Goal: Task Accomplishment & Management: Use online tool/utility

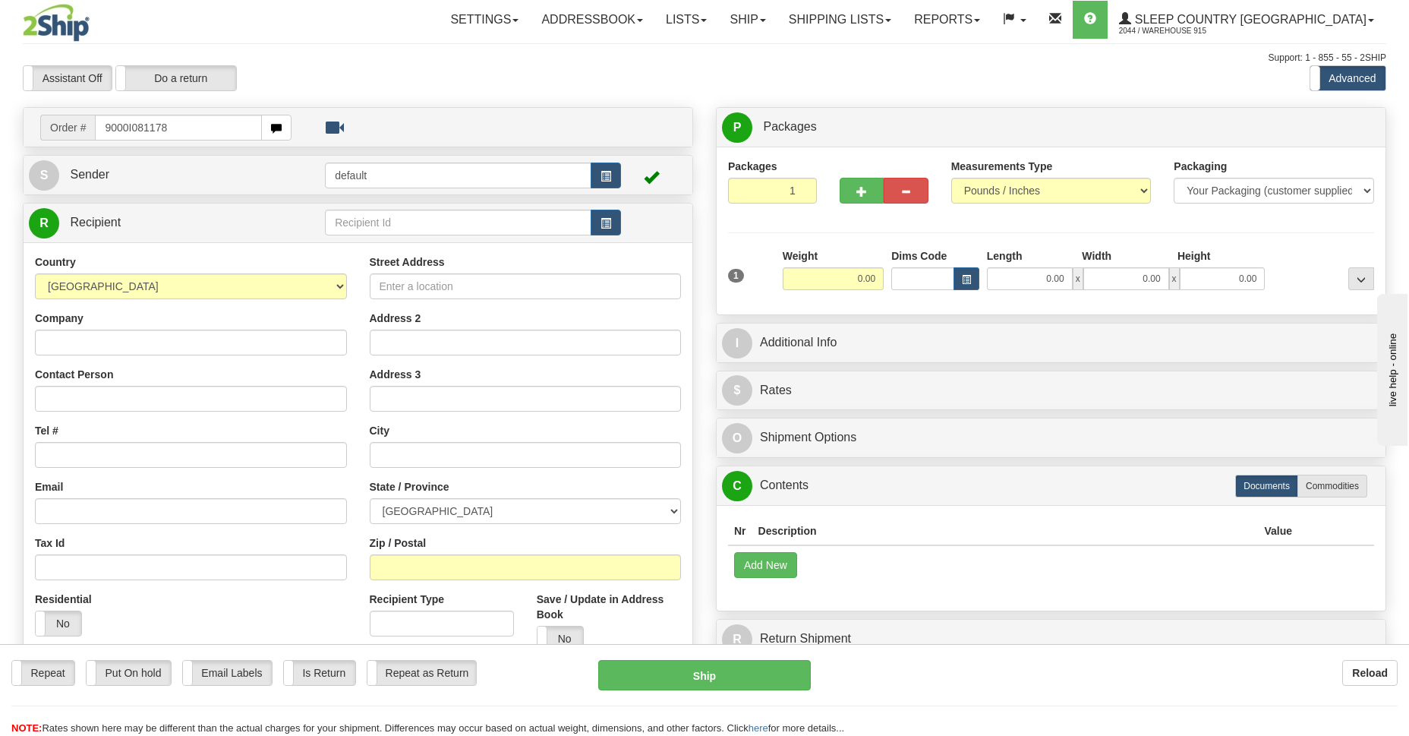
type input "9000I081178"
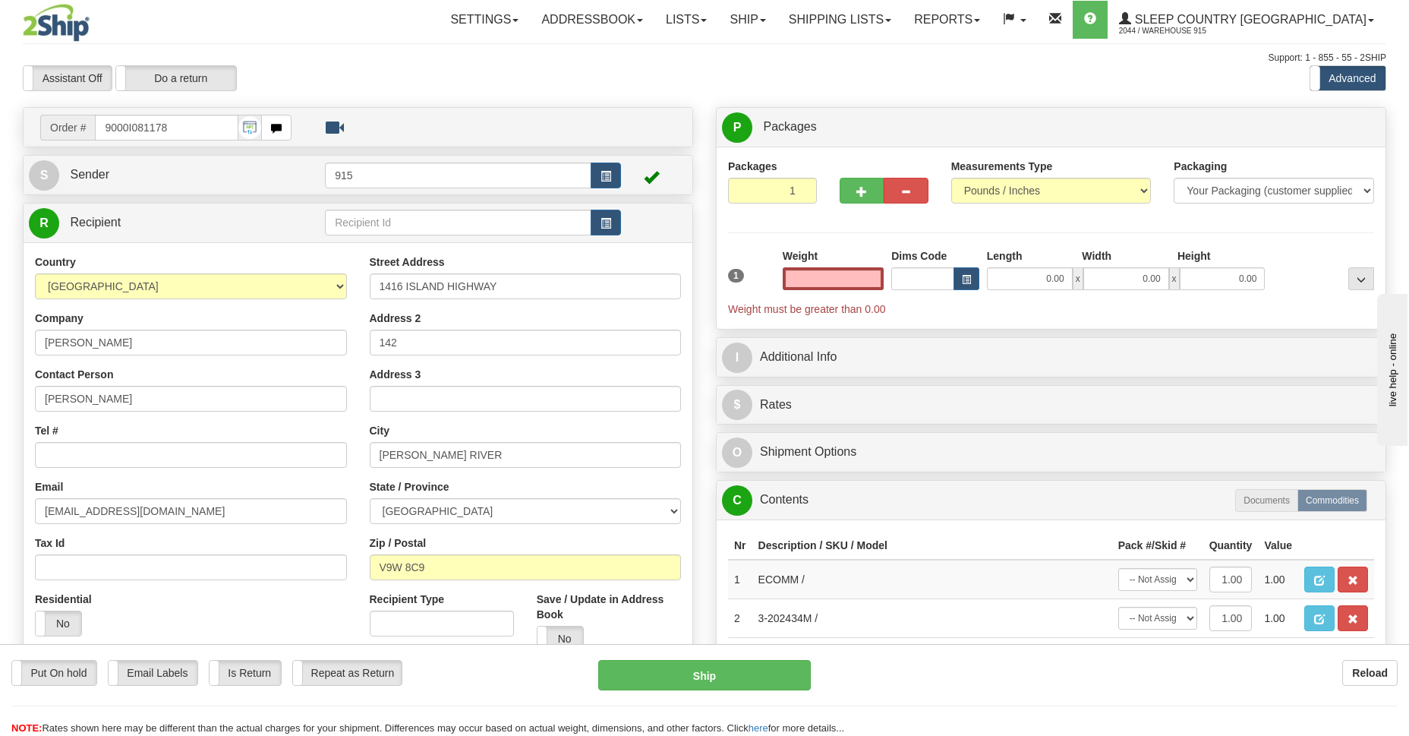
click at [831, 281] on input "text" at bounding box center [833, 278] width 101 height 23
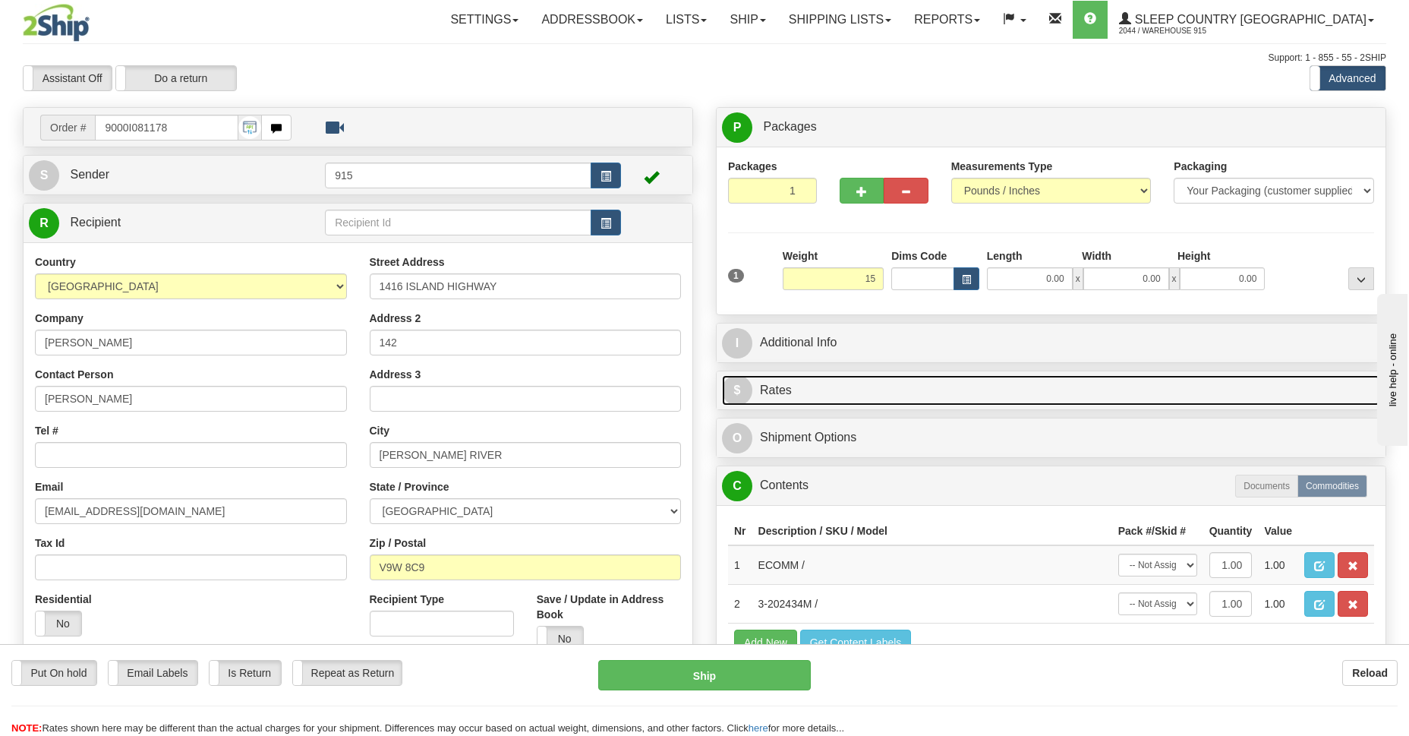
click at [749, 386] on span "$" at bounding box center [737, 390] width 30 height 30
type input "15.00"
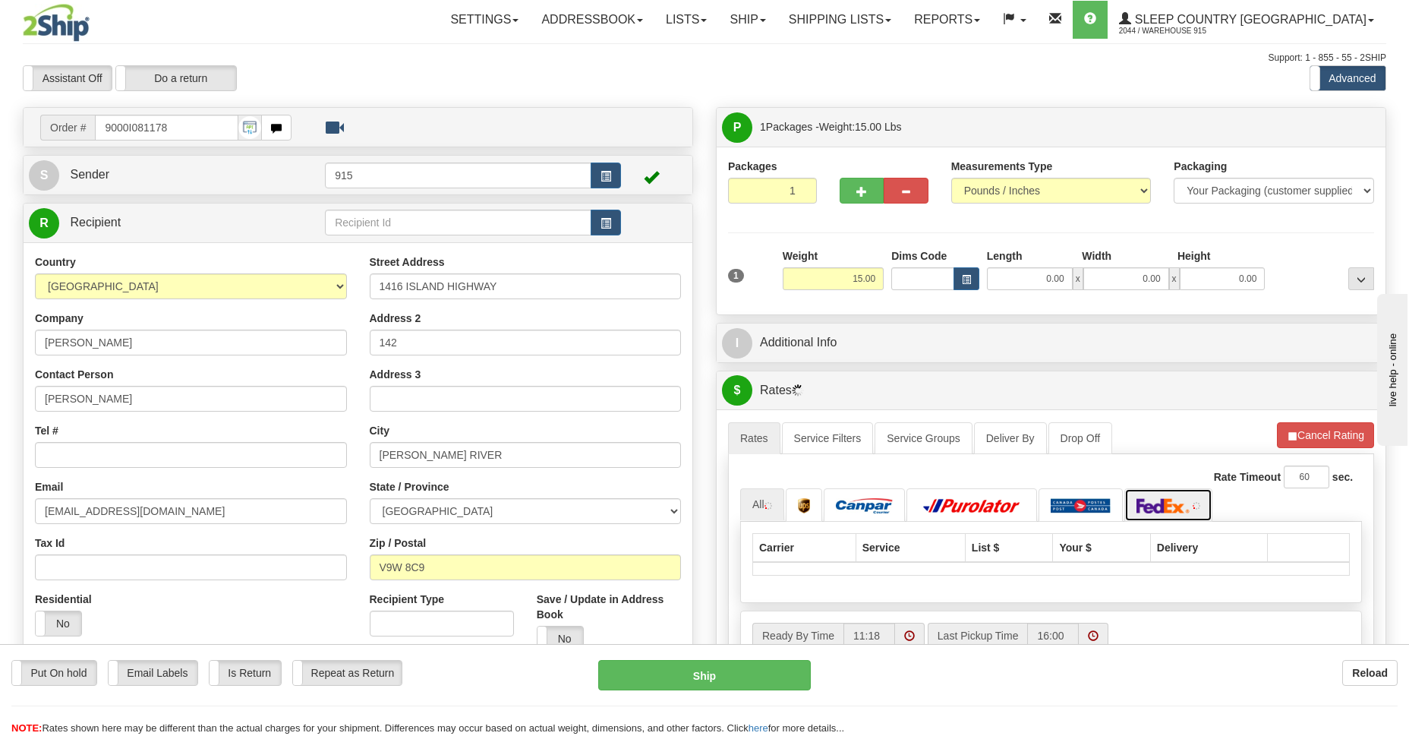
click at [1178, 507] on img at bounding box center [1163, 505] width 53 height 15
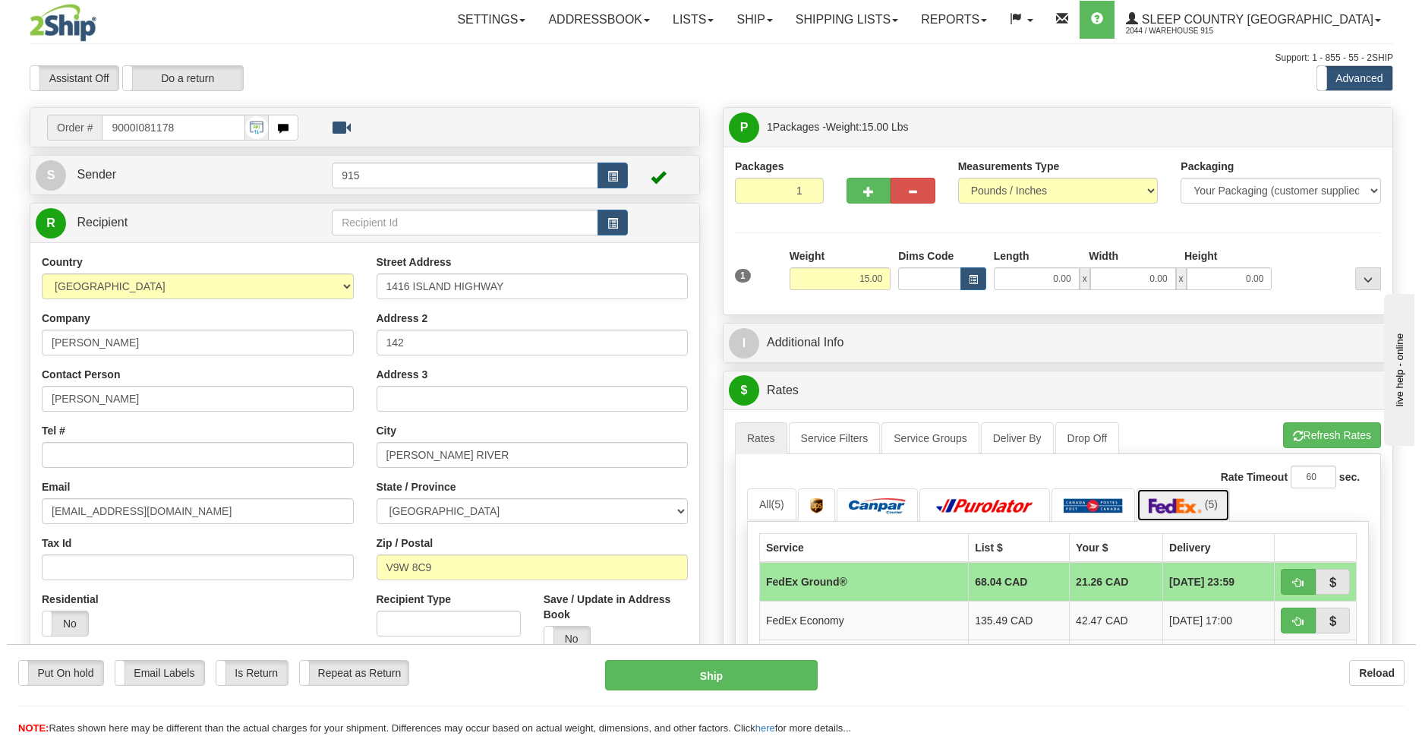
scroll to position [220, 0]
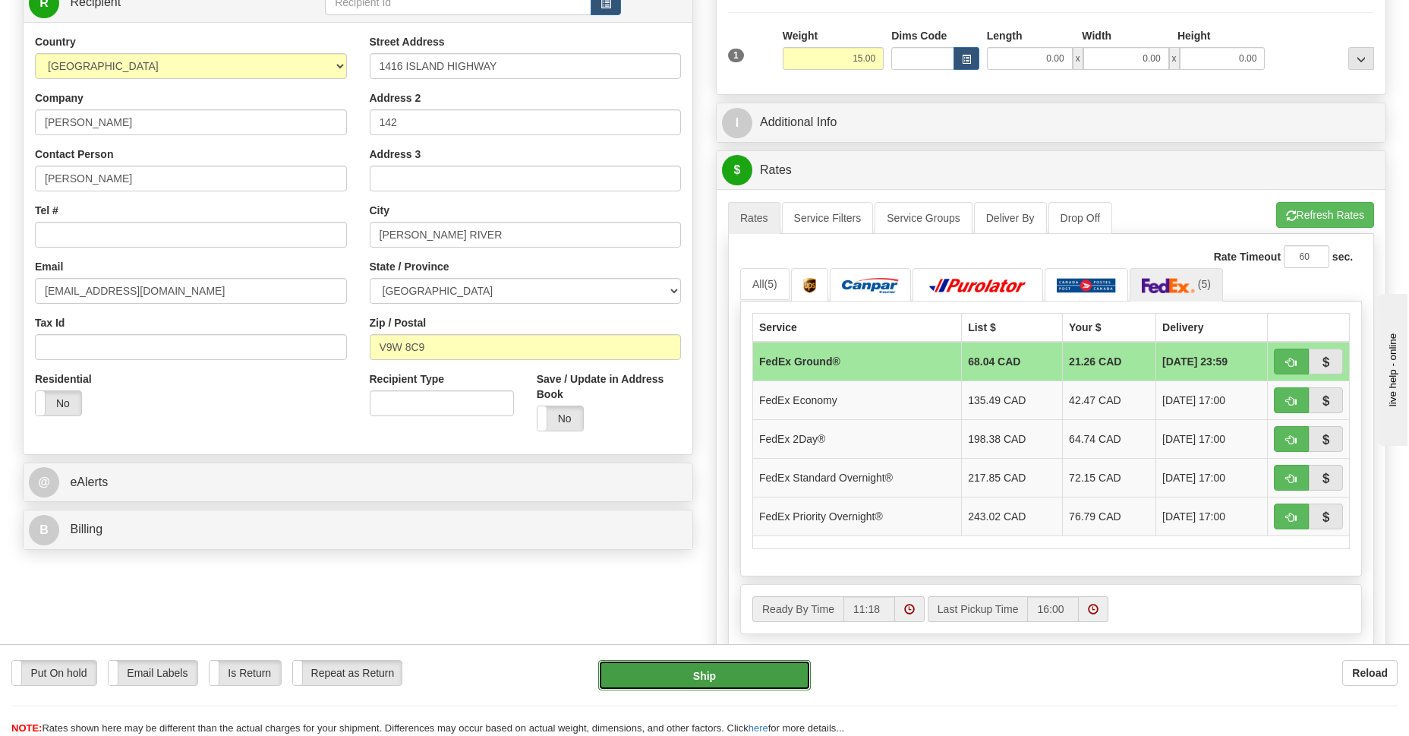
click at [728, 677] on button "Ship" at bounding box center [704, 675] width 212 height 30
type input "92"
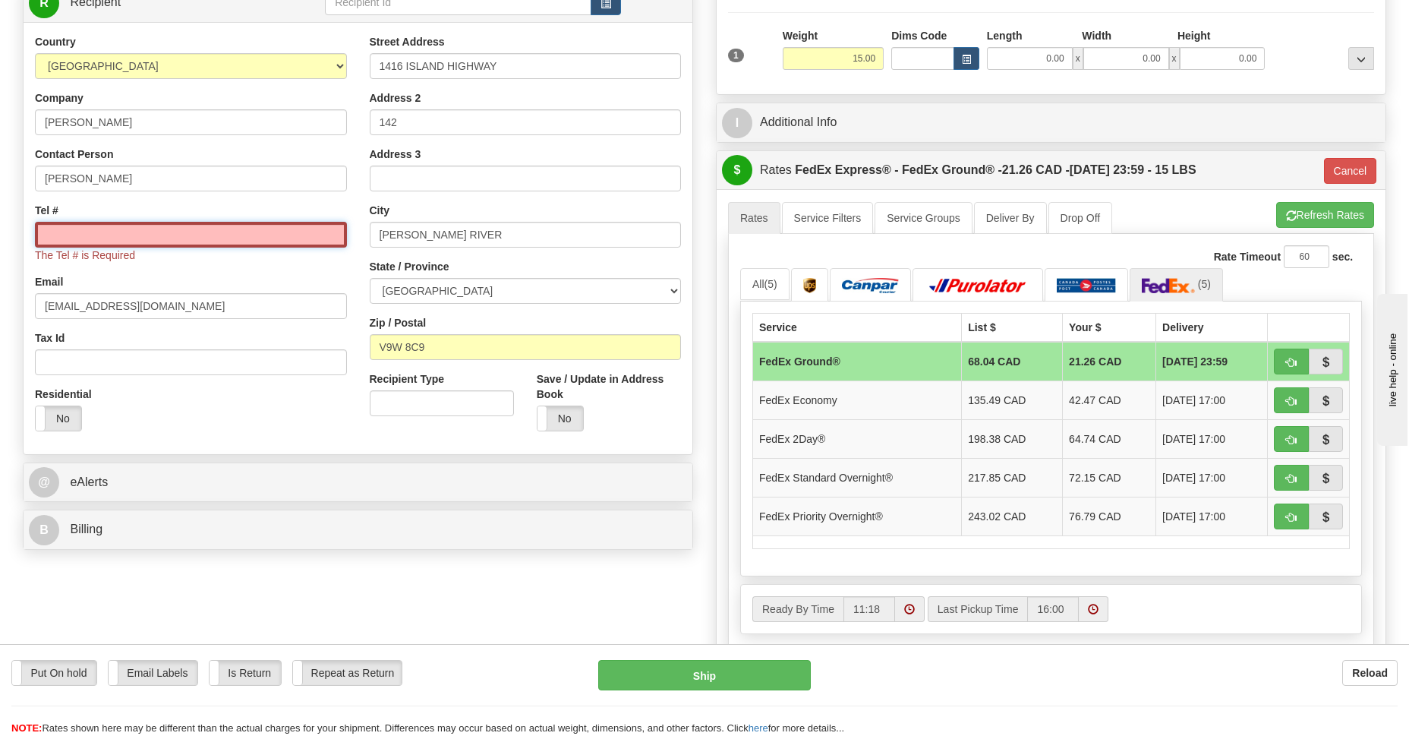
click at [150, 238] on input "Tel #" at bounding box center [191, 235] width 312 height 26
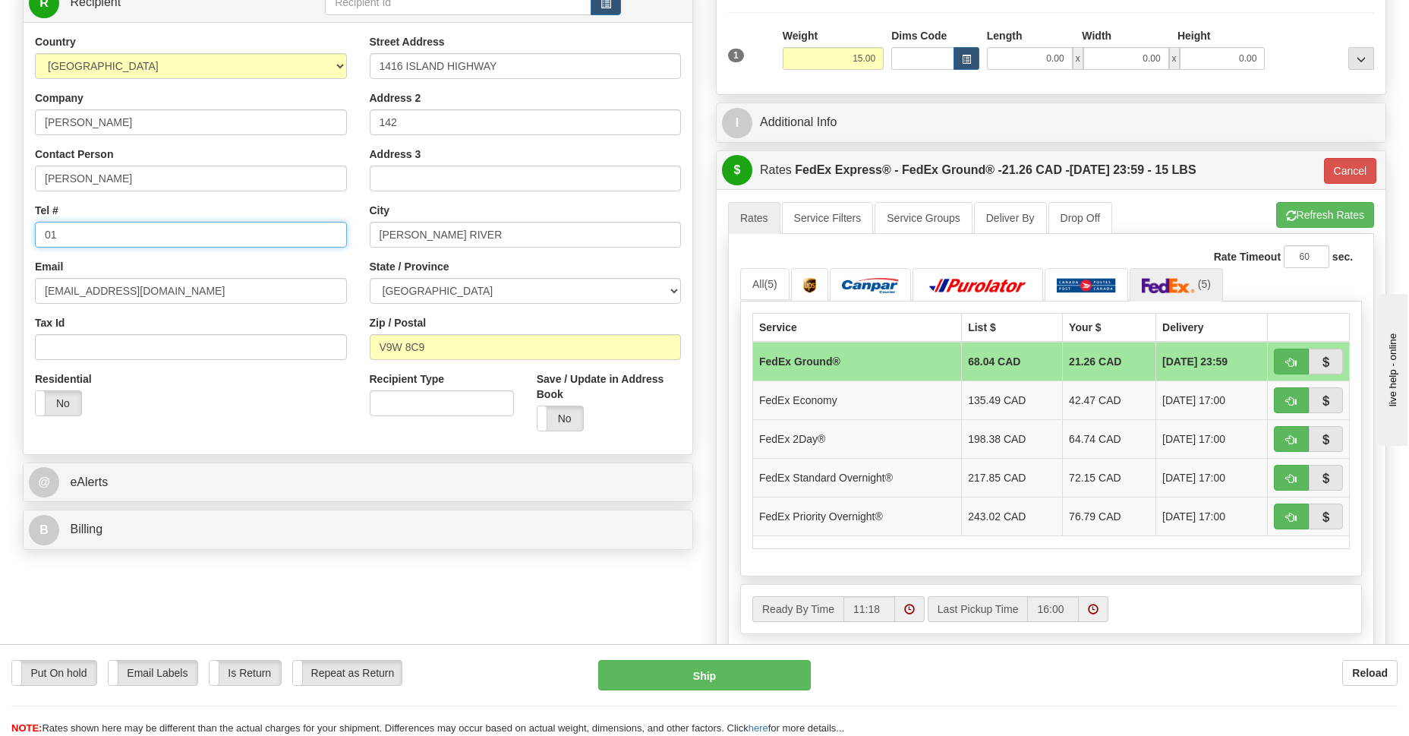
type input "0"
type input "1234567890"
click at [677, 670] on button "Ship" at bounding box center [704, 675] width 212 height 30
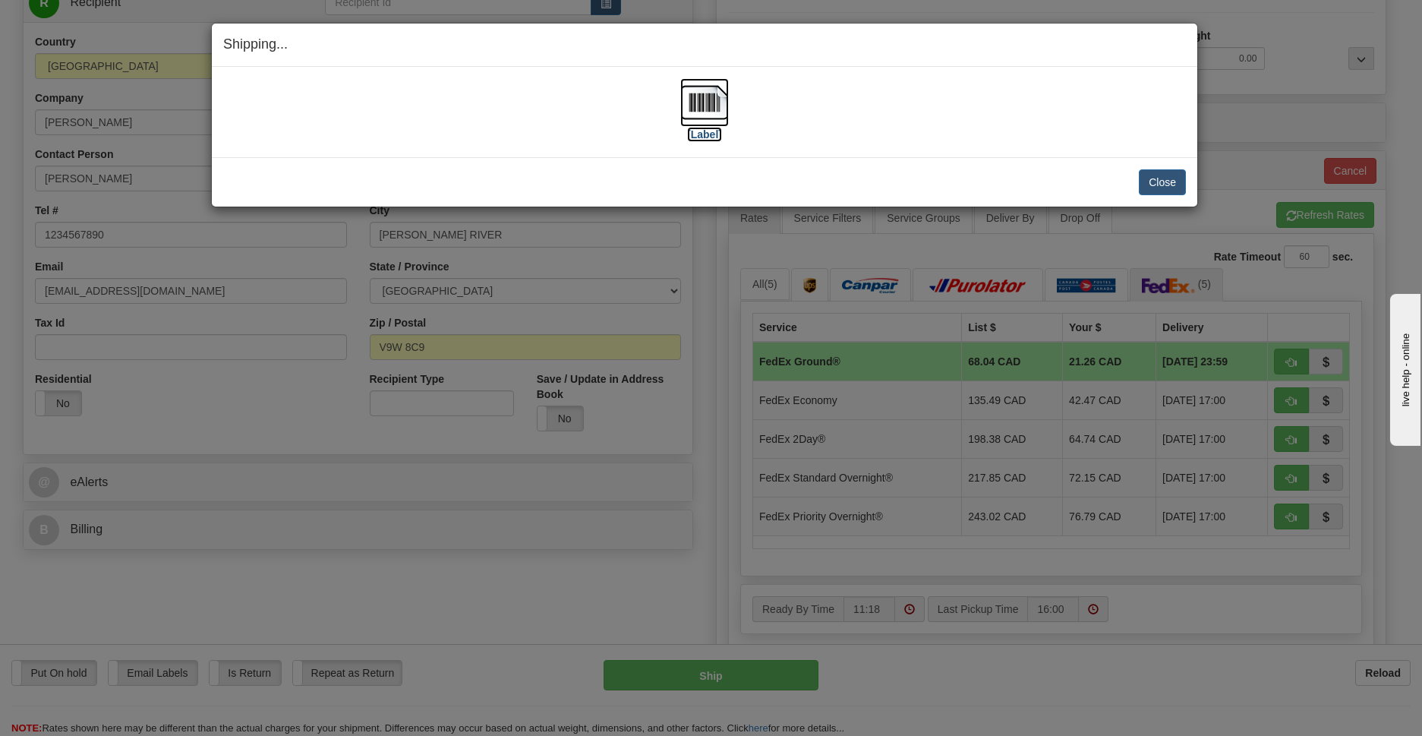
click at [708, 98] on img at bounding box center [704, 102] width 49 height 49
click at [1147, 188] on button "Close" at bounding box center [1162, 182] width 47 height 26
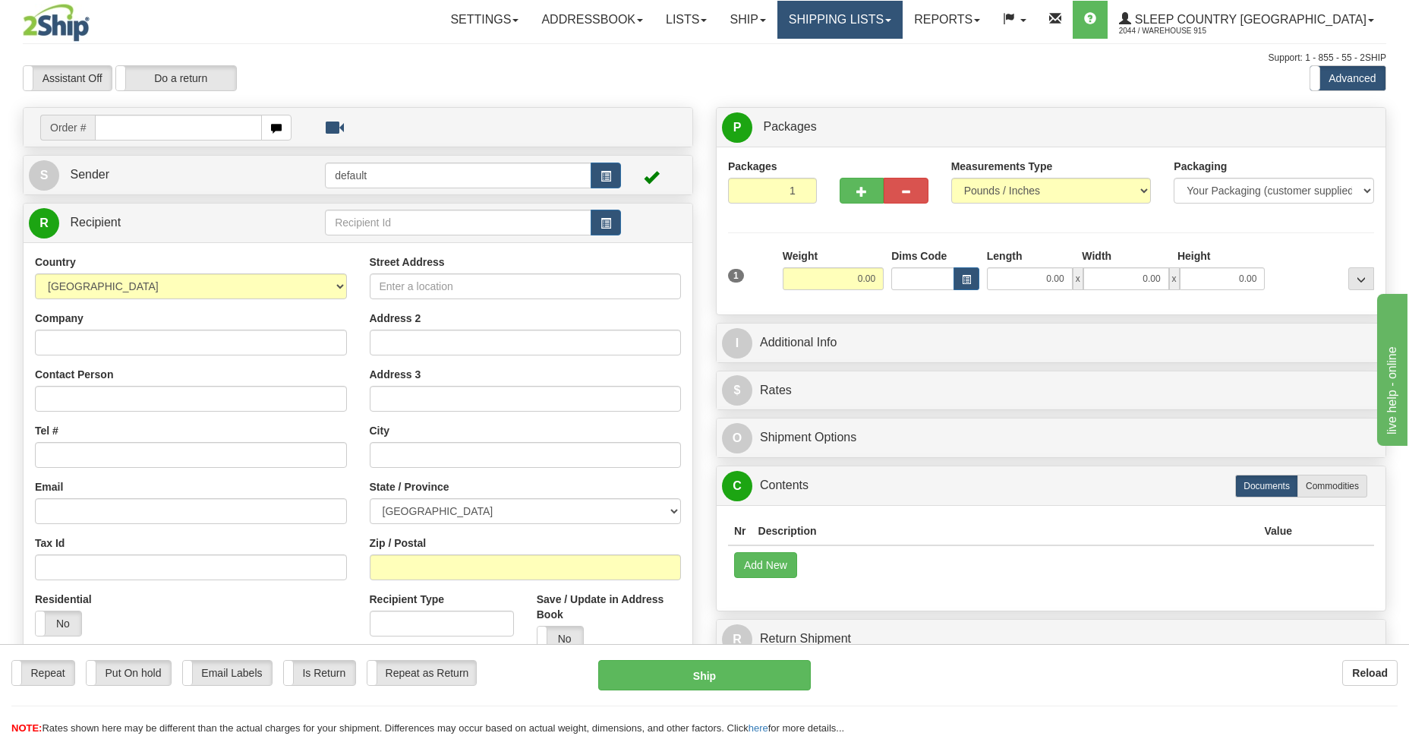
click at [903, 11] on link "Shipping lists" at bounding box center [840, 20] width 125 height 38
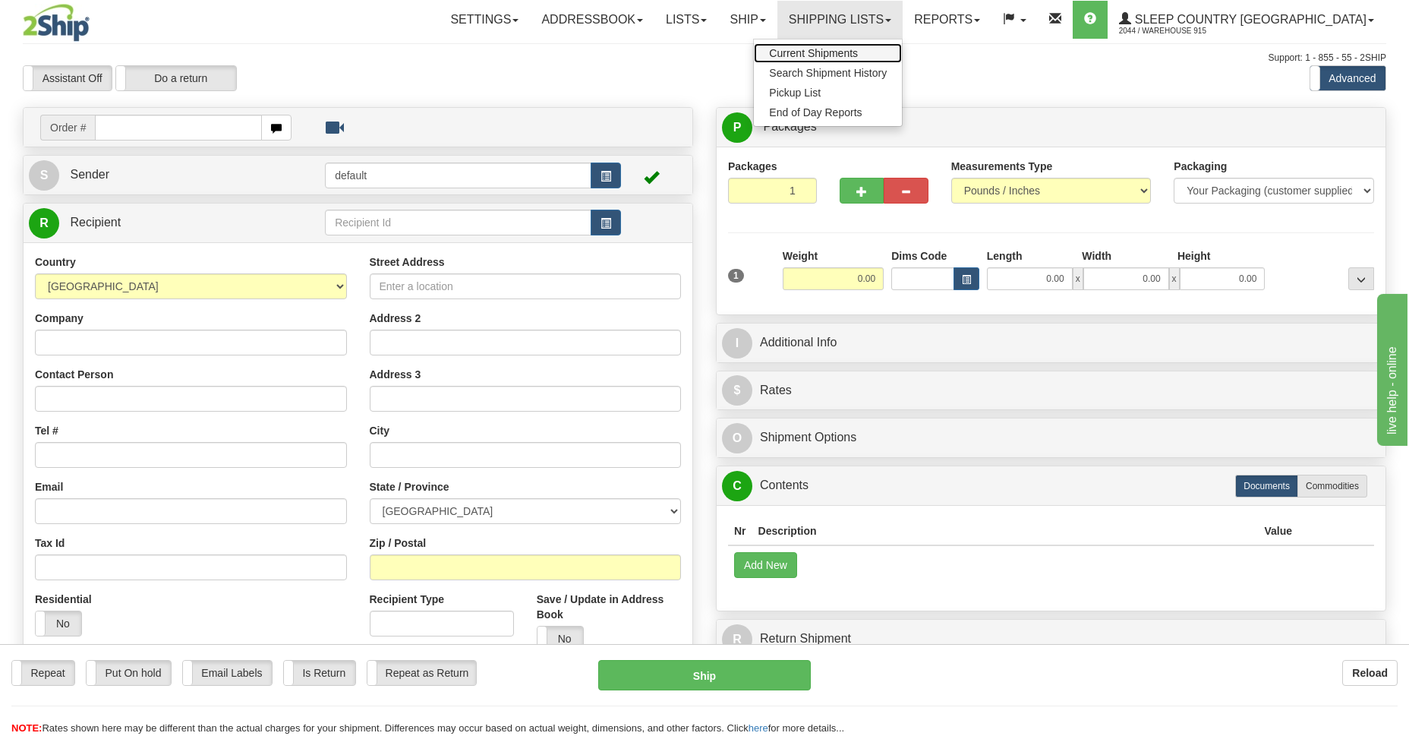
click at [858, 55] on span "Current Shipments" at bounding box center [813, 53] width 89 height 12
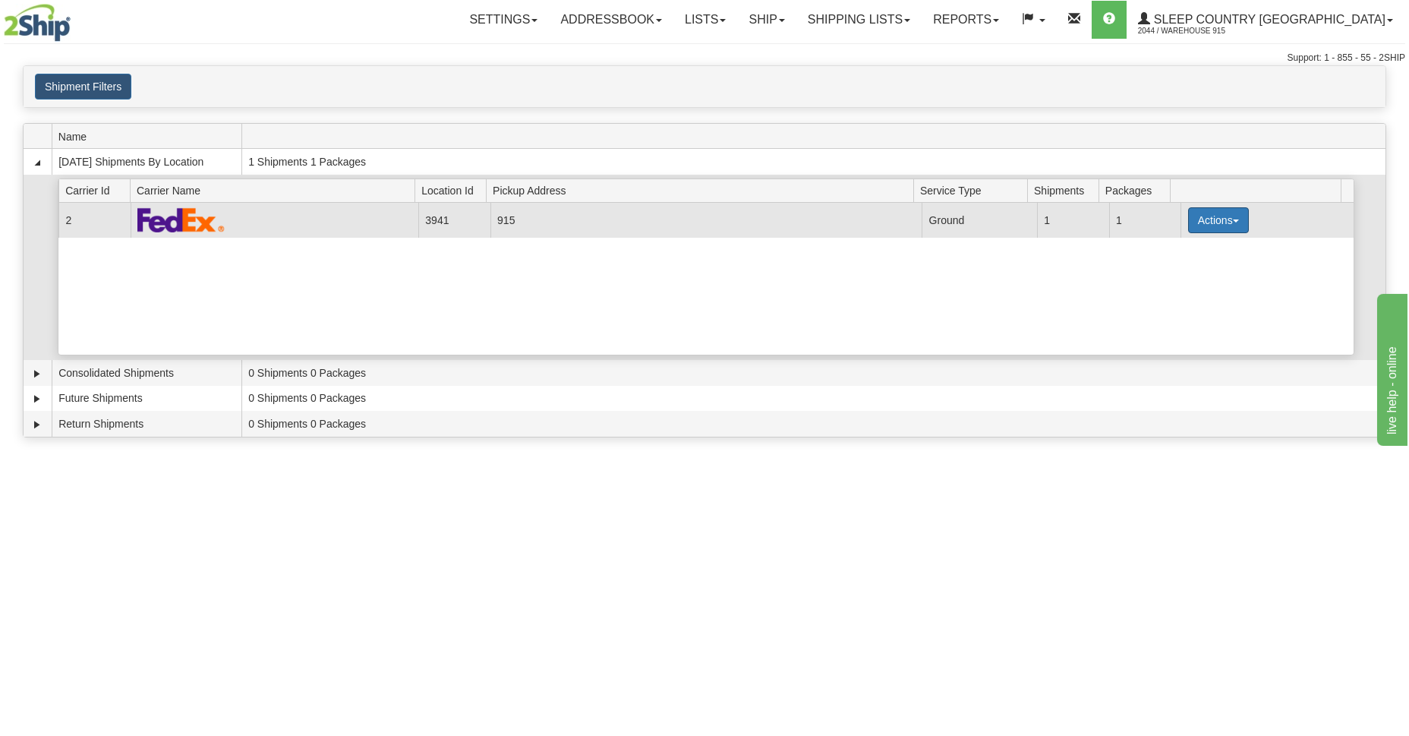
click at [1232, 225] on button "Actions" at bounding box center [1218, 220] width 61 height 26
click at [1169, 253] on span "Details" at bounding box center [1162, 248] width 41 height 11
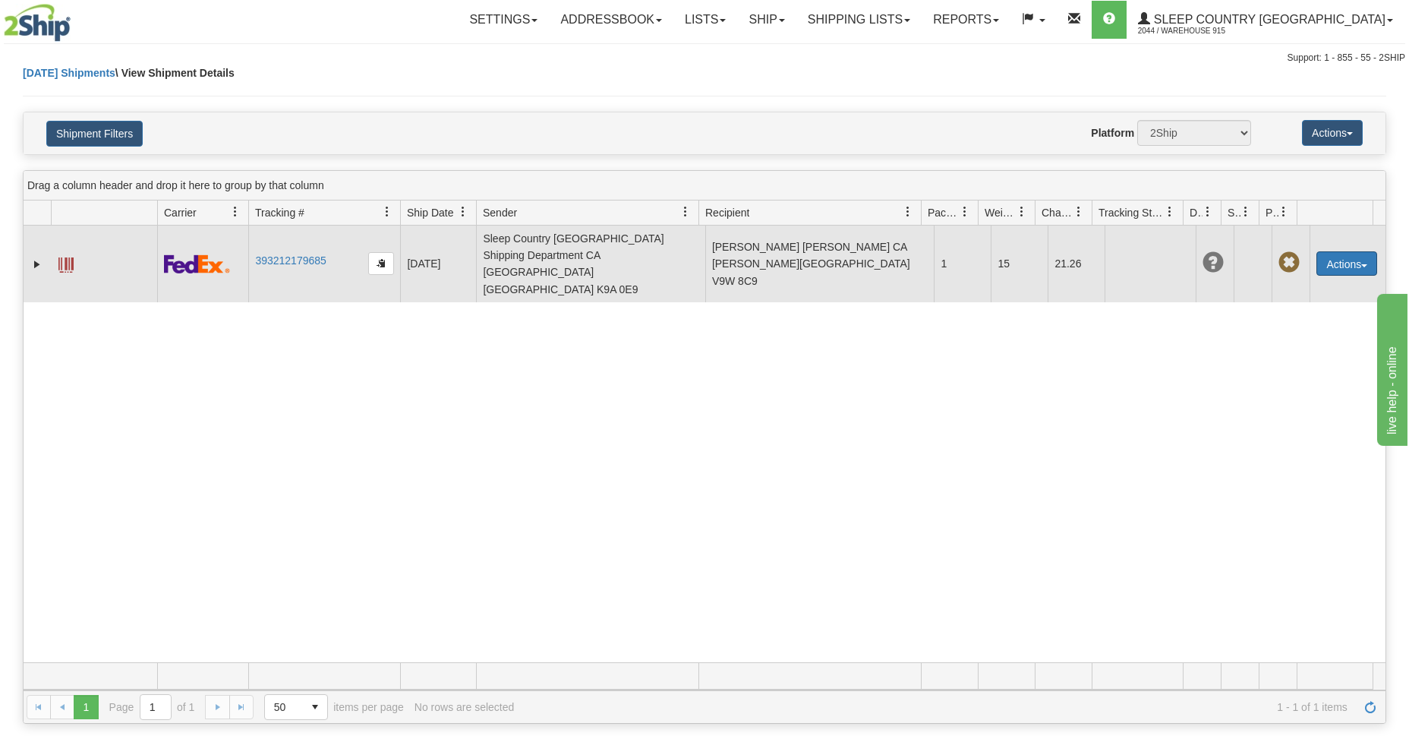
click at [1348, 251] on button "Actions" at bounding box center [1347, 263] width 61 height 24
click at [1314, 282] on link "Edit" at bounding box center [1315, 292] width 121 height 20
click at [1324, 251] on button "Actions" at bounding box center [1347, 263] width 61 height 24
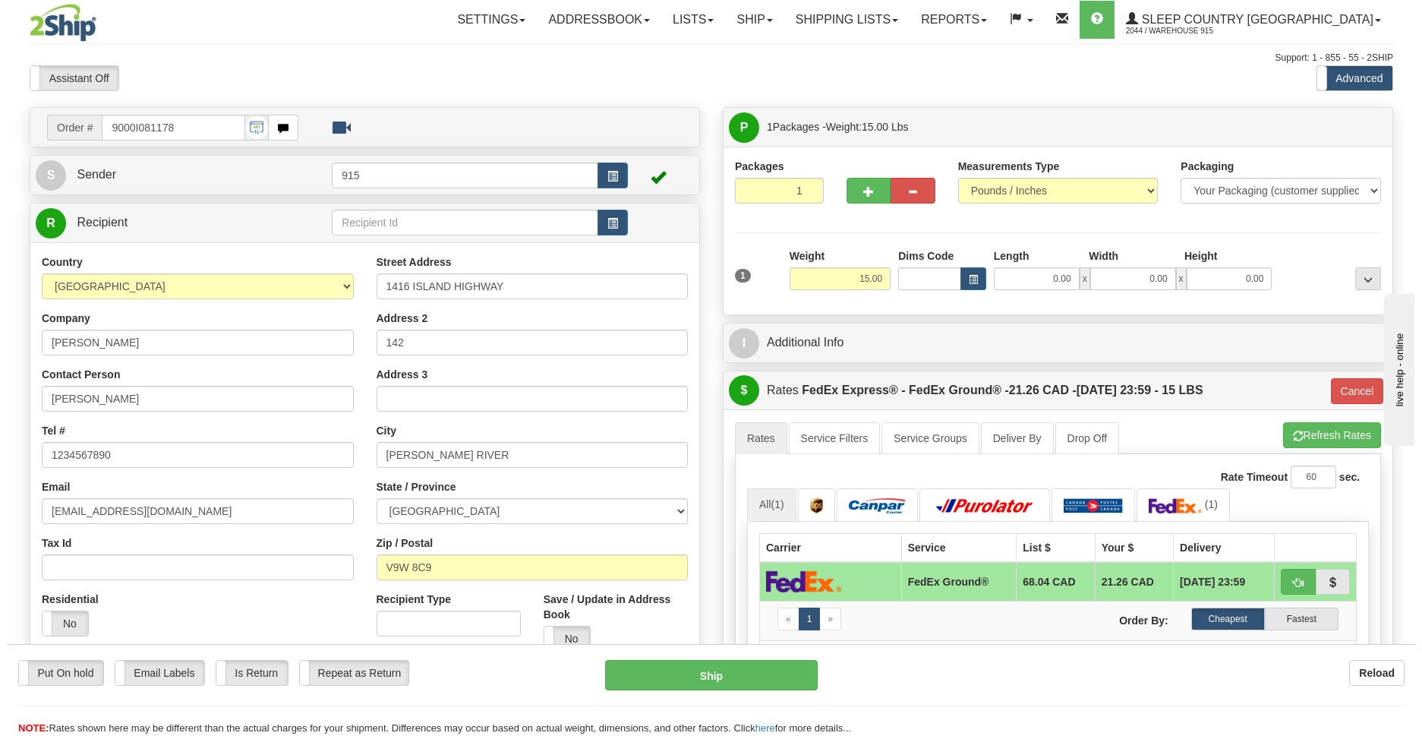
scroll to position [551, 0]
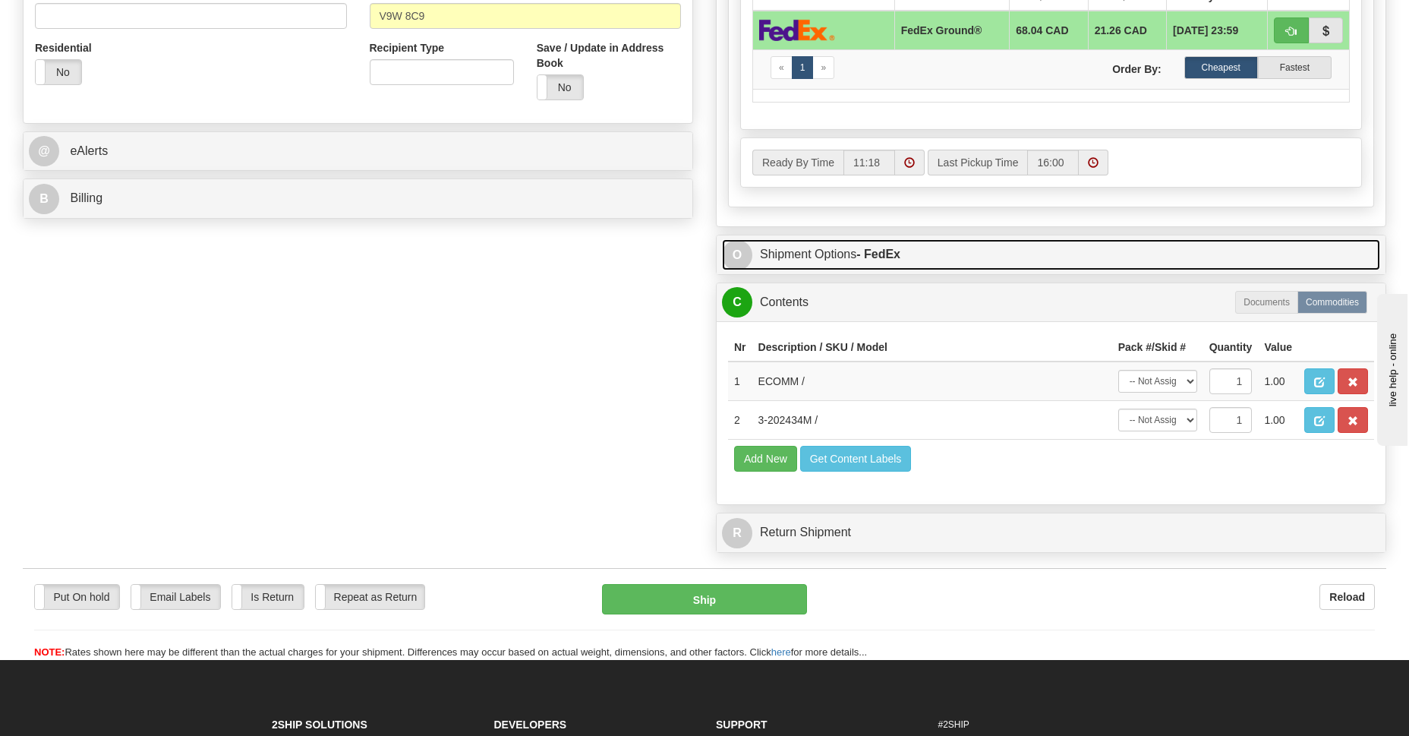
click at [781, 249] on link "O Shipment Options - FedEx" at bounding box center [1051, 254] width 658 height 31
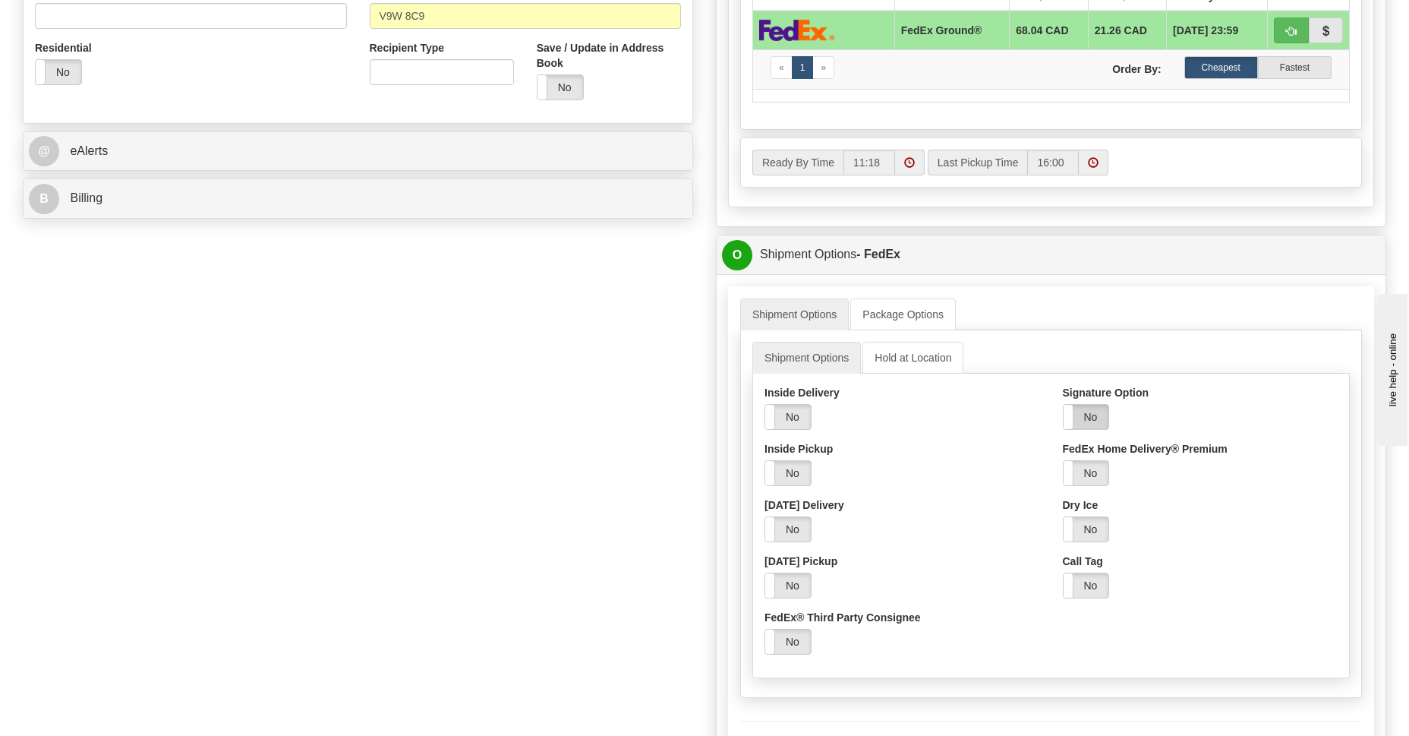
click at [1077, 409] on label "No" at bounding box center [1087, 417] width 46 height 24
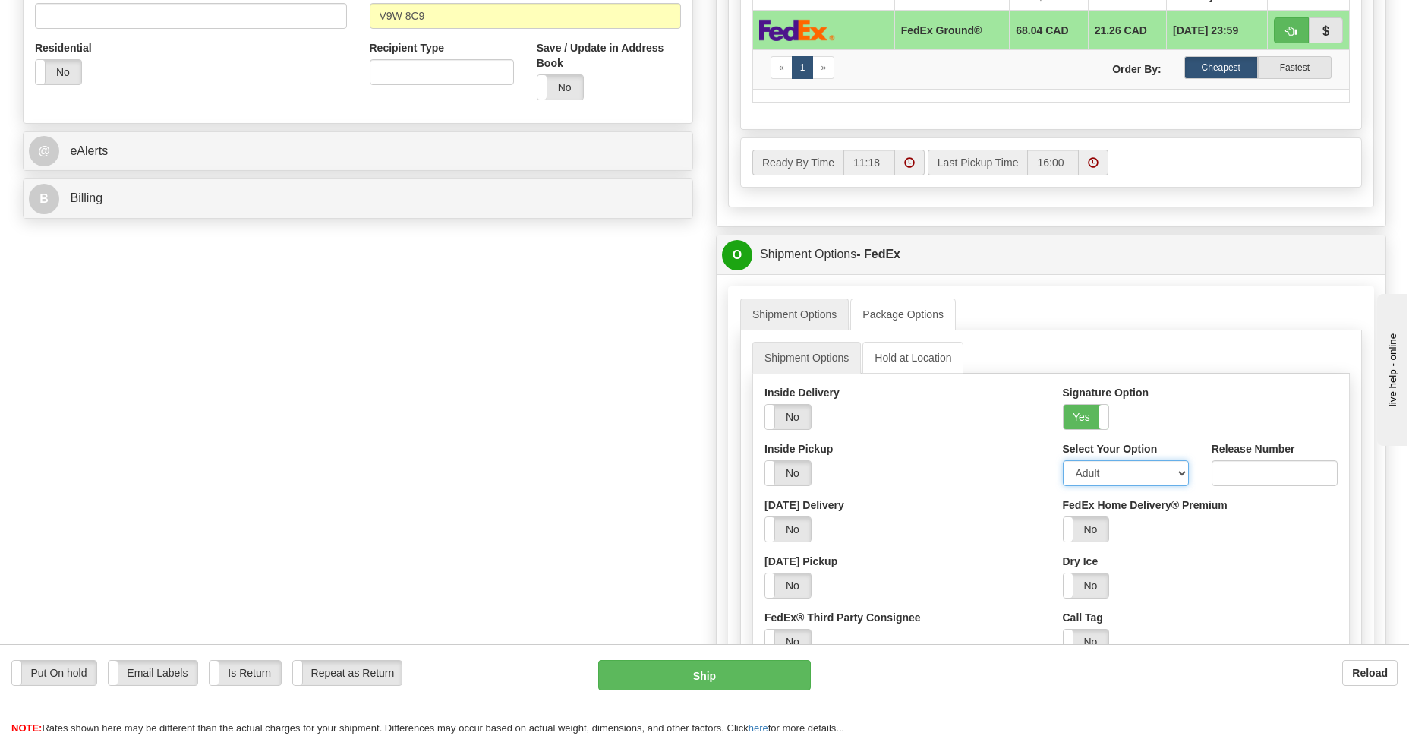
click at [1182, 469] on select "Adult Direct Indirect No Signature Required Service Default" at bounding box center [1126, 473] width 126 height 26
select select "2"
click at [1063, 460] on select "Adult Direct Indirect No Signature Required Service Default" at bounding box center [1126, 473] width 126 height 26
click at [679, 670] on button "Ship" at bounding box center [704, 675] width 212 height 30
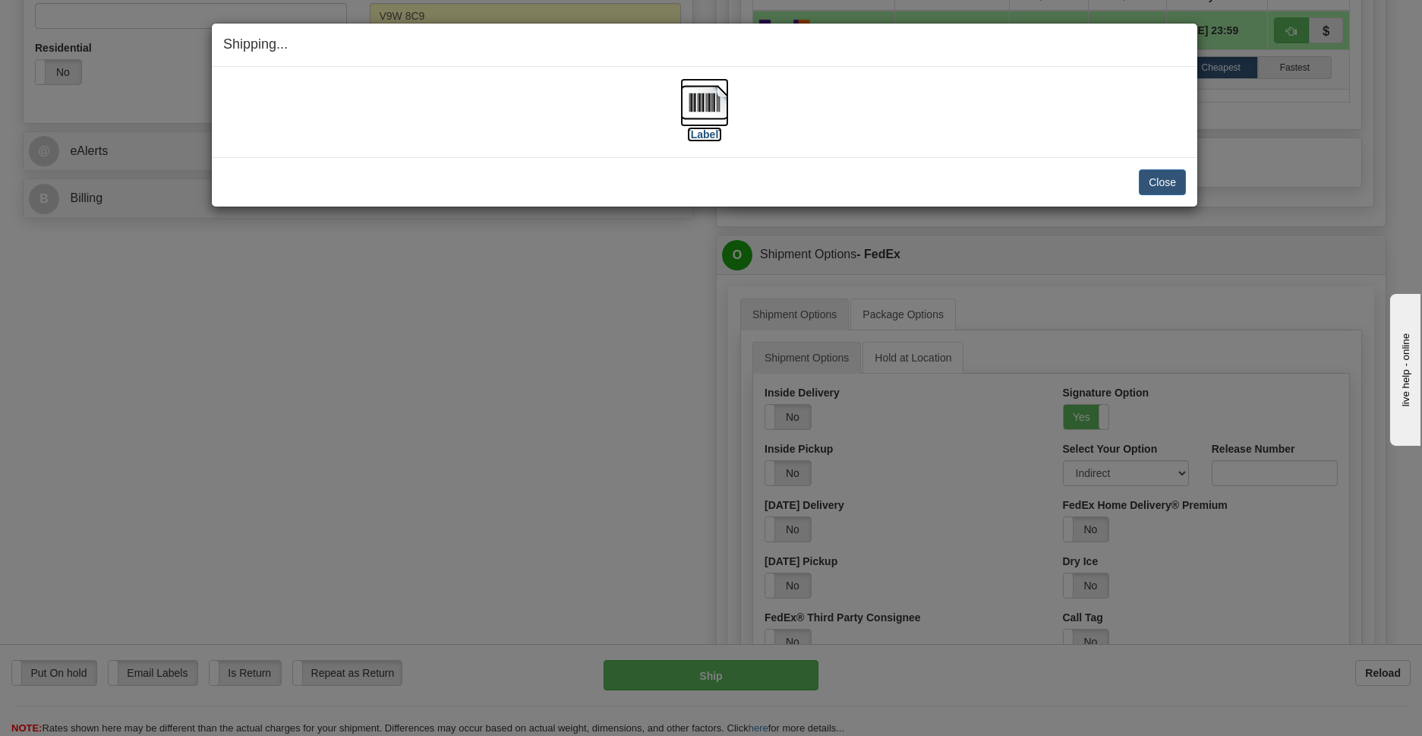
click at [703, 101] on img at bounding box center [704, 102] width 49 height 49
click at [1169, 186] on button "Close" at bounding box center [1162, 182] width 47 height 26
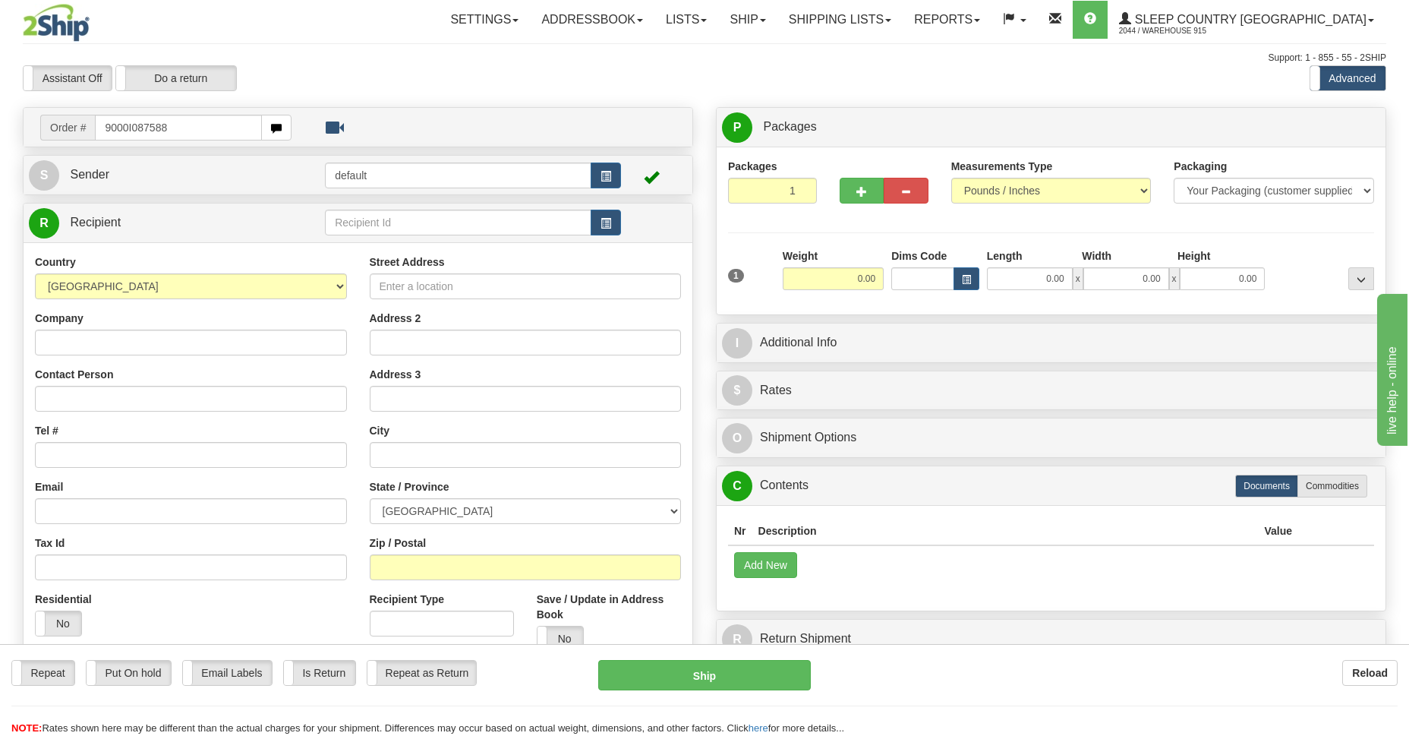
type input "9000I087588"
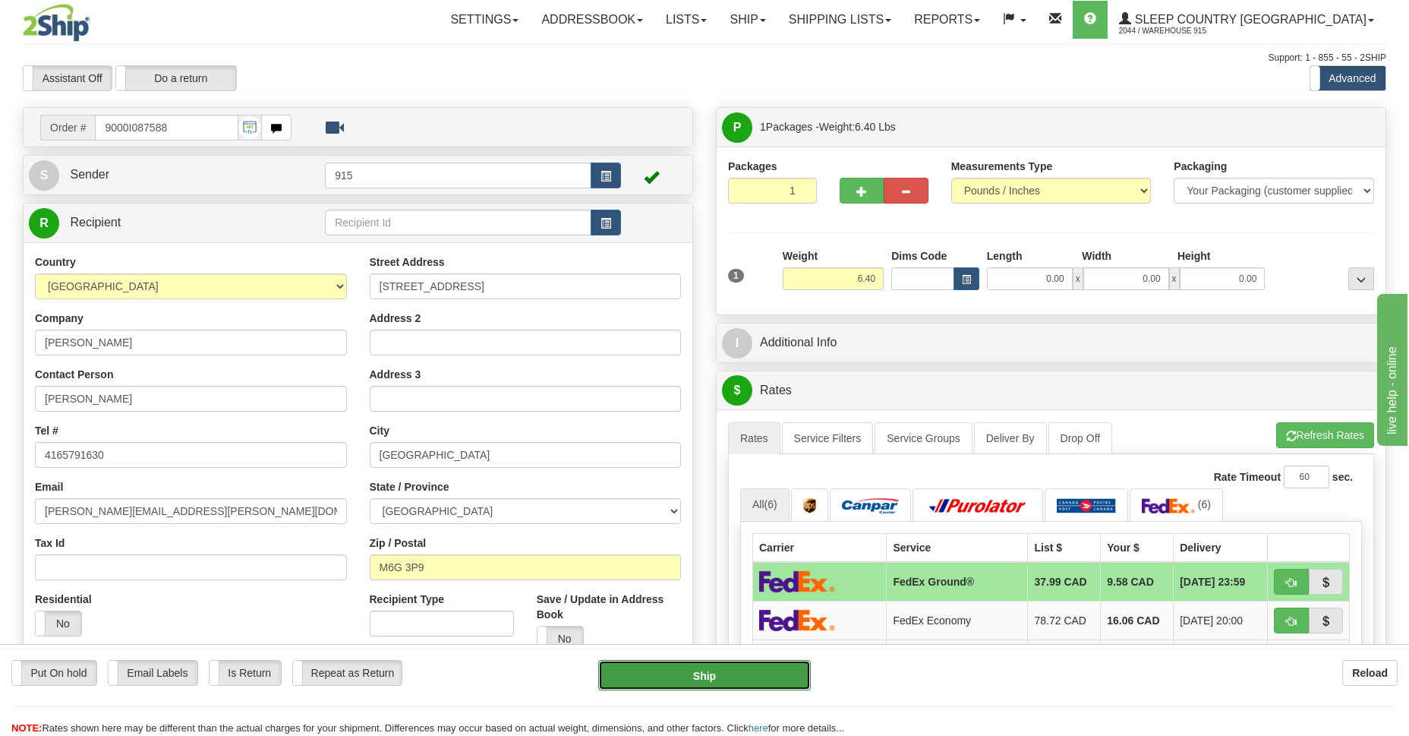
click at [727, 680] on button "Ship" at bounding box center [704, 675] width 212 height 30
type input "92"
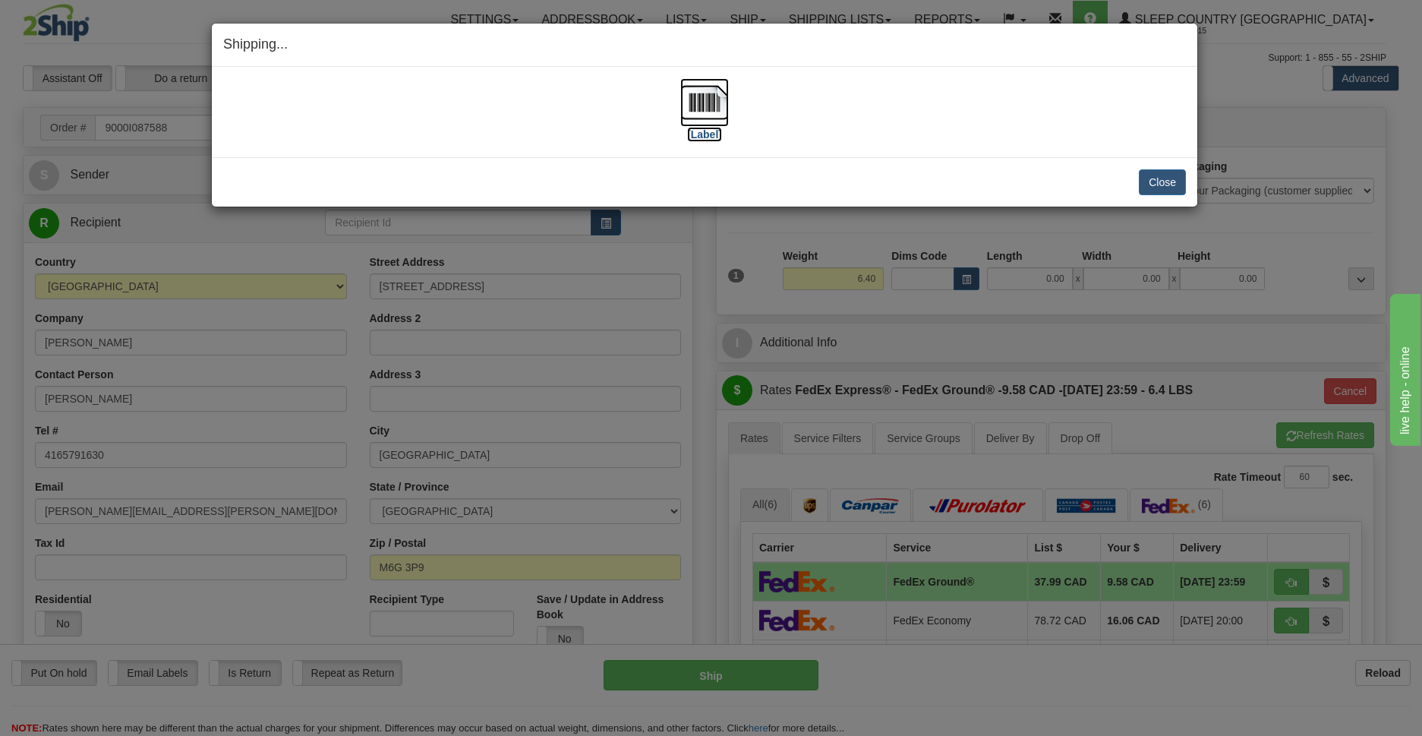
click at [707, 114] on img at bounding box center [704, 102] width 49 height 49
click at [1153, 177] on button "Close" at bounding box center [1162, 182] width 47 height 26
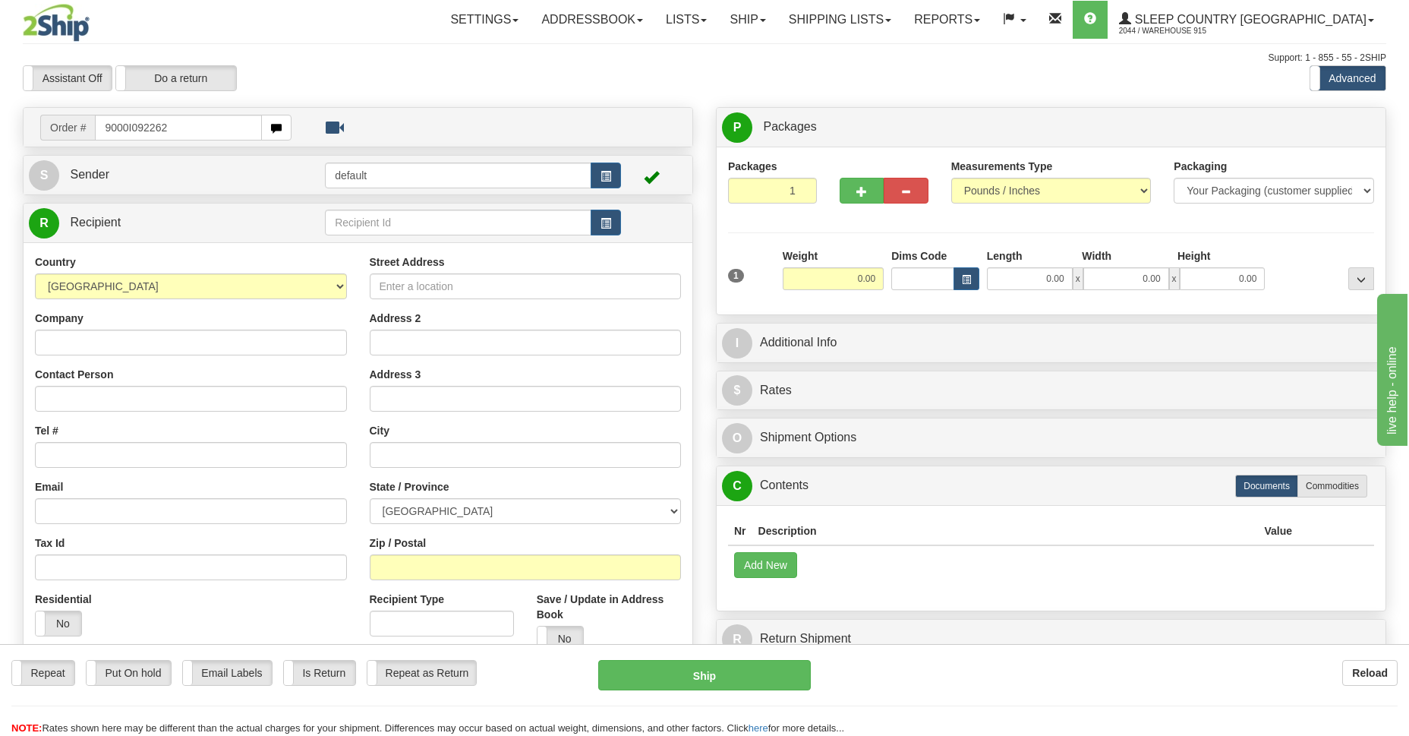
type input "9000I092262"
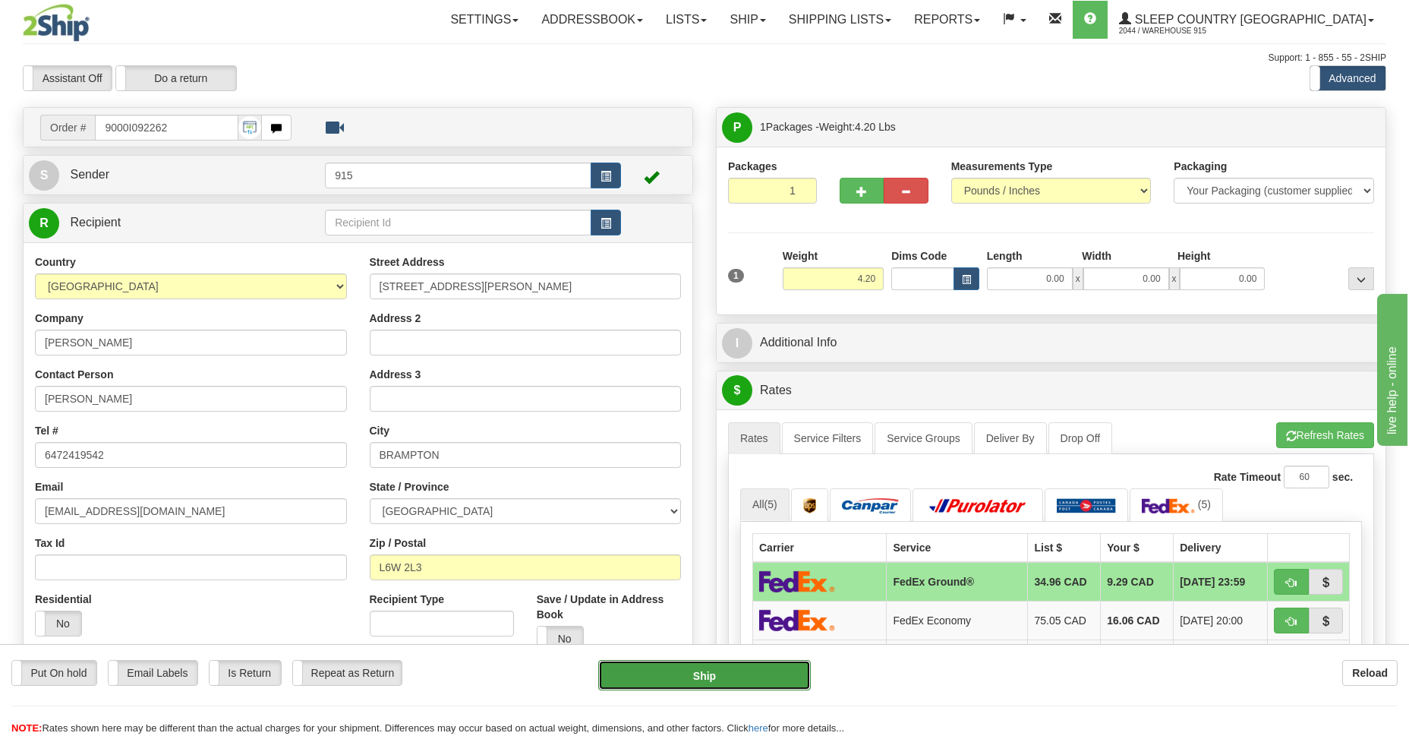
click at [754, 667] on button "Ship" at bounding box center [704, 675] width 212 height 30
type input "92"
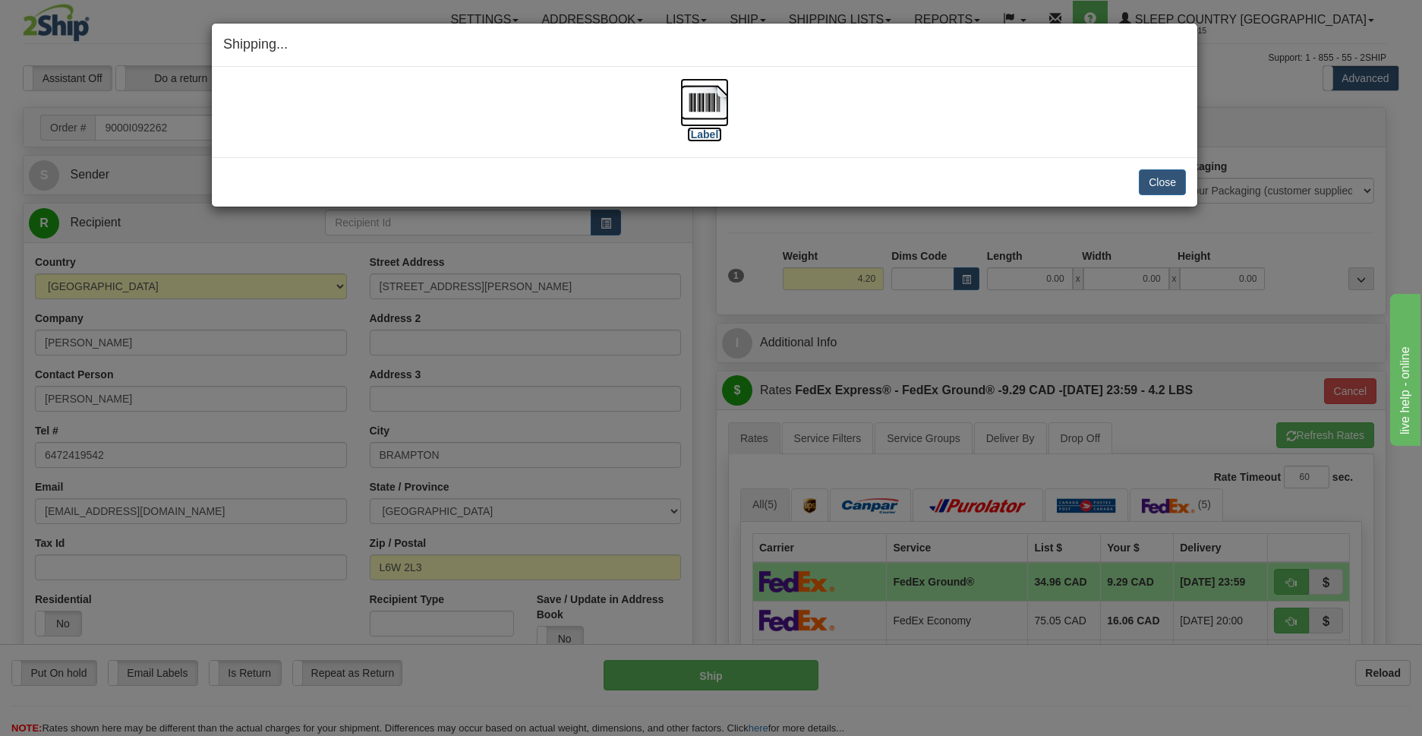
click at [705, 103] on img at bounding box center [704, 102] width 49 height 49
click at [1153, 178] on button "Close" at bounding box center [1162, 182] width 47 height 26
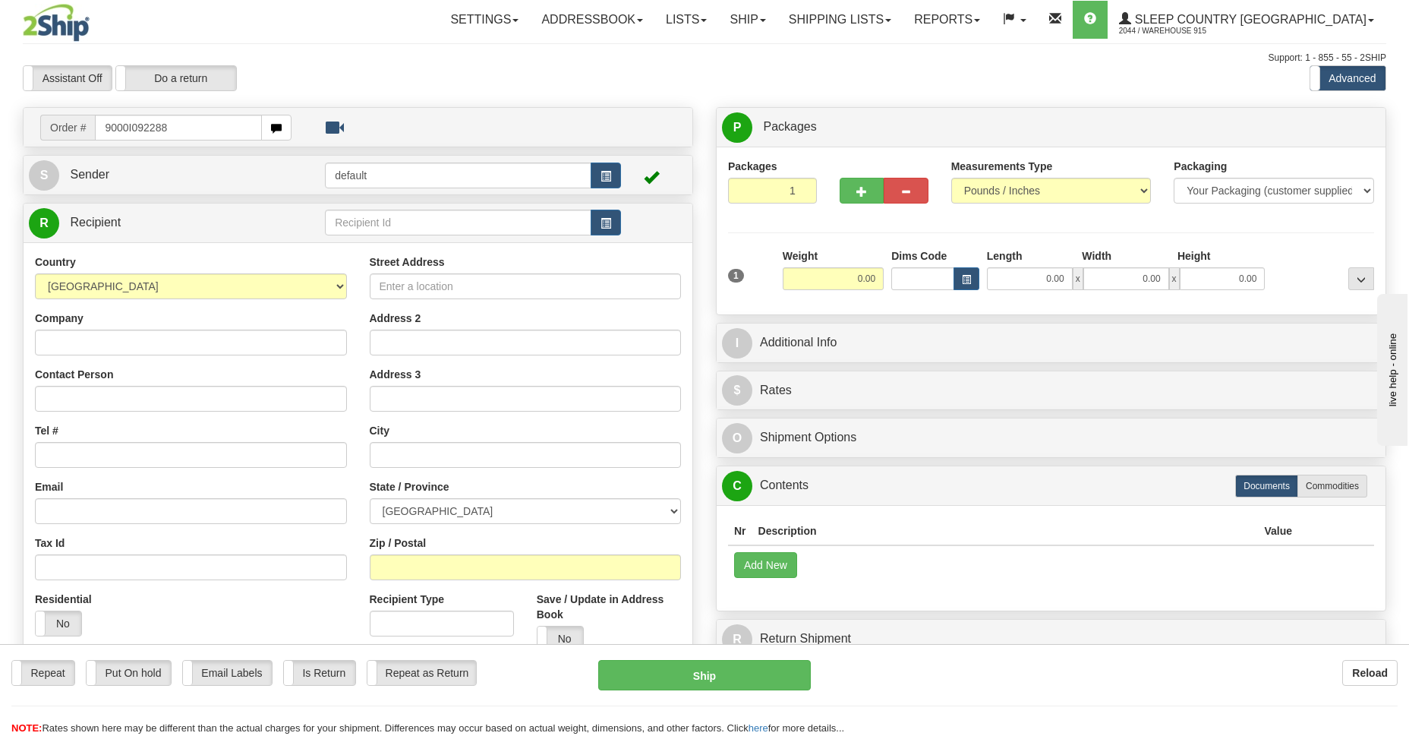
type input "9000I092288"
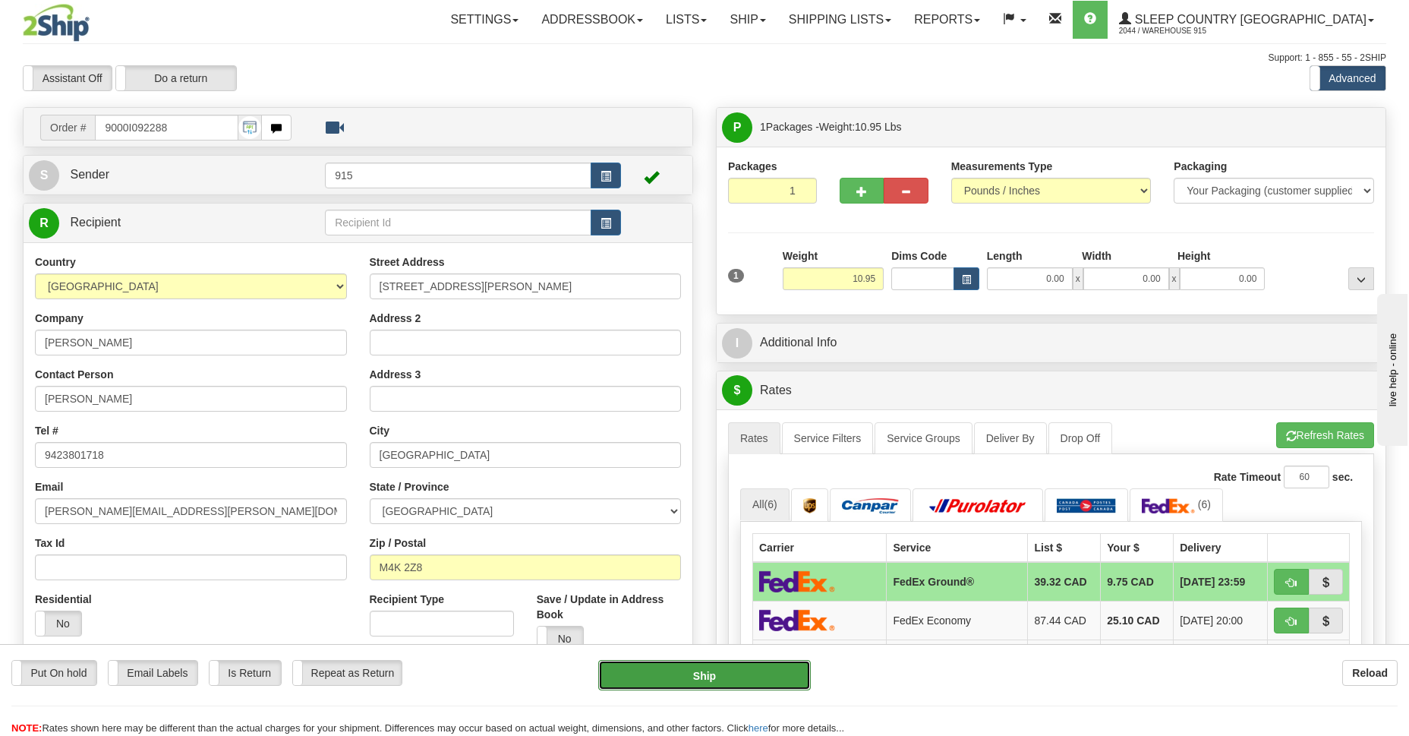
click at [729, 681] on button "Ship" at bounding box center [704, 675] width 212 height 30
type input "92"
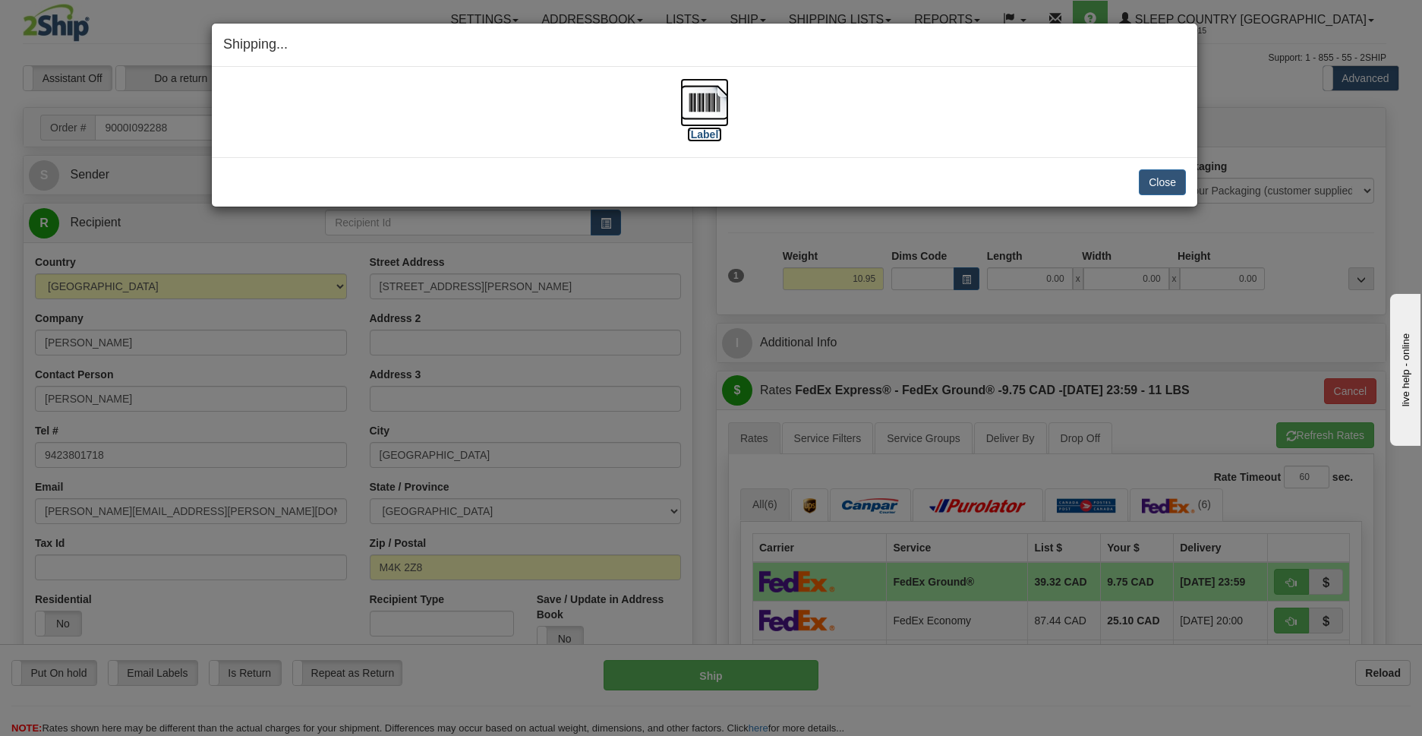
click at [700, 105] on img at bounding box center [704, 102] width 49 height 49
click at [1168, 185] on button "Close" at bounding box center [1162, 182] width 47 height 26
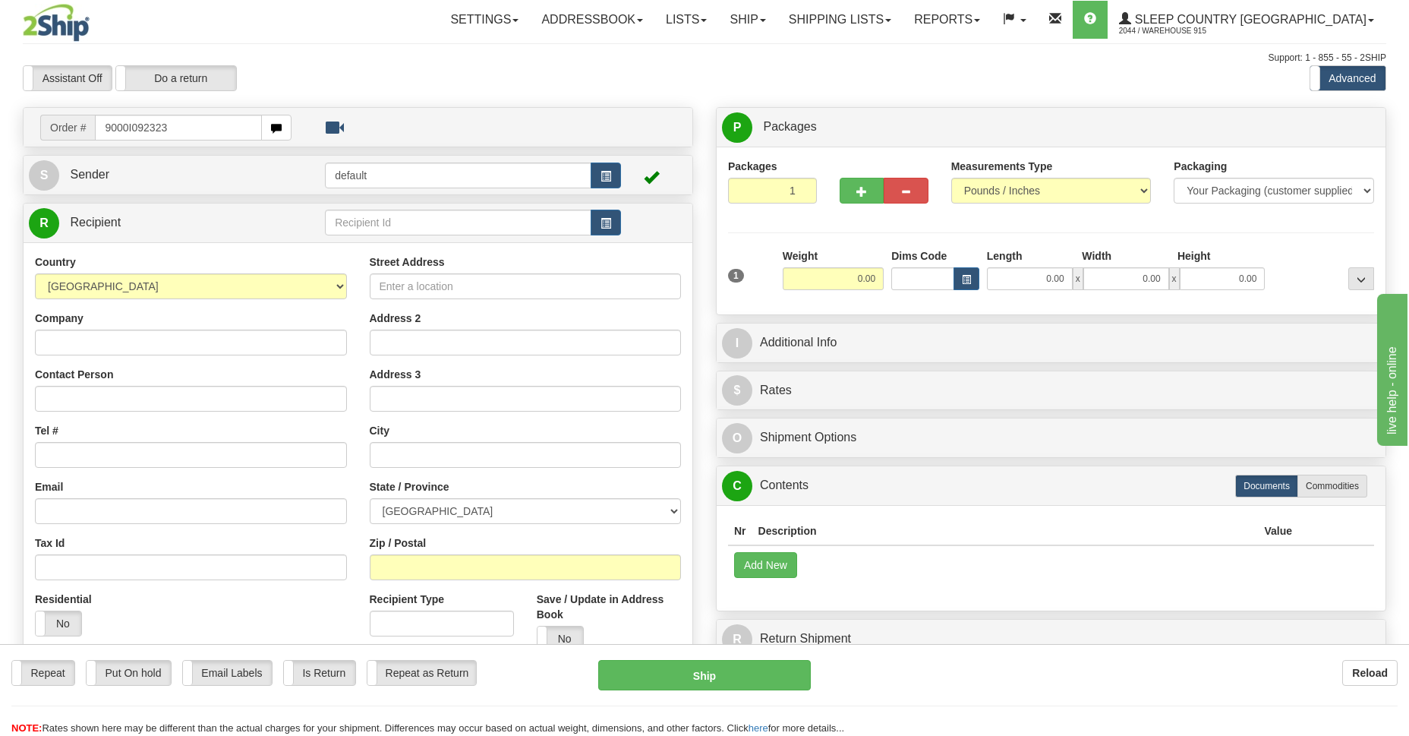
type input "9000I092323"
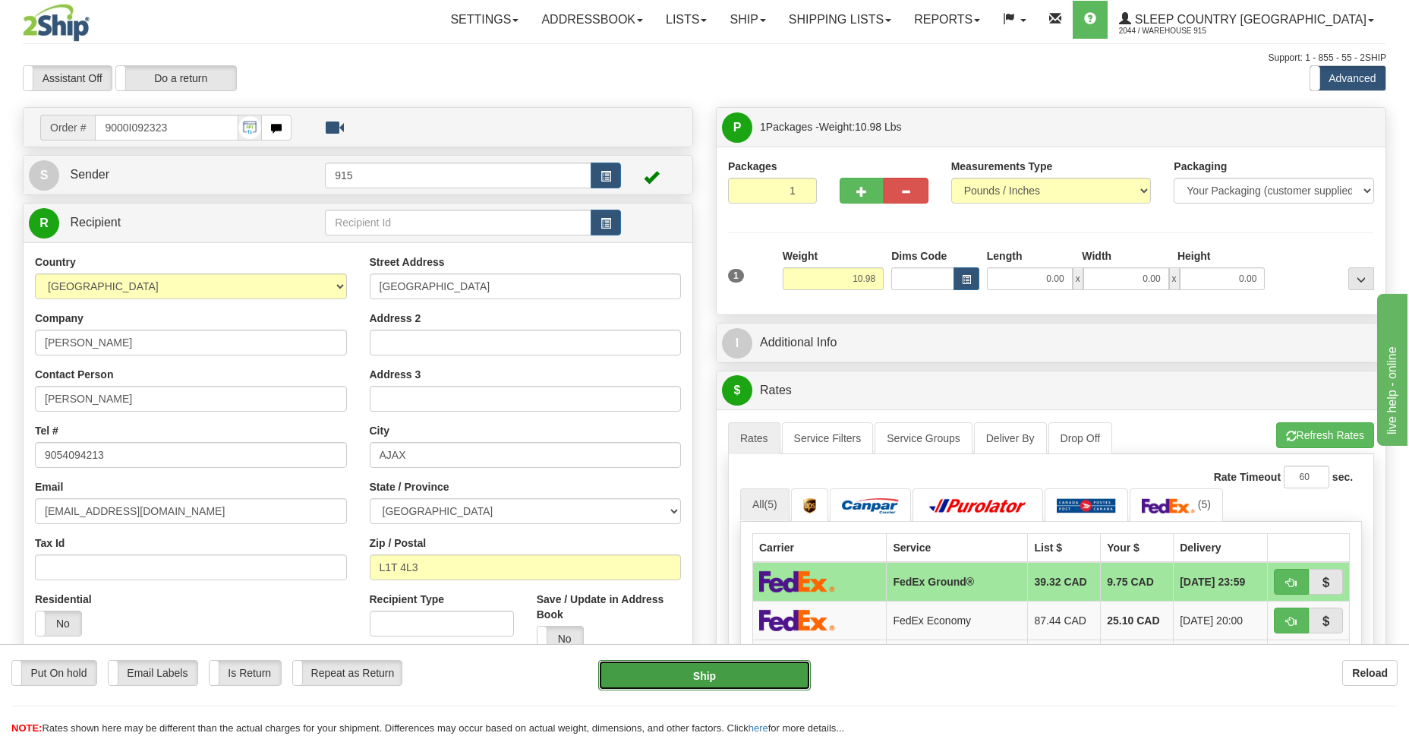
click at [759, 676] on button "Ship" at bounding box center [704, 675] width 212 height 30
type input "92"
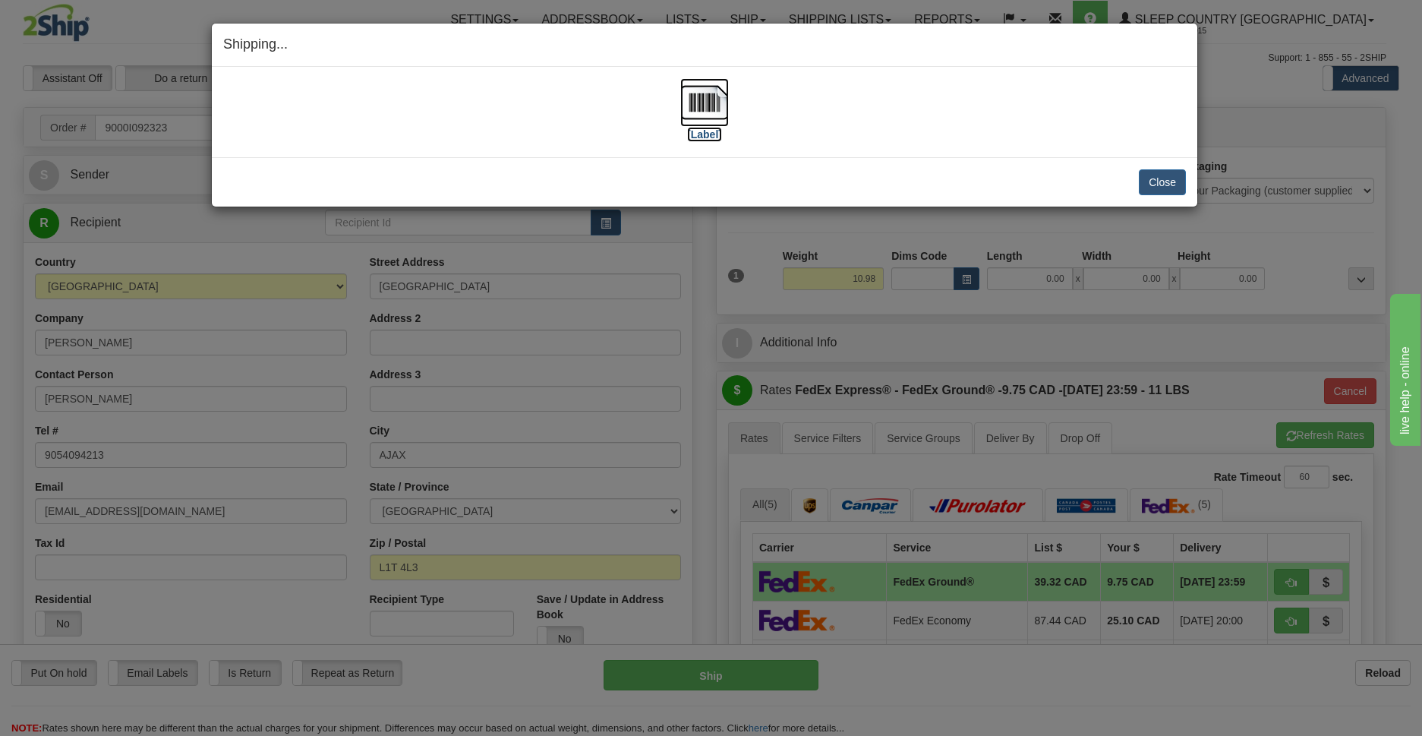
click at [707, 111] on img at bounding box center [704, 102] width 49 height 49
click at [1175, 175] on button "Close" at bounding box center [1162, 182] width 47 height 26
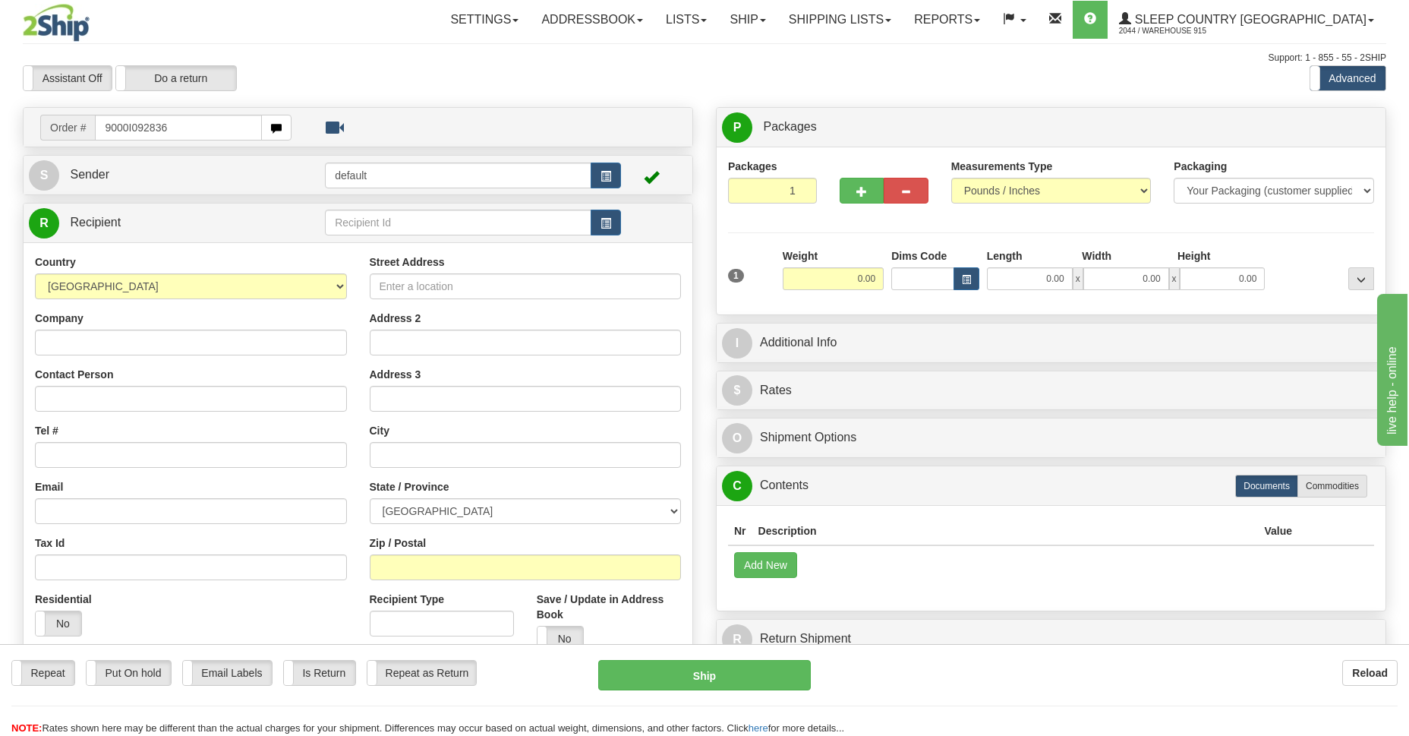
type input "9000I092836"
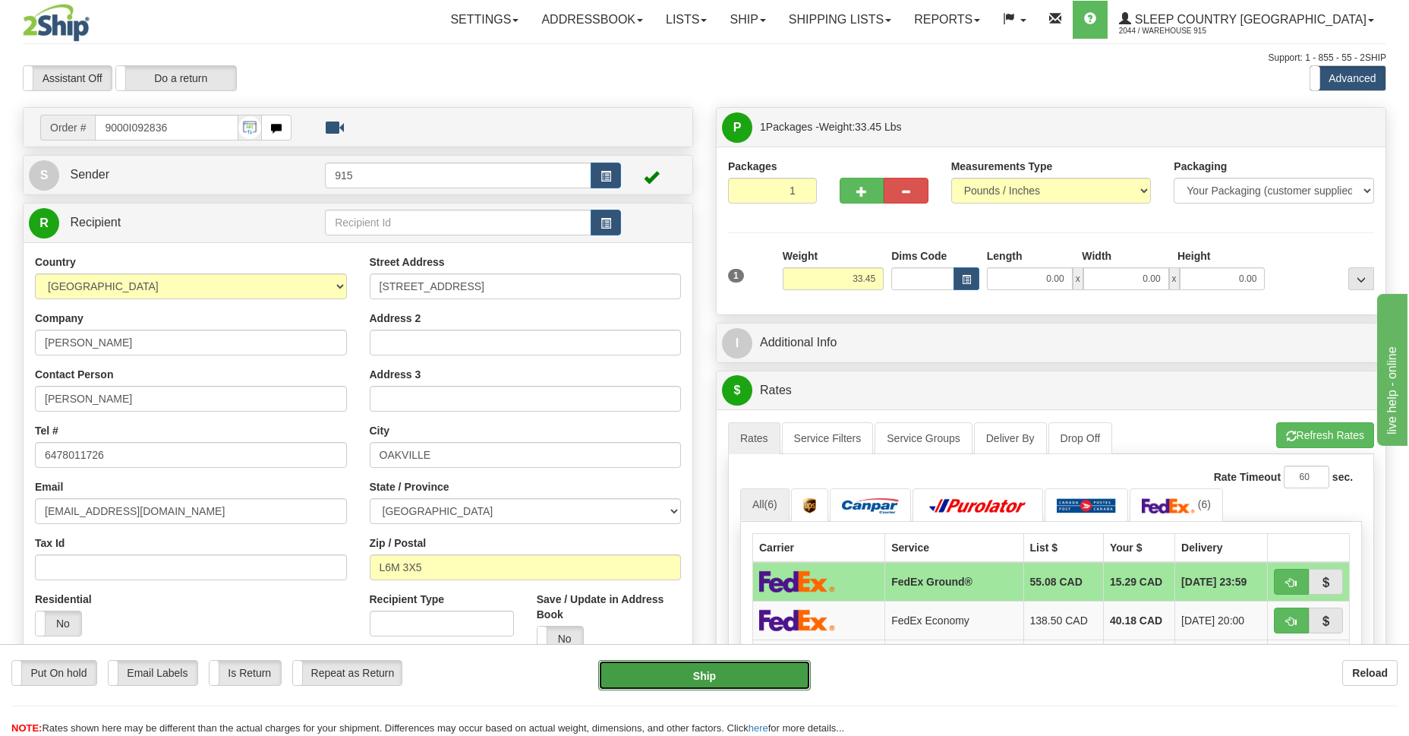
click at [740, 680] on button "Ship" at bounding box center [704, 675] width 212 height 30
type input "92"
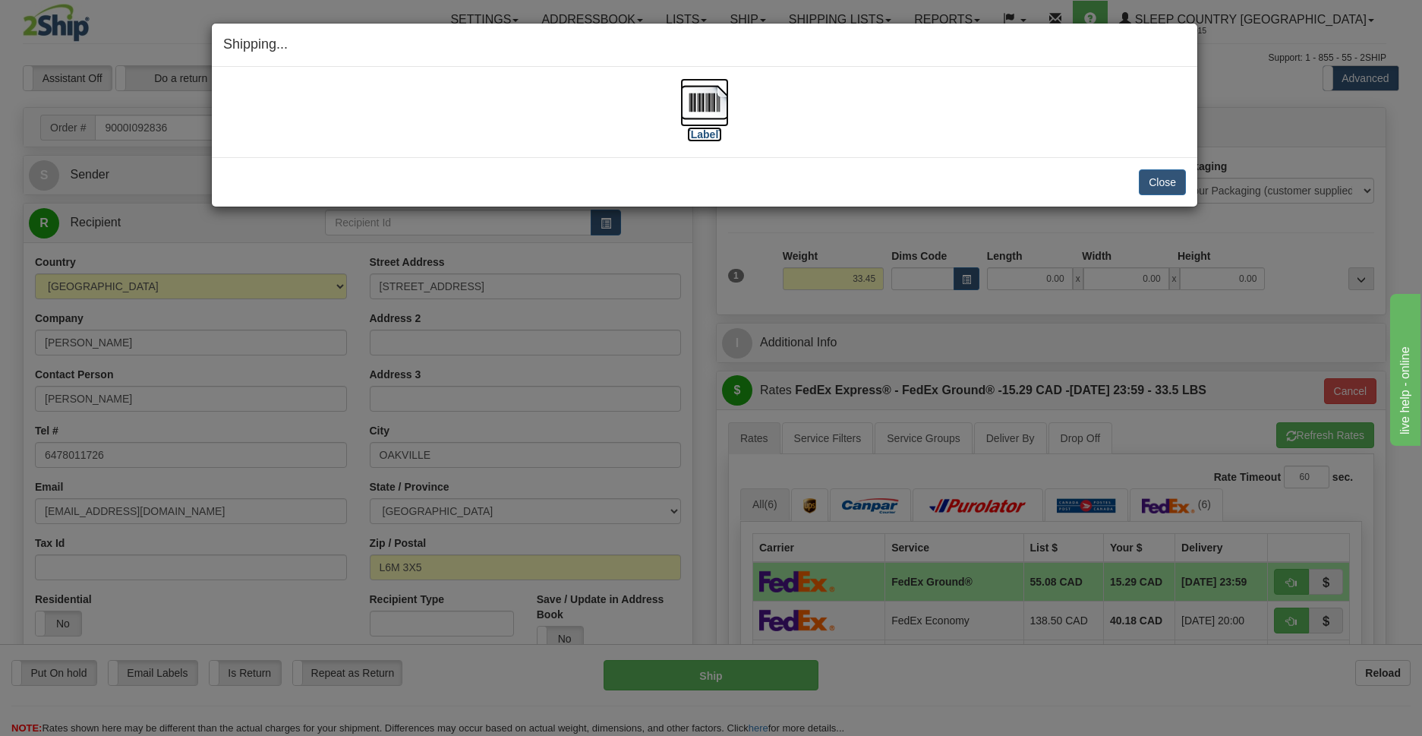
click at [705, 93] on img at bounding box center [704, 102] width 49 height 49
click at [1150, 180] on button "Close" at bounding box center [1162, 182] width 47 height 26
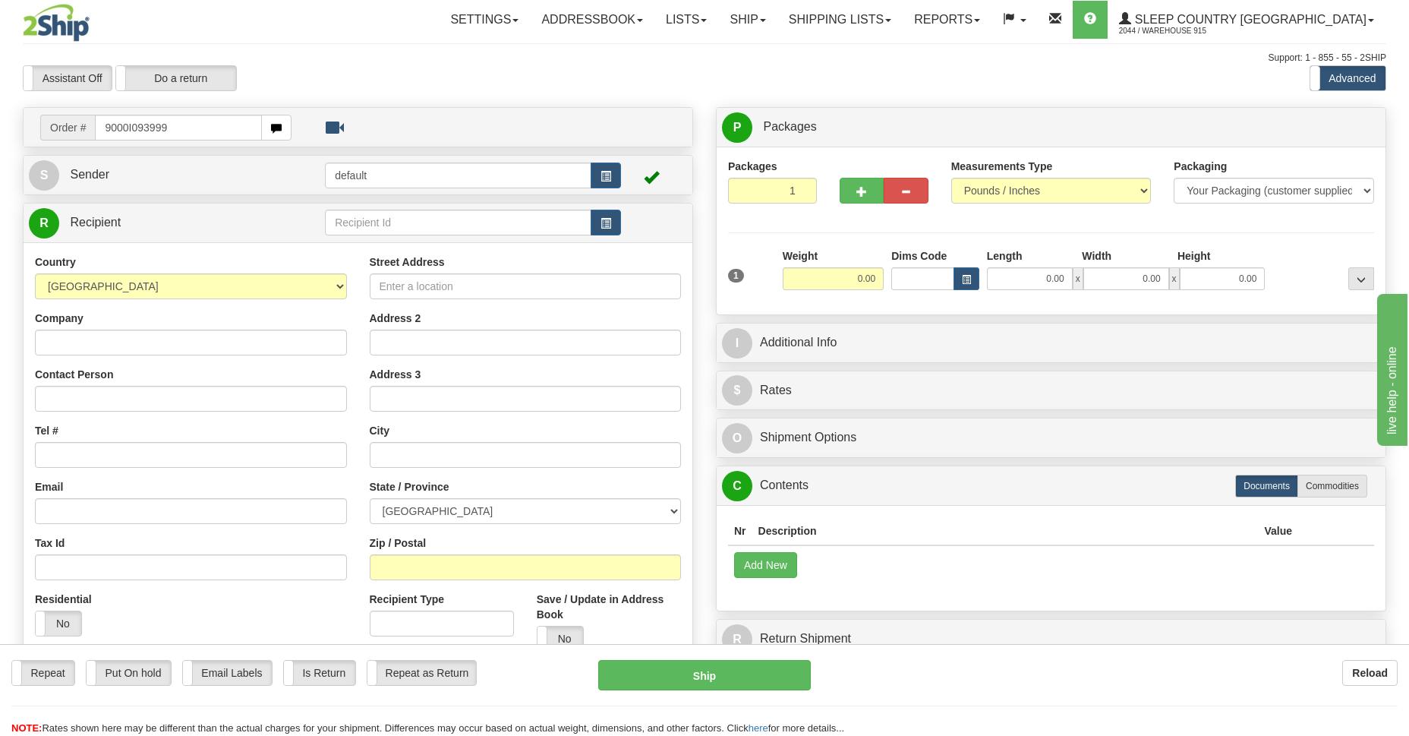
type input "9000I093999"
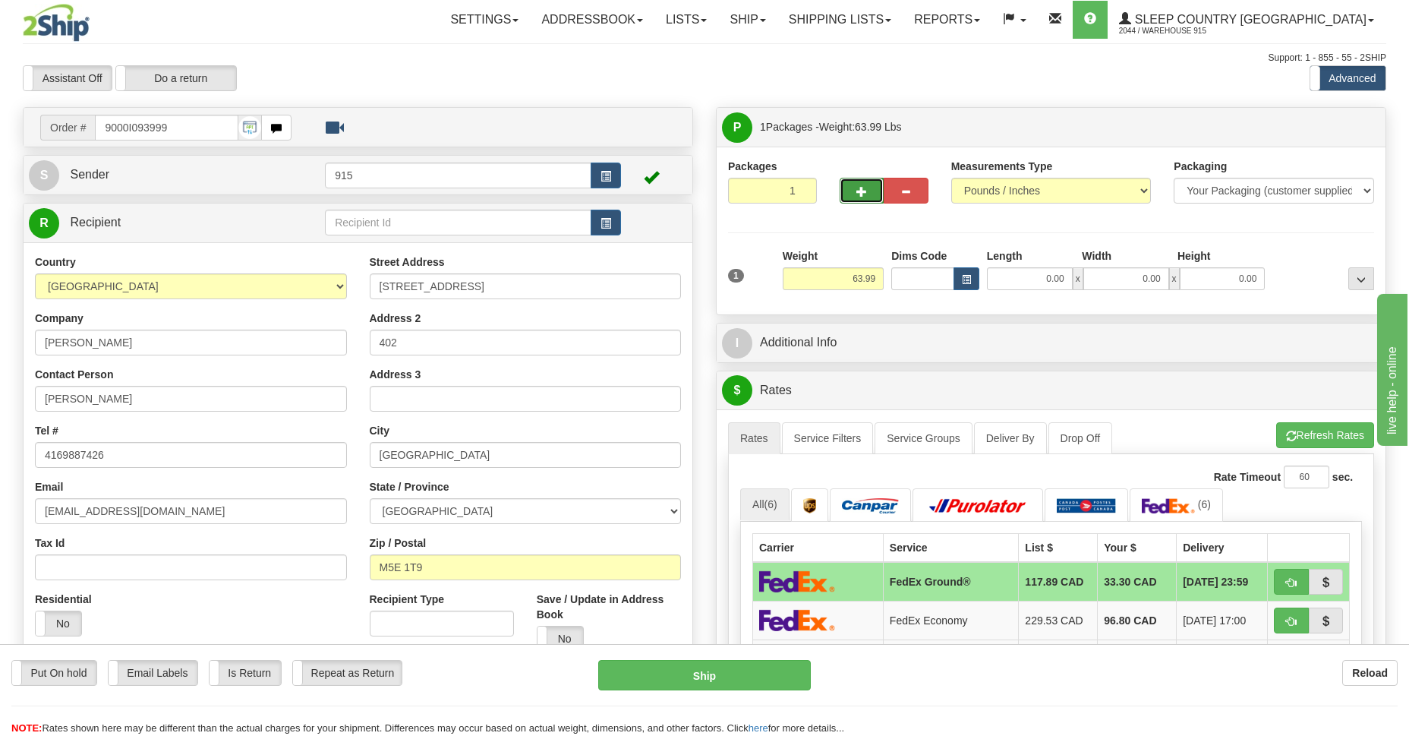
click at [855, 190] on button "button" at bounding box center [862, 191] width 44 height 26
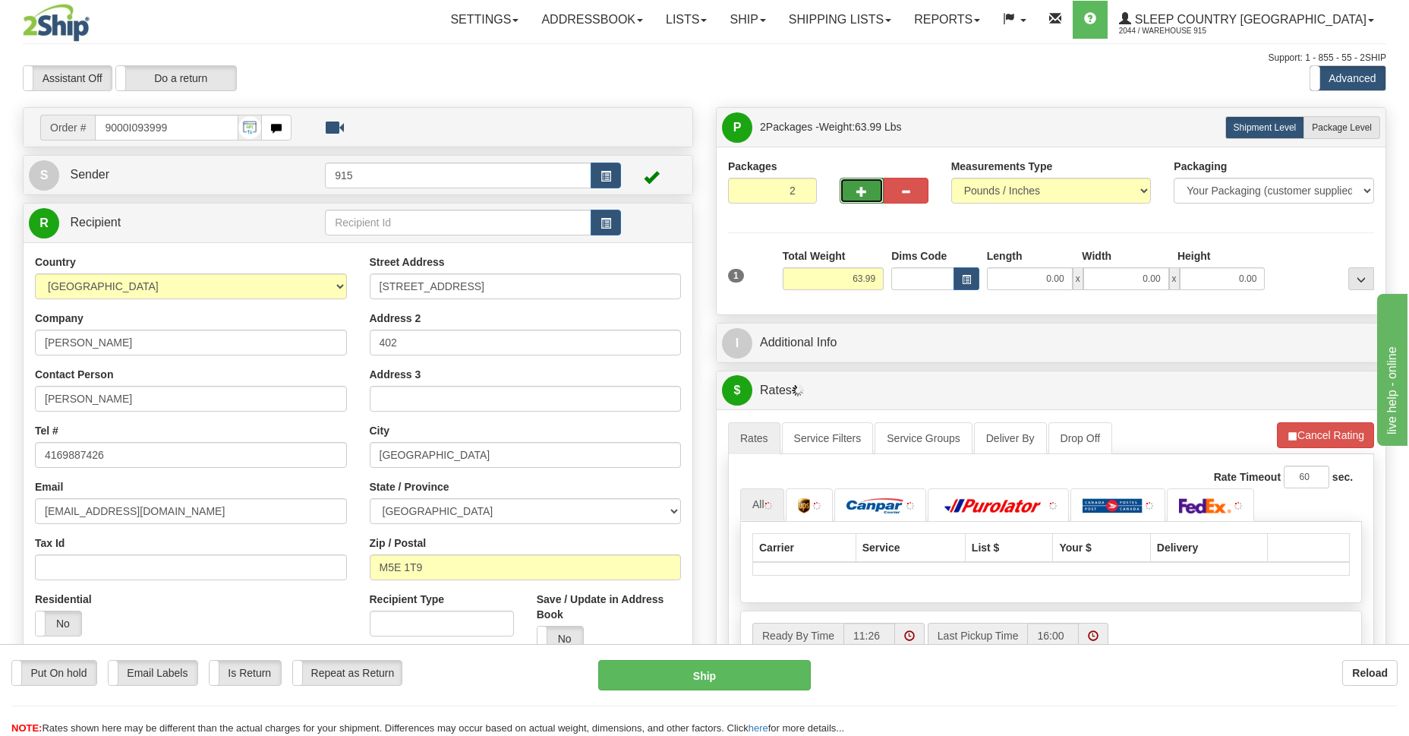
click at [855, 190] on button "button" at bounding box center [862, 191] width 44 height 26
type input "3"
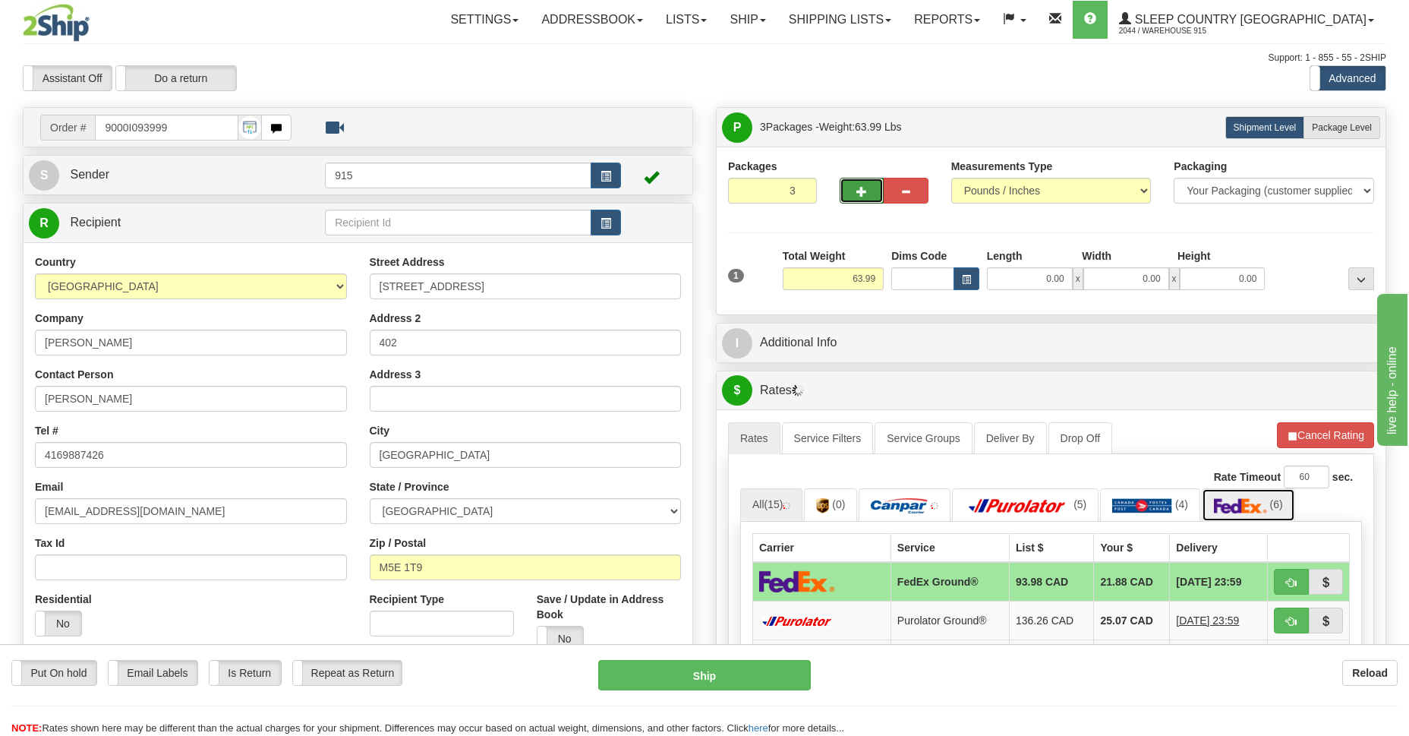
click at [1256, 511] on img at bounding box center [1240, 505] width 53 height 15
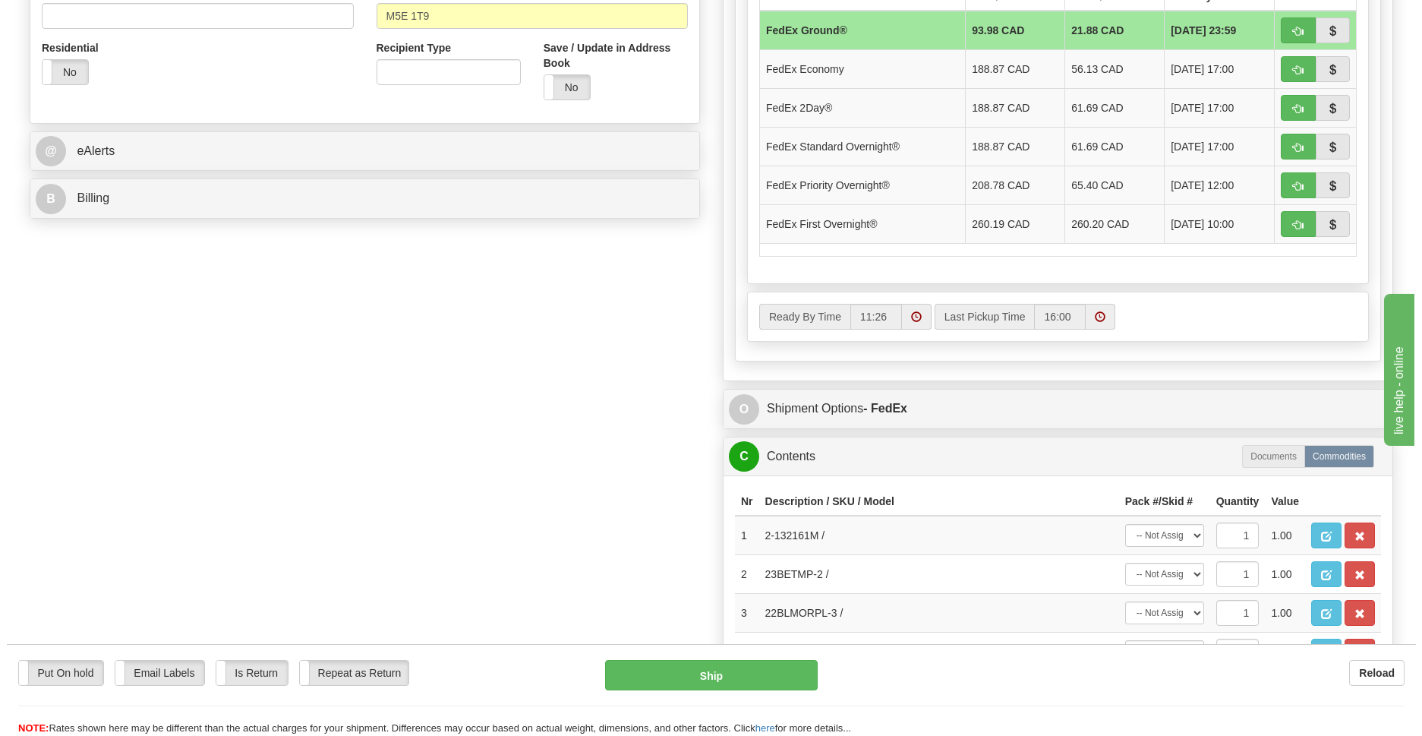
scroll to position [882, 0]
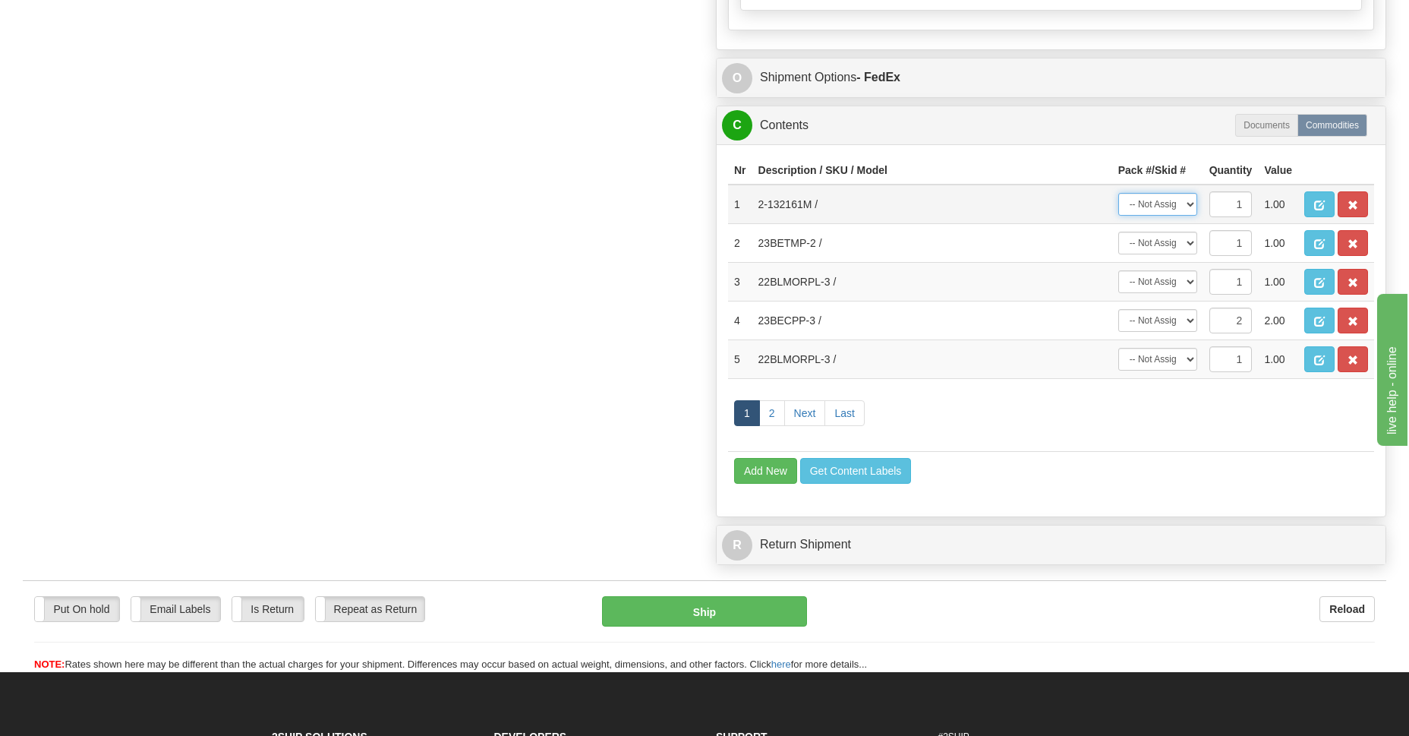
click at [1191, 209] on select "-- Not Assigned -- Package 1 Package 2 Package 3" at bounding box center [1157, 204] width 79 height 23
select select "0"
click at [1118, 193] on select "-- Not Assigned -- Package 1 Package 2 Package 3" at bounding box center [1157, 204] width 79 height 23
click at [1189, 243] on select "-- Not Assigned -- Package 1 Package 2 Package 3" at bounding box center [1157, 243] width 79 height 23
select select "1"
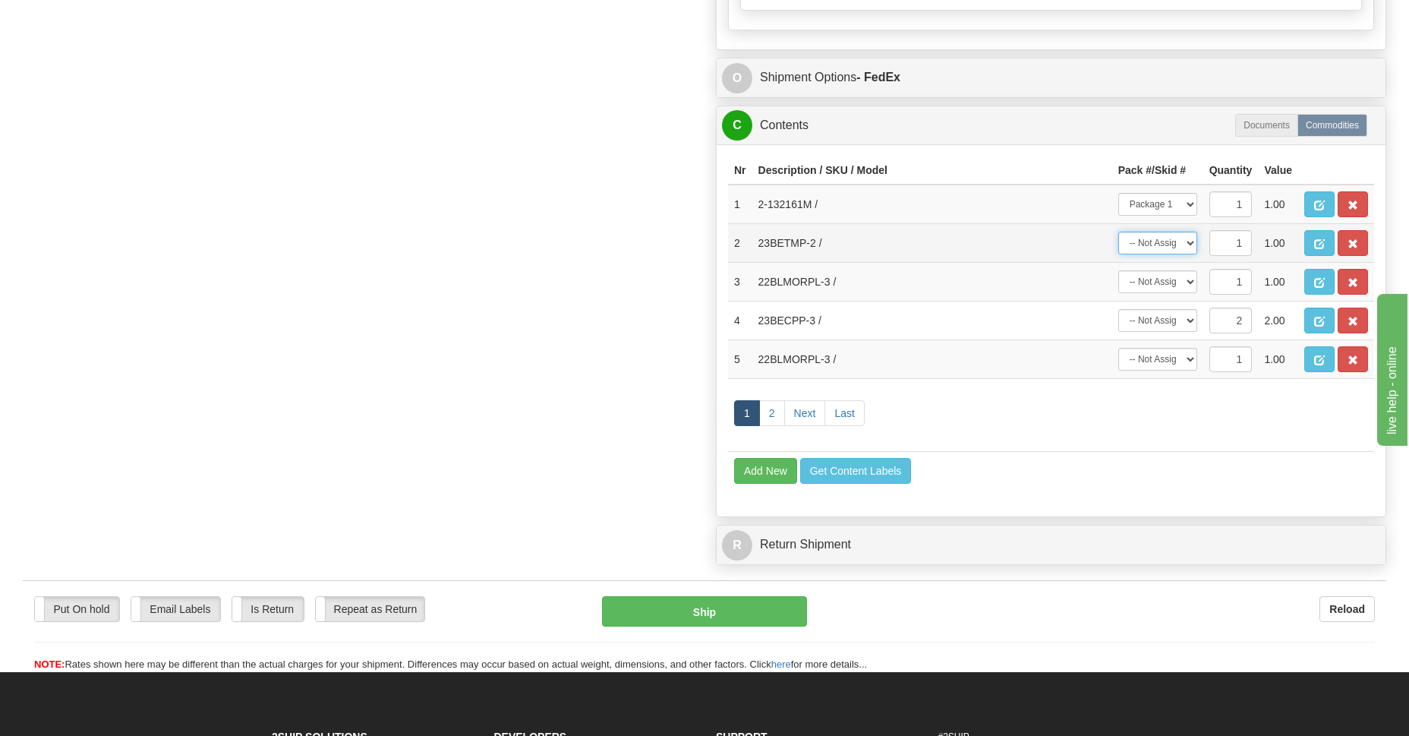
click at [1118, 232] on select "-- Not Assigned -- Package 1 Package 2 Package 3" at bounding box center [1157, 243] width 79 height 23
click at [1191, 280] on select "-- Not Assigned -- Package 1 Package 2 Package 3" at bounding box center [1157, 281] width 79 height 23
select select "1"
click at [1118, 270] on select "-- Not Assigned -- Package 1 Package 2 Package 3" at bounding box center [1157, 281] width 79 height 23
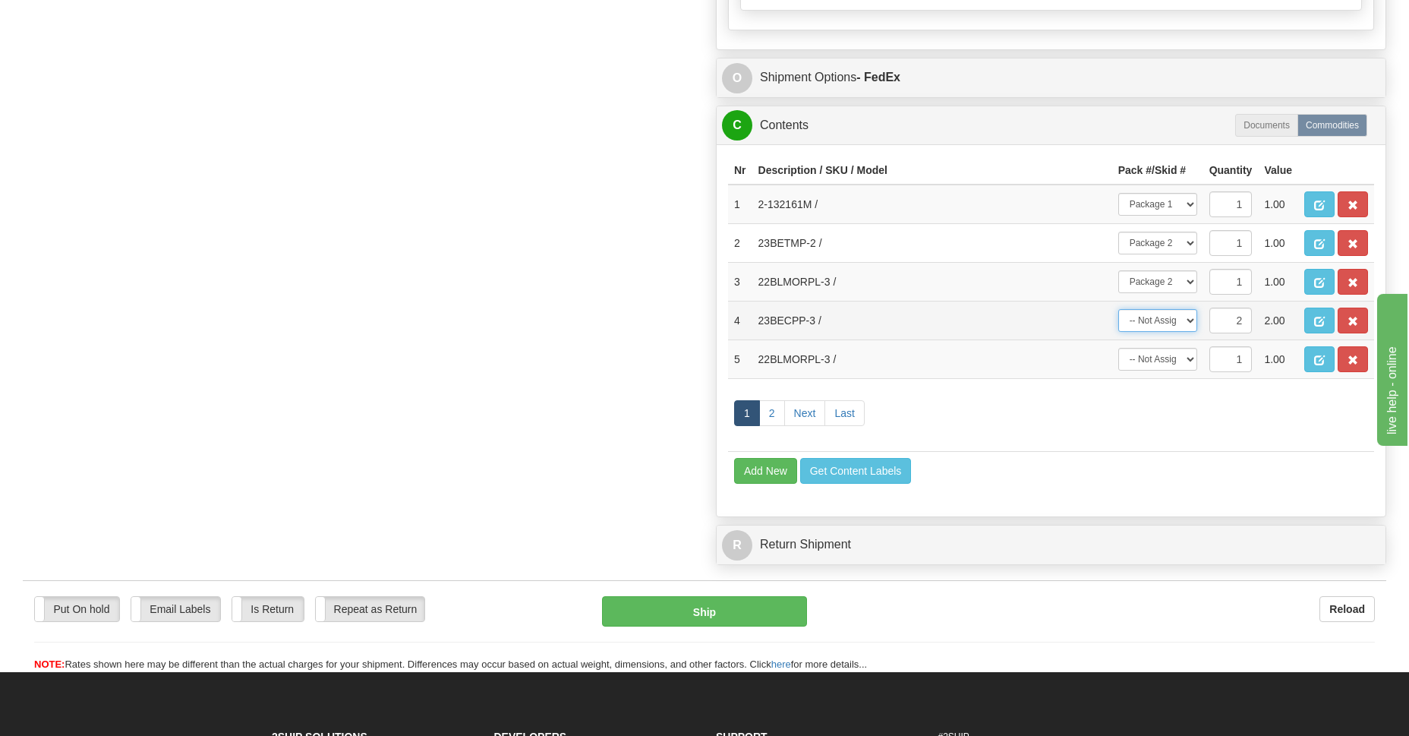
click at [1193, 320] on select "-- Not Assigned -- Package 1 Package 2 Package 3 Split" at bounding box center [1157, 320] width 79 height 23
select select "2"
click at [1118, 309] on select "-- Not Assigned -- Package 1 Package 2 Package 3 Split" at bounding box center [1157, 320] width 79 height 23
click at [1190, 355] on select "-- Not Assigned -- Package 1 Package 2 Package 3" at bounding box center [1157, 359] width 79 height 23
select select "2"
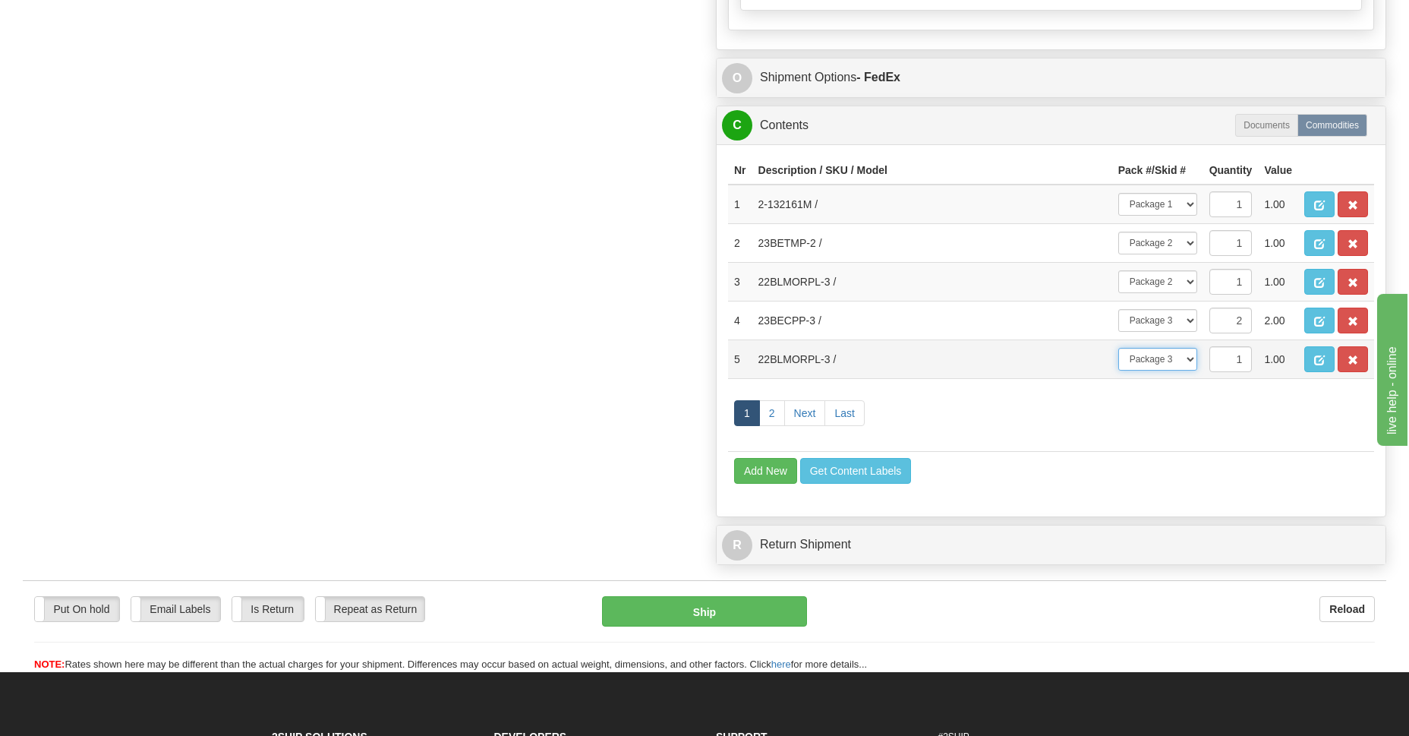
click at [1118, 348] on select "-- Not Assigned -- Package 1 Package 2 Package 3" at bounding box center [1157, 359] width 79 height 23
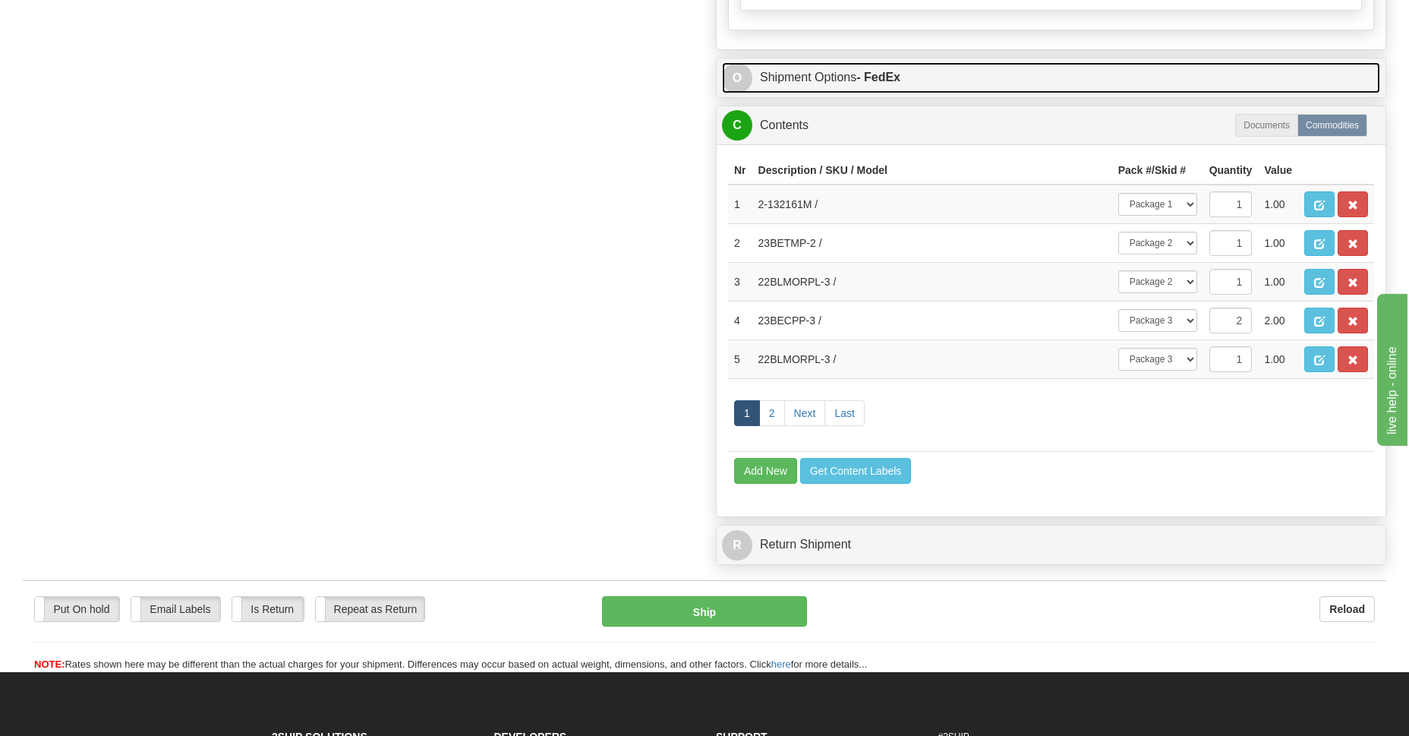
click at [831, 71] on link "O Shipment Options - FedEx" at bounding box center [1051, 77] width 658 height 31
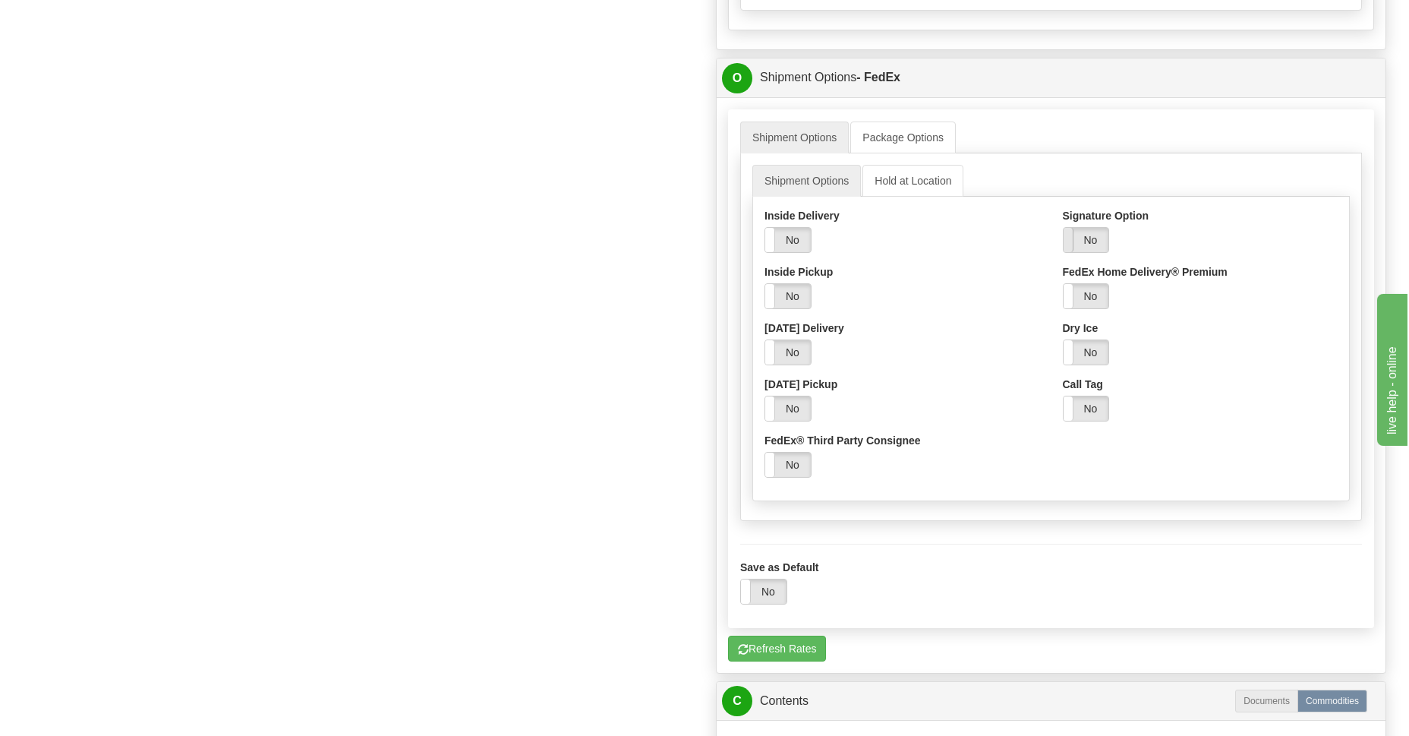
click at [1073, 235] on span at bounding box center [1064, 240] width 20 height 24
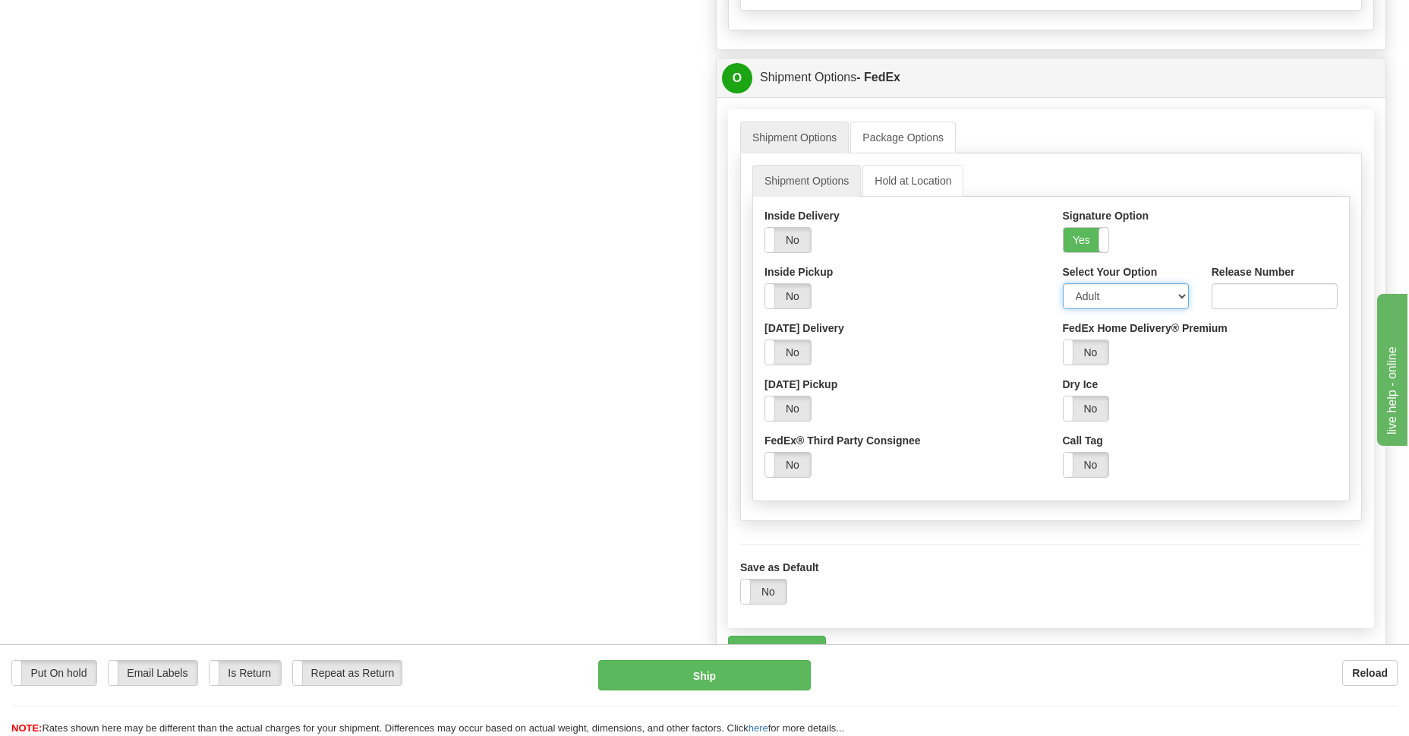
click at [1184, 295] on select "Adult Direct Indirect No Signature Required Service Default" at bounding box center [1126, 296] width 126 height 26
select select "2"
click at [1063, 283] on select "Adult Direct Indirect No Signature Required Service Default" at bounding box center [1126, 296] width 126 height 26
click at [698, 674] on button "Ship" at bounding box center [704, 675] width 212 height 30
type input "92"
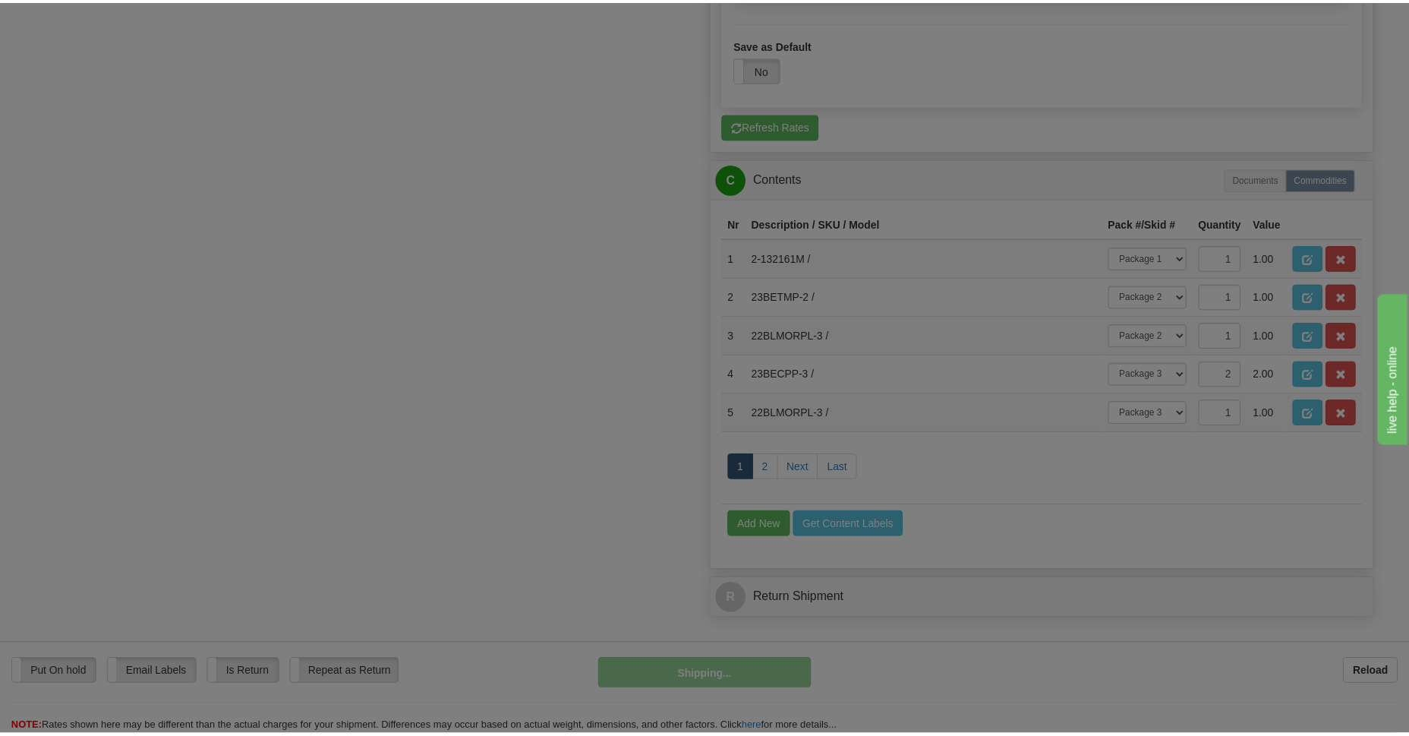
scroll to position [745, 0]
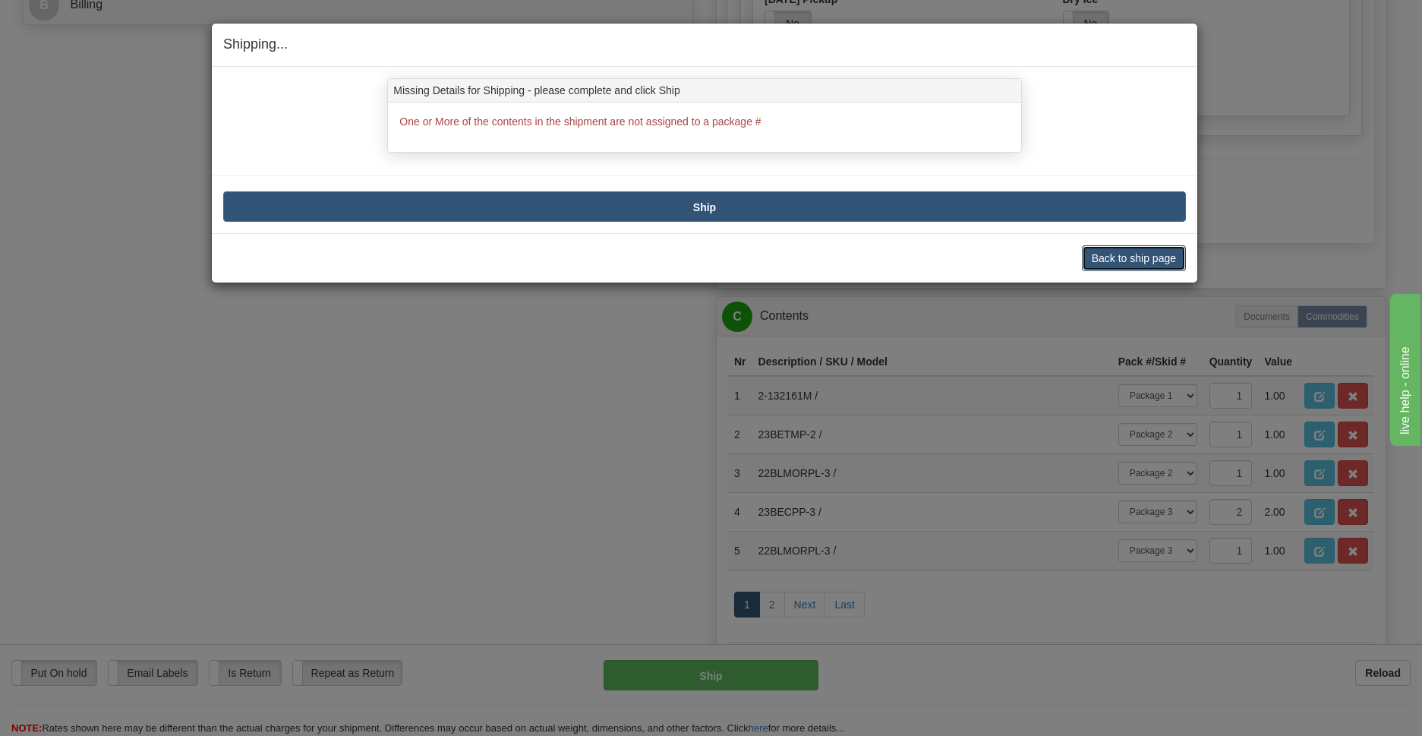
click at [1160, 265] on button "Back to ship page" at bounding box center [1134, 258] width 104 height 26
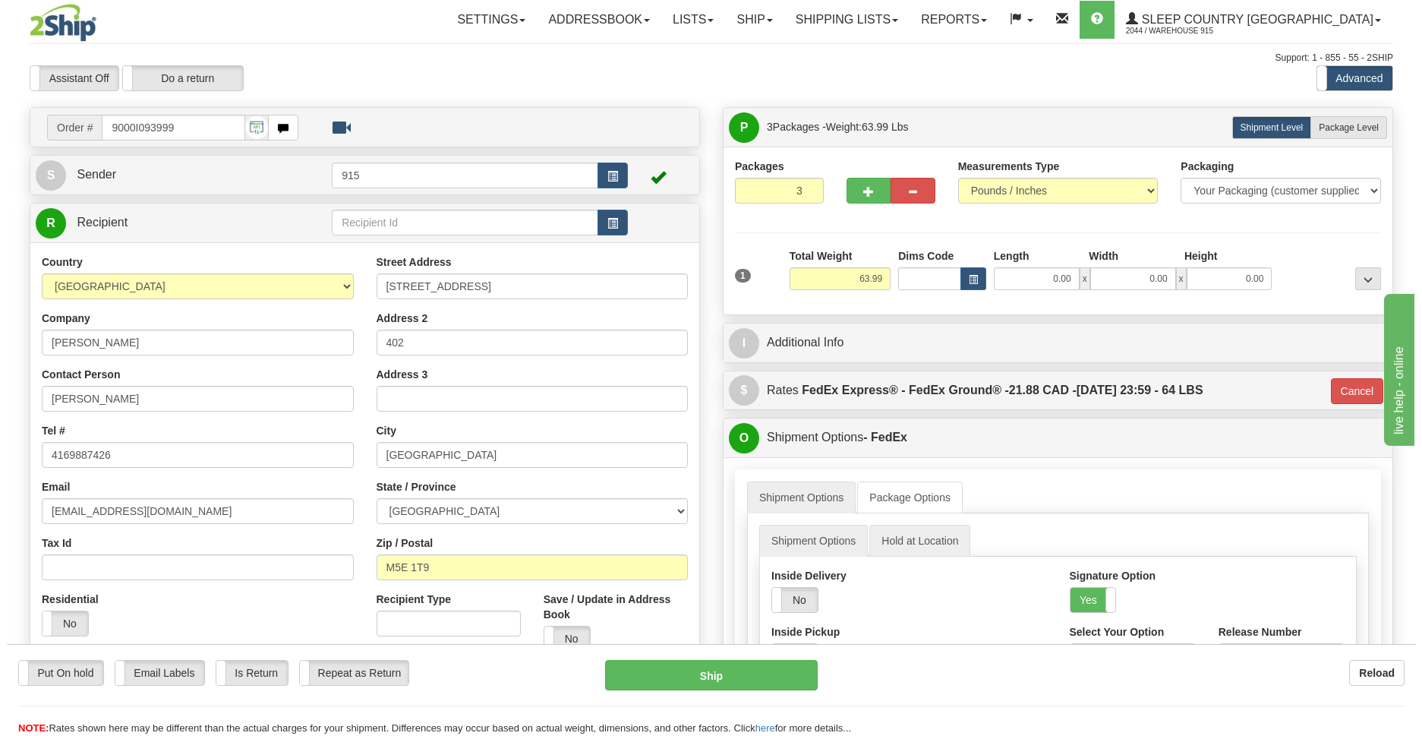
scroll to position [882, 0]
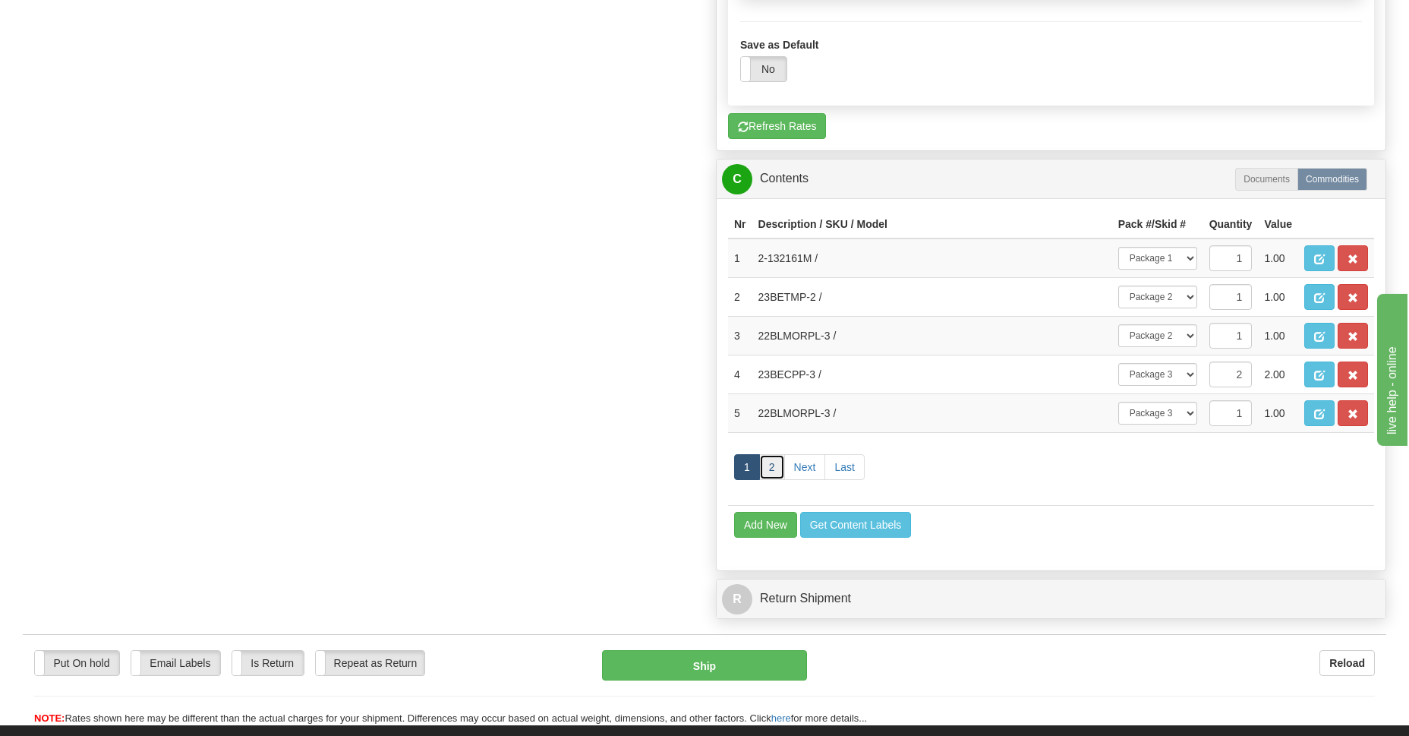
click at [775, 472] on link "2" at bounding box center [772, 467] width 26 height 26
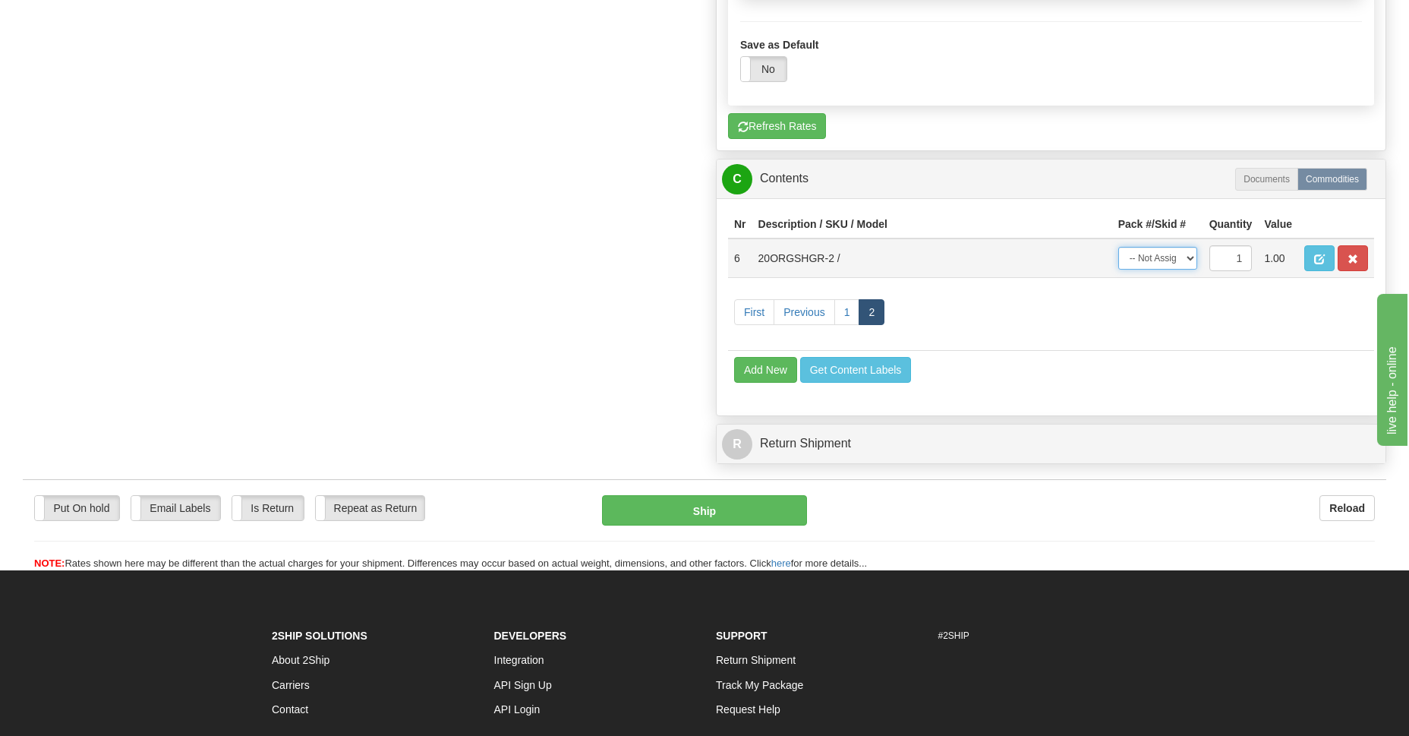
click at [1188, 260] on select "-- Not Assigned -- Package 1 Package 2 Package 3" at bounding box center [1157, 258] width 79 height 23
select select "2"
click at [1118, 247] on select "-- Not Assigned -- Package 1 Package 2 Package 3" at bounding box center [1157, 258] width 79 height 23
click at [709, 509] on button "Ship" at bounding box center [704, 510] width 204 height 30
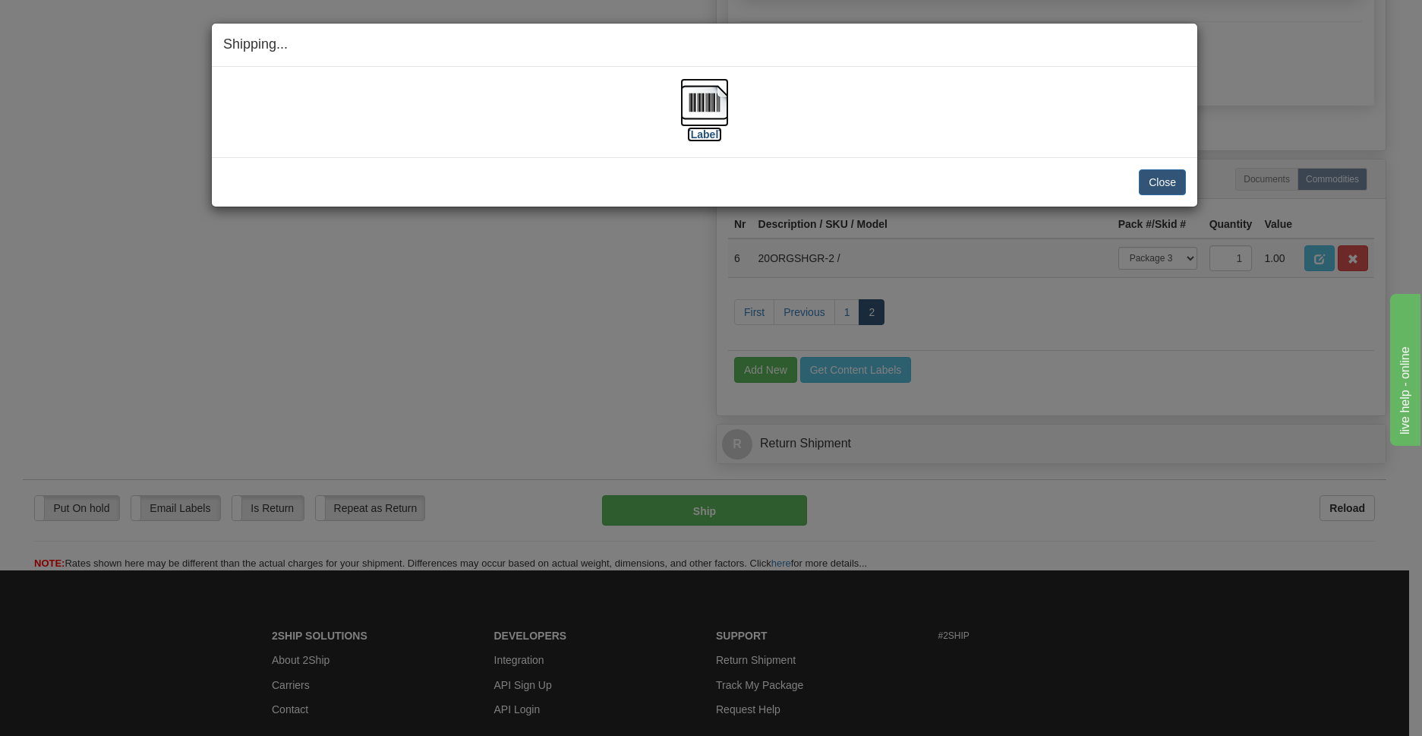
click at [719, 95] on img at bounding box center [704, 102] width 49 height 49
click at [1164, 177] on button "Close" at bounding box center [1162, 182] width 47 height 26
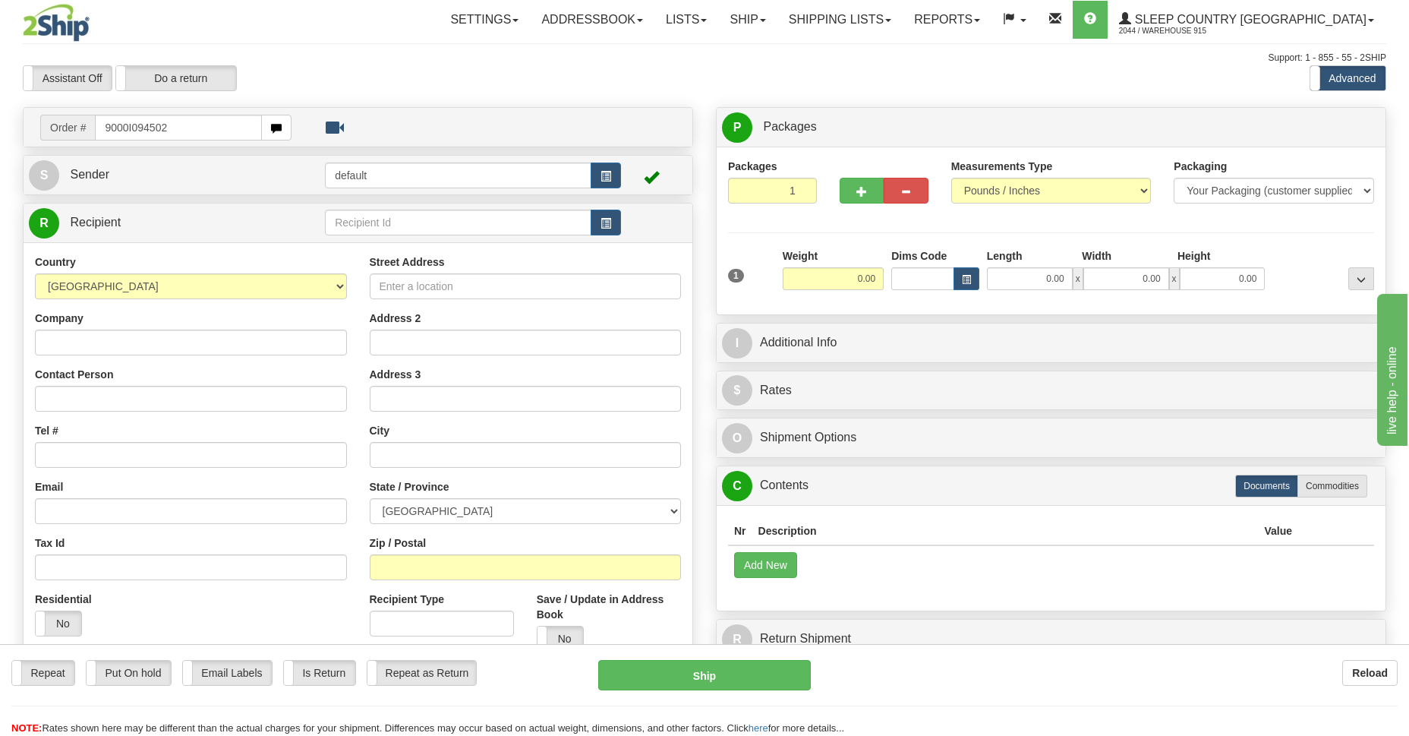
type input "9000I094502"
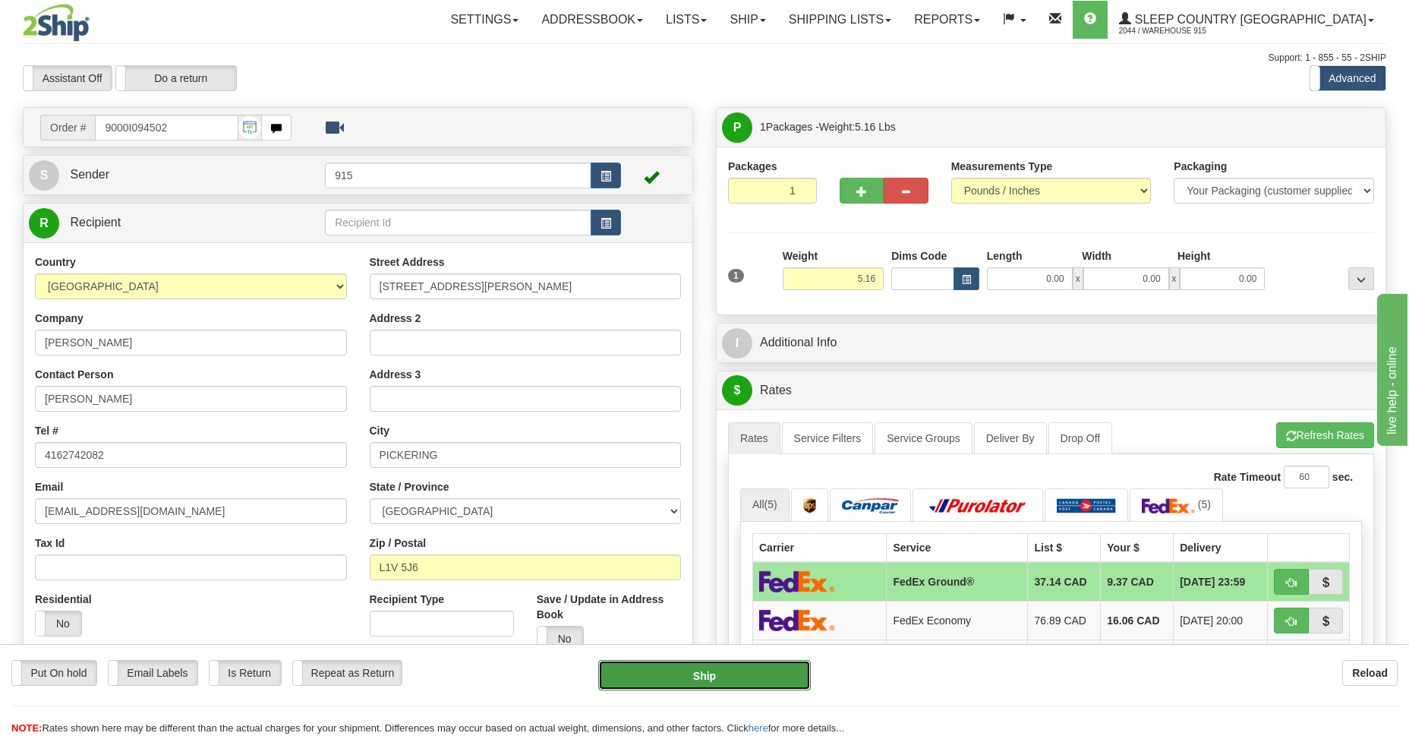
click at [706, 676] on button "Ship" at bounding box center [704, 675] width 212 height 30
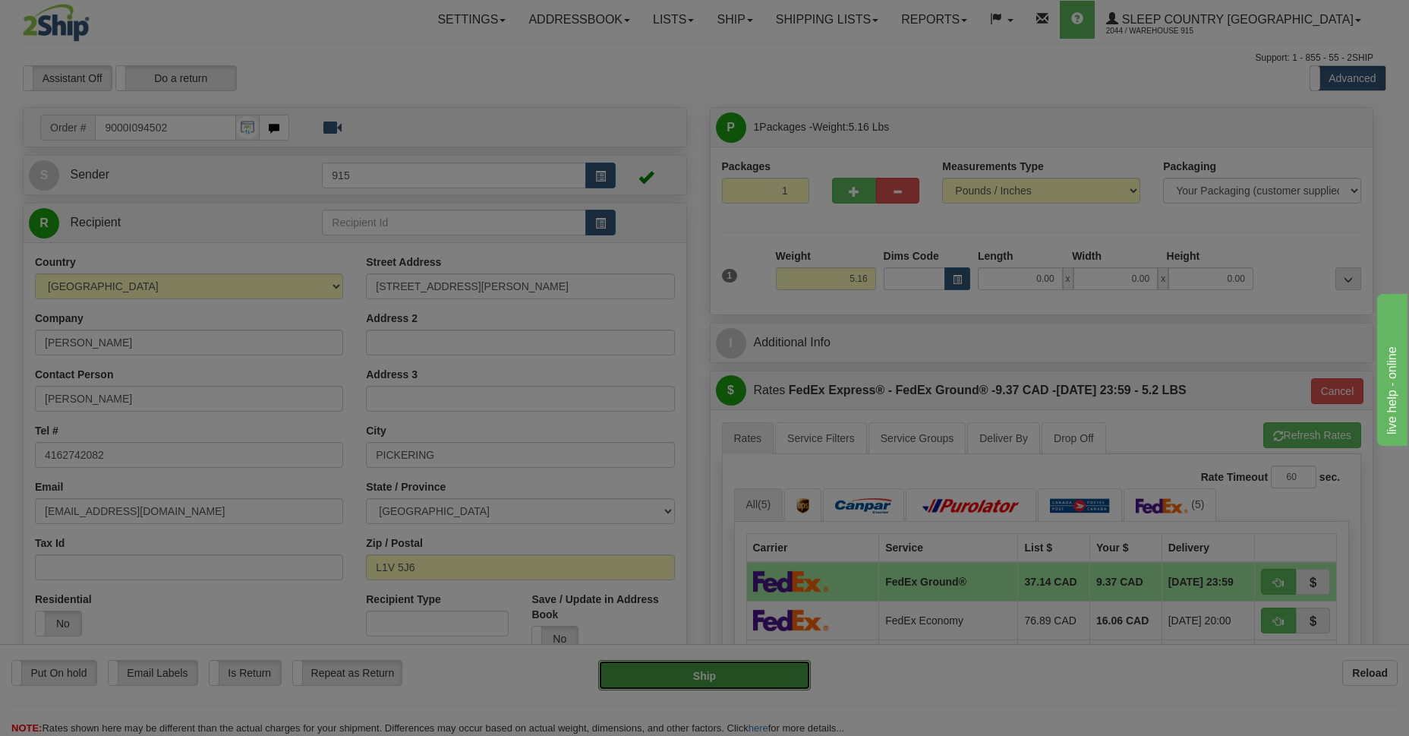
type input "92"
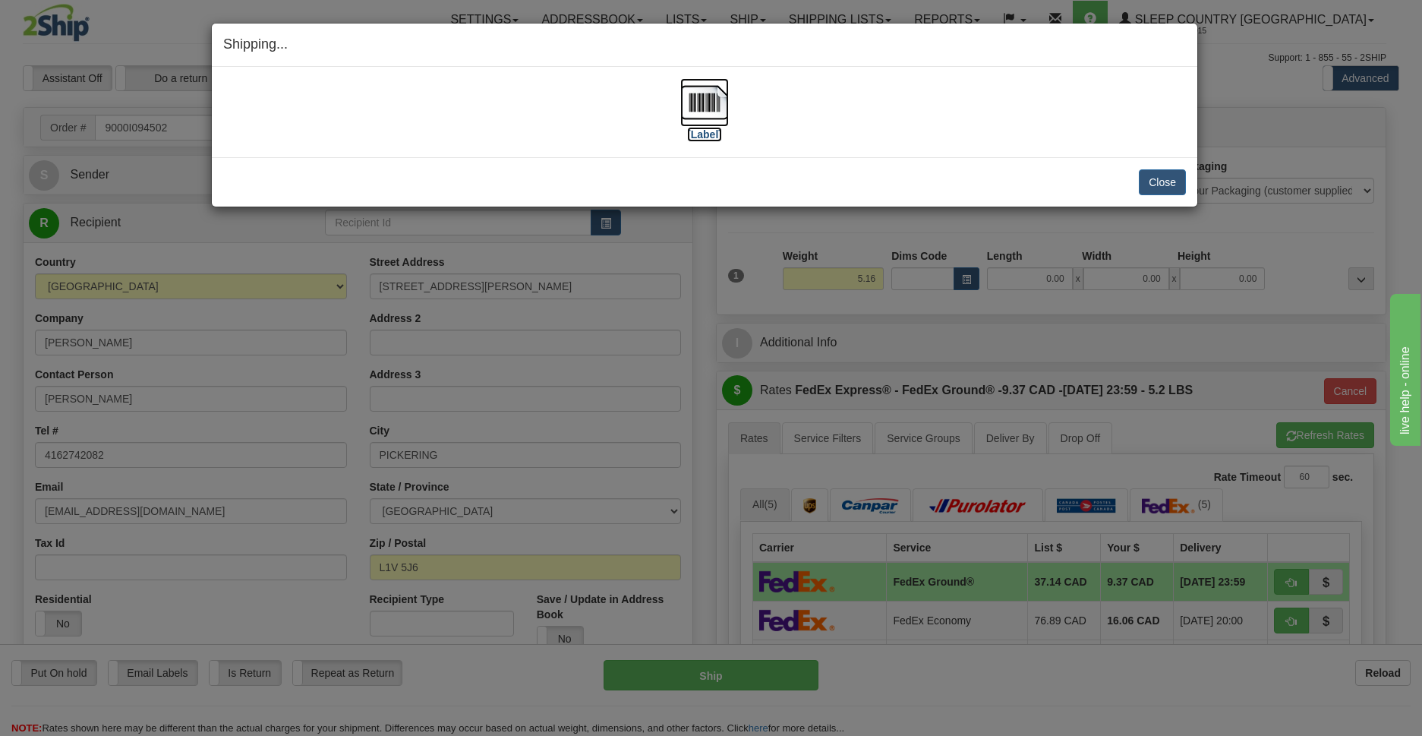
click at [705, 101] on img at bounding box center [704, 102] width 49 height 49
click at [1173, 185] on button "Close" at bounding box center [1162, 182] width 47 height 26
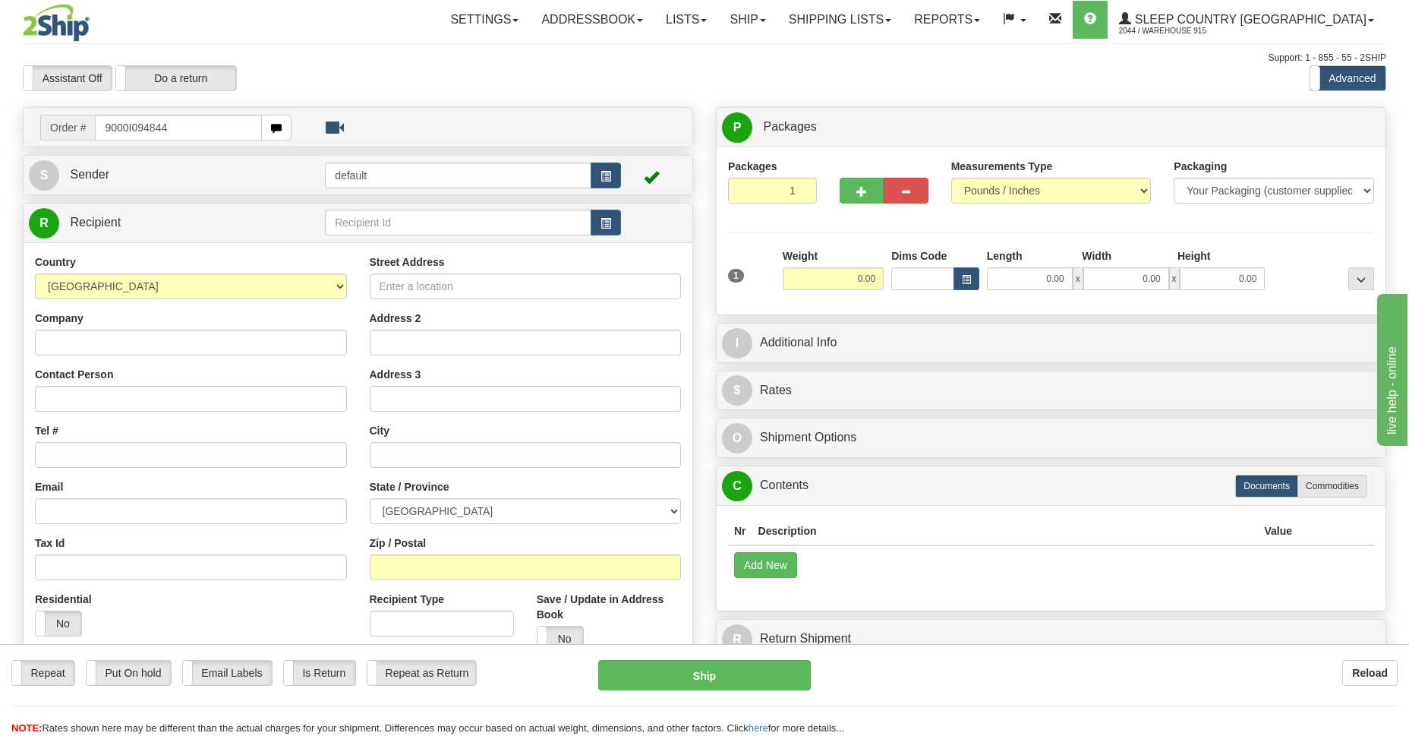
type input "9000I094844"
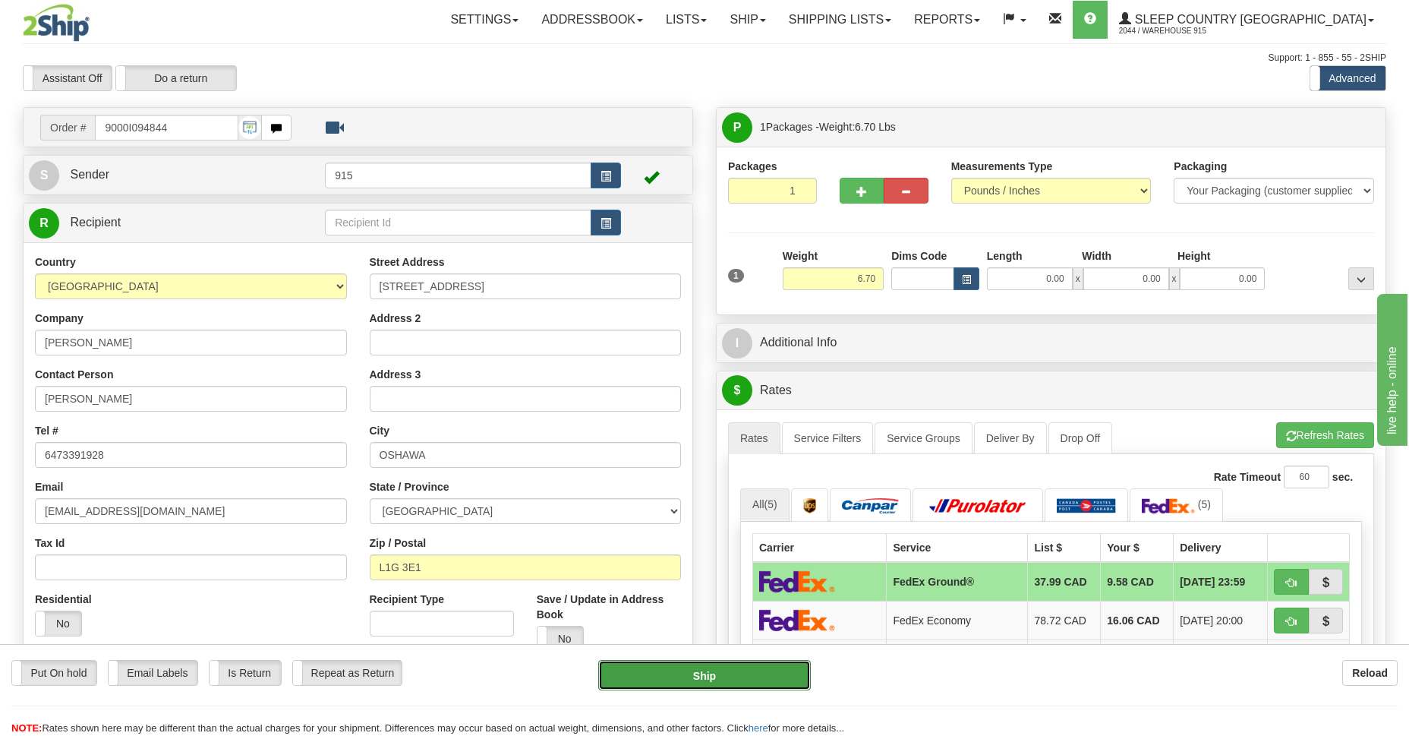
click at [706, 667] on button "Ship" at bounding box center [704, 675] width 212 height 30
type input "92"
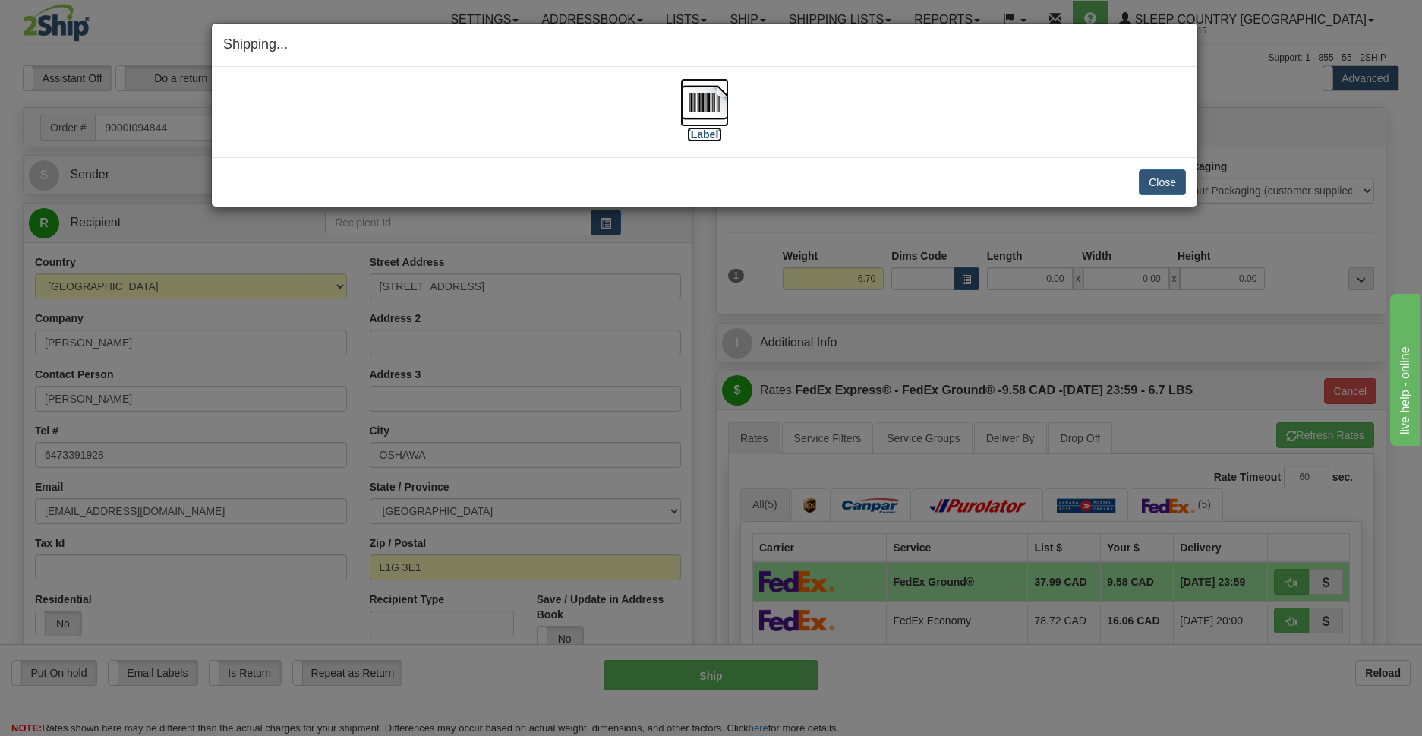
click at [707, 109] on img at bounding box center [704, 102] width 49 height 49
click at [1172, 188] on button "Close" at bounding box center [1162, 182] width 47 height 26
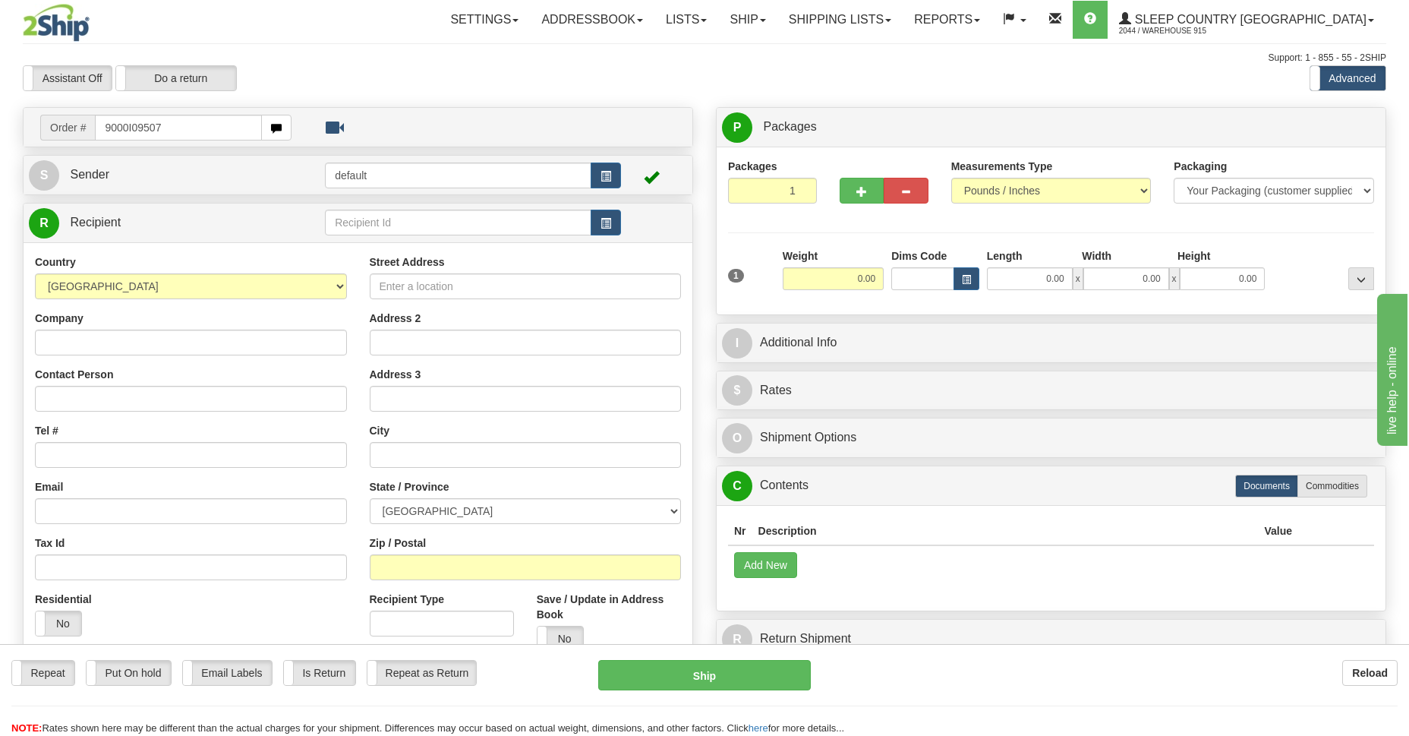
type input "9000I095075"
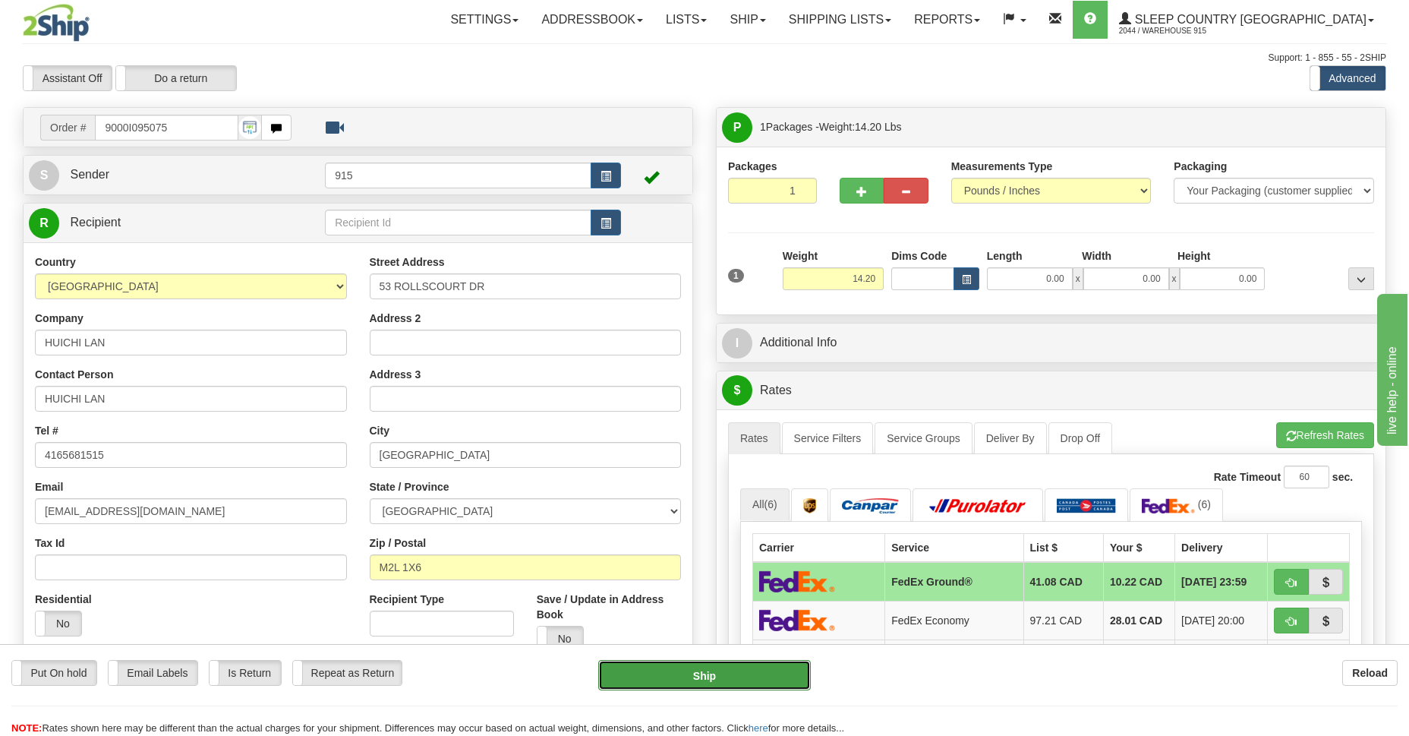
click at [725, 671] on button "Ship" at bounding box center [704, 675] width 212 height 30
type input "92"
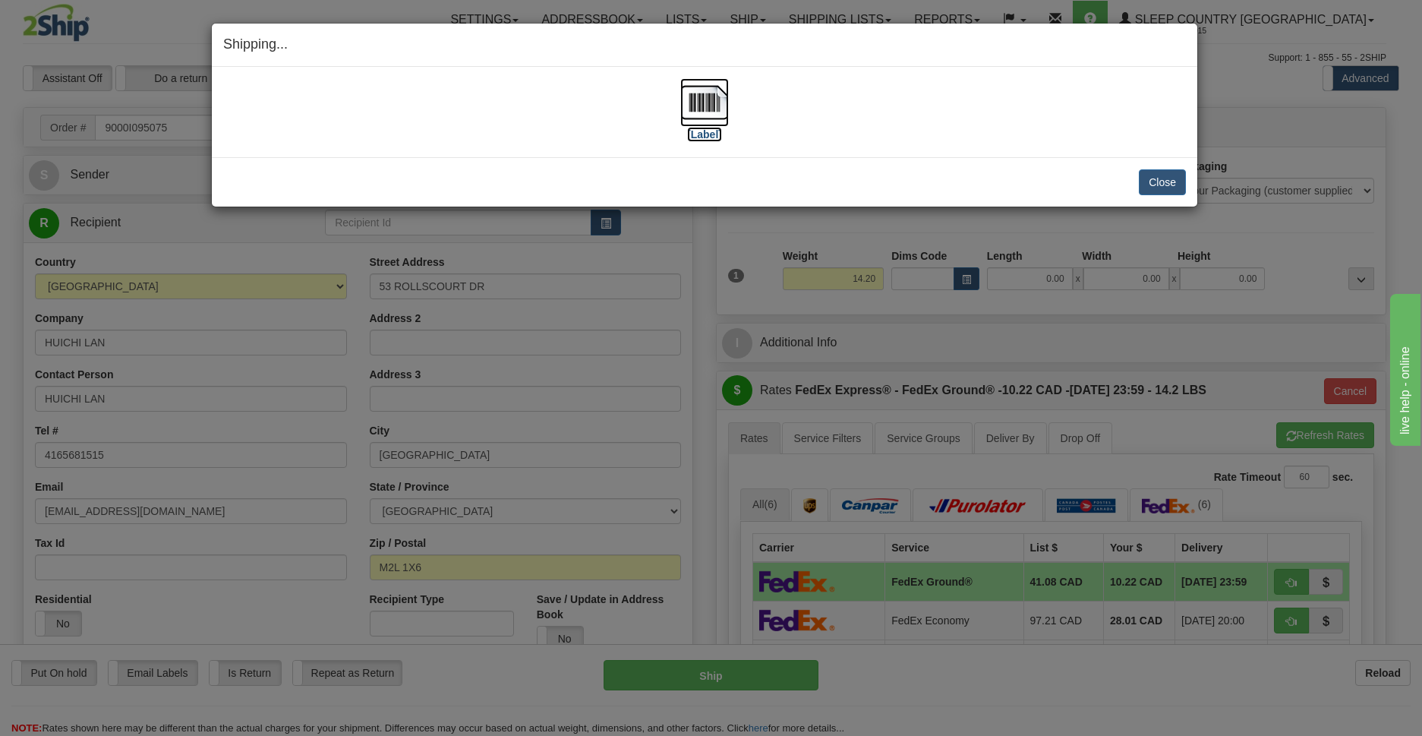
click at [707, 103] on img at bounding box center [704, 102] width 49 height 49
click at [1164, 187] on button "Close" at bounding box center [1162, 182] width 47 height 26
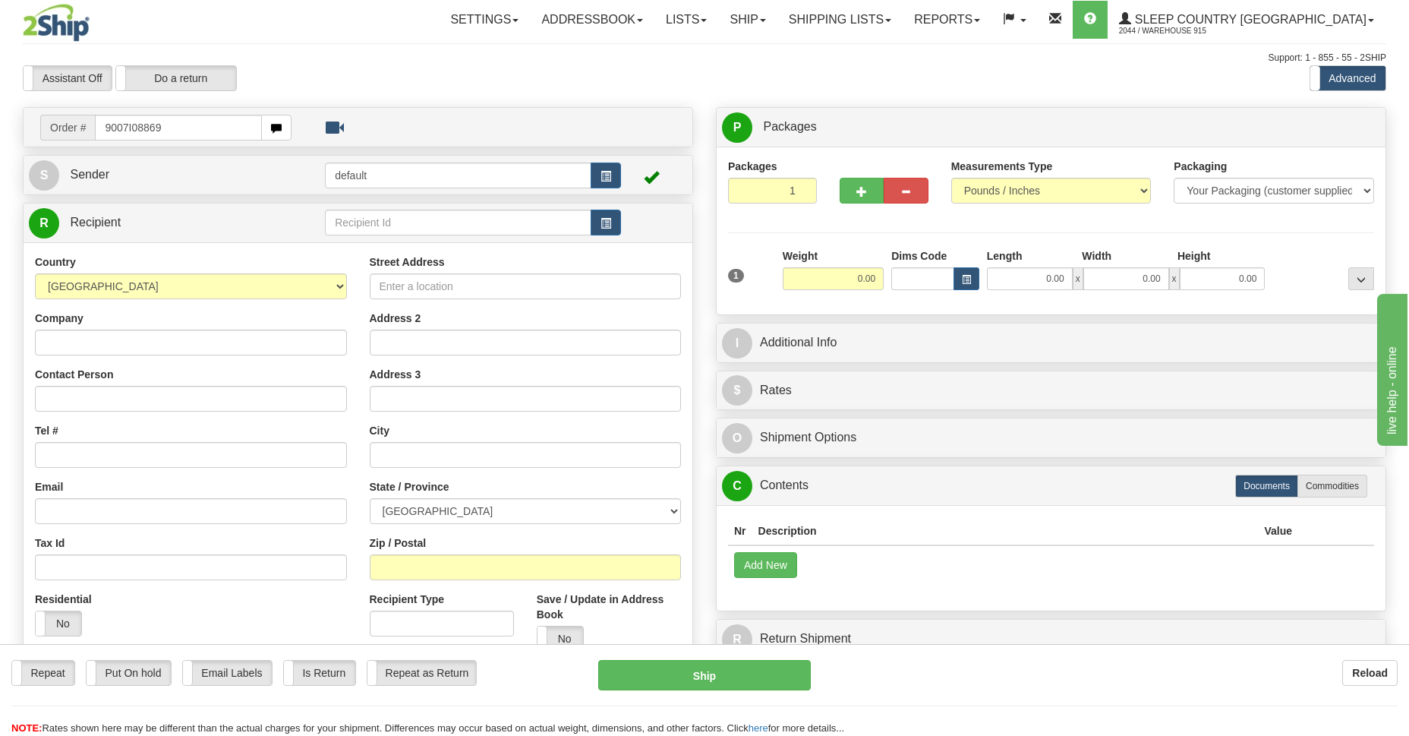
type input "9007I088695"
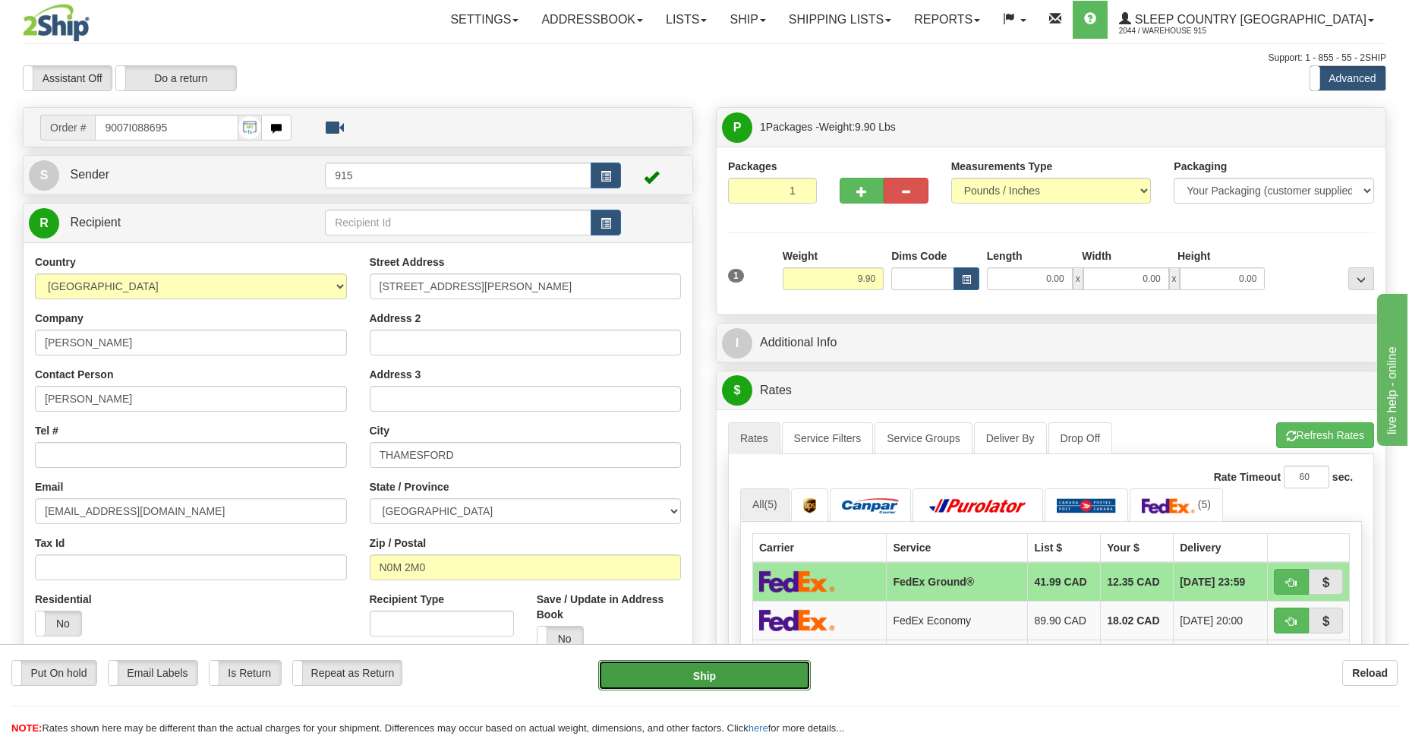
click at [667, 671] on button "Ship" at bounding box center [704, 675] width 212 height 30
type input "92"
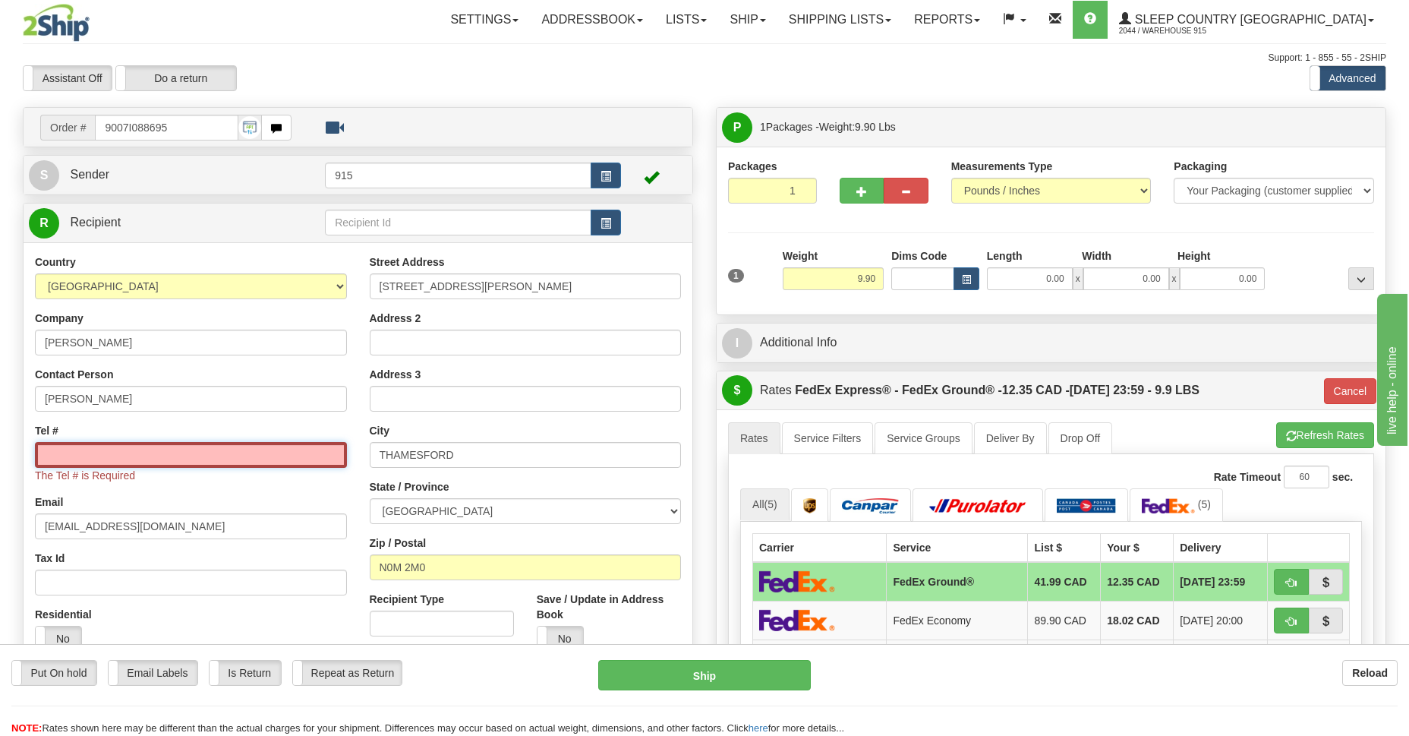
click at [164, 446] on input "Tel #" at bounding box center [191, 455] width 312 height 26
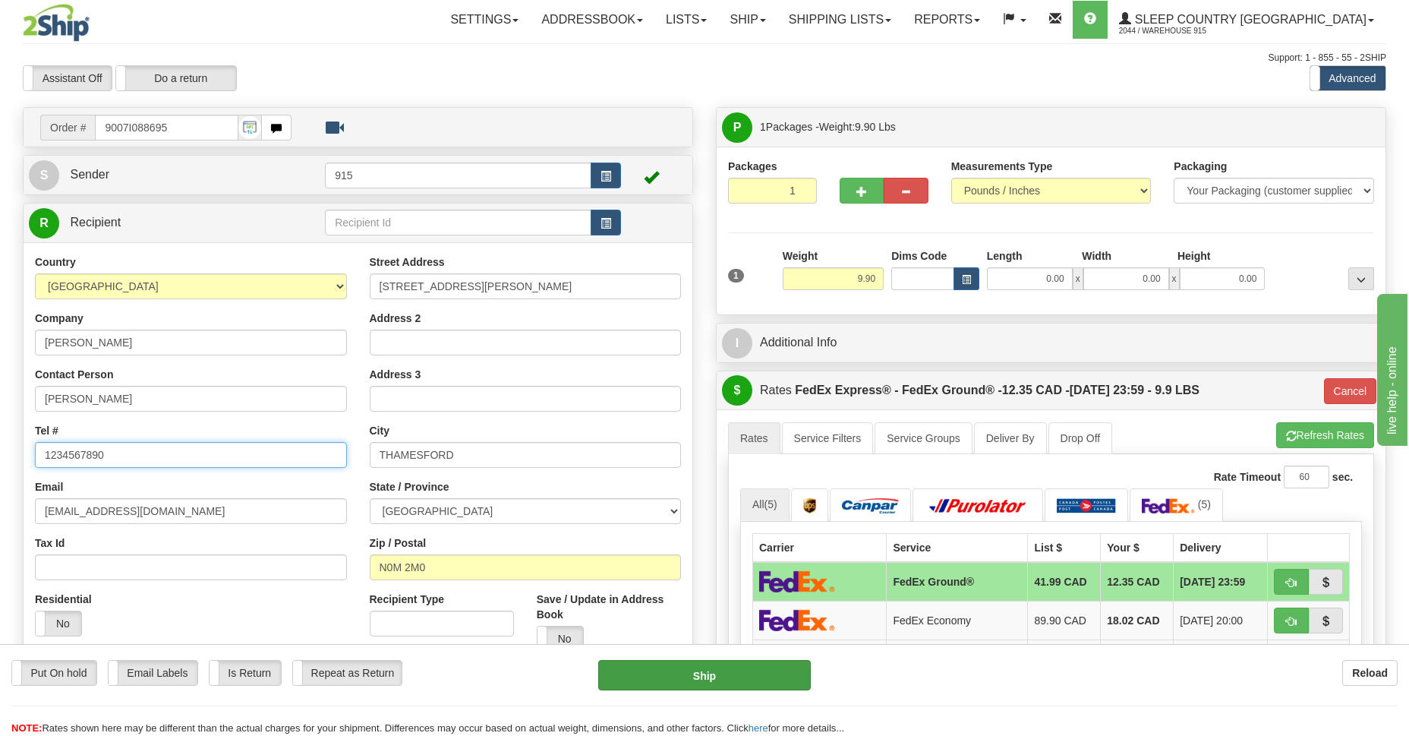
type input "1234567890"
click at [660, 675] on button "Ship" at bounding box center [704, 675] width 212 height 30
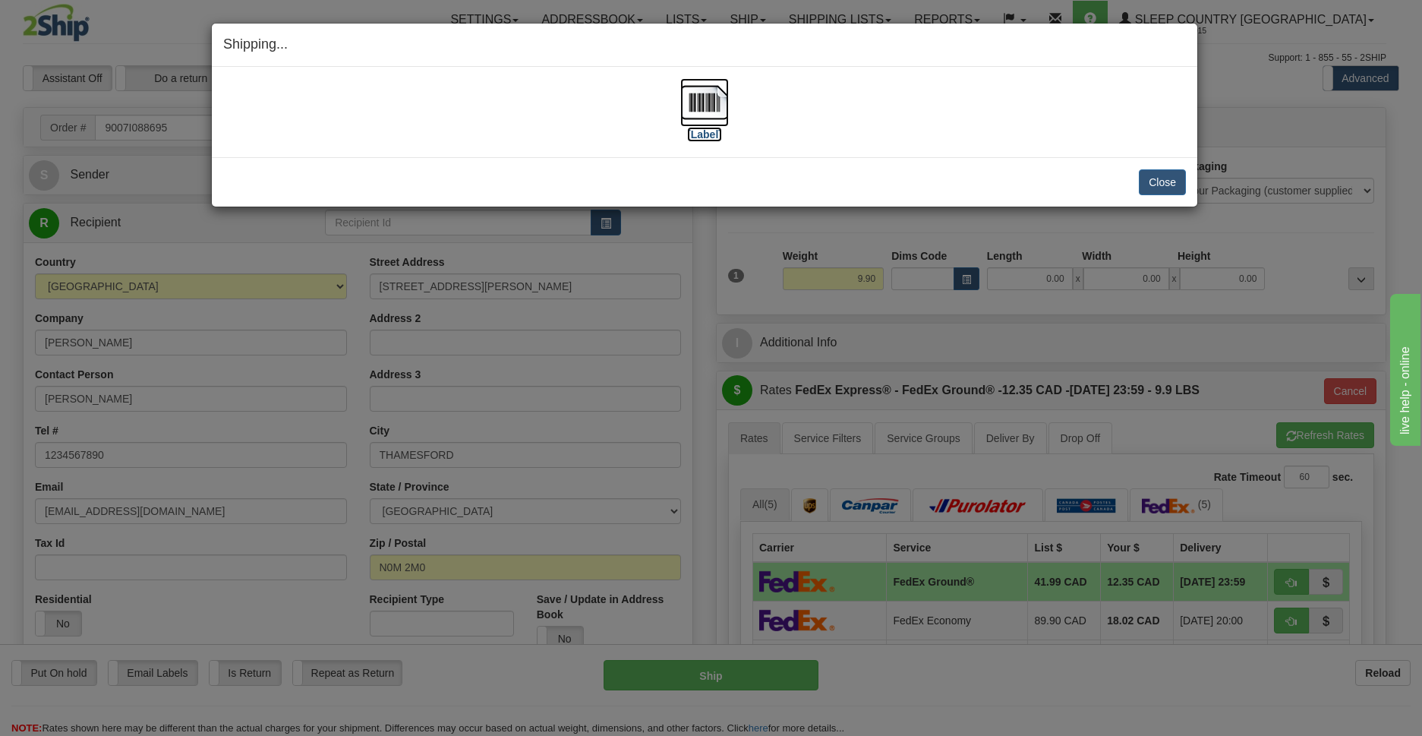
click at [702, 113] on img at bounding box center [704, 102] width 49 height 49
click at [1157, 185] on button "Close" at bounding box center [1162, 182] width 47 height 26
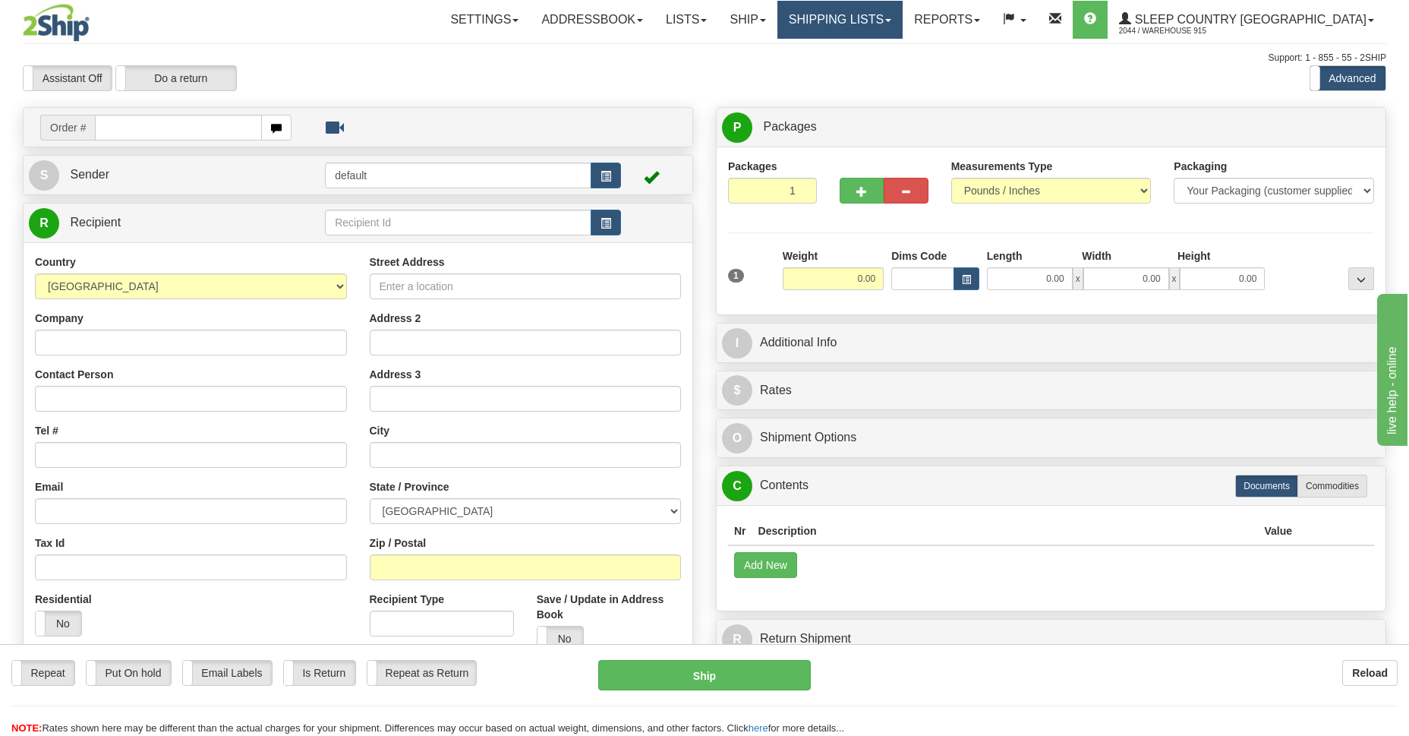
click at [903, 30] on link "Shipping lists" at bounding box center [840, 20] width 125 height 38
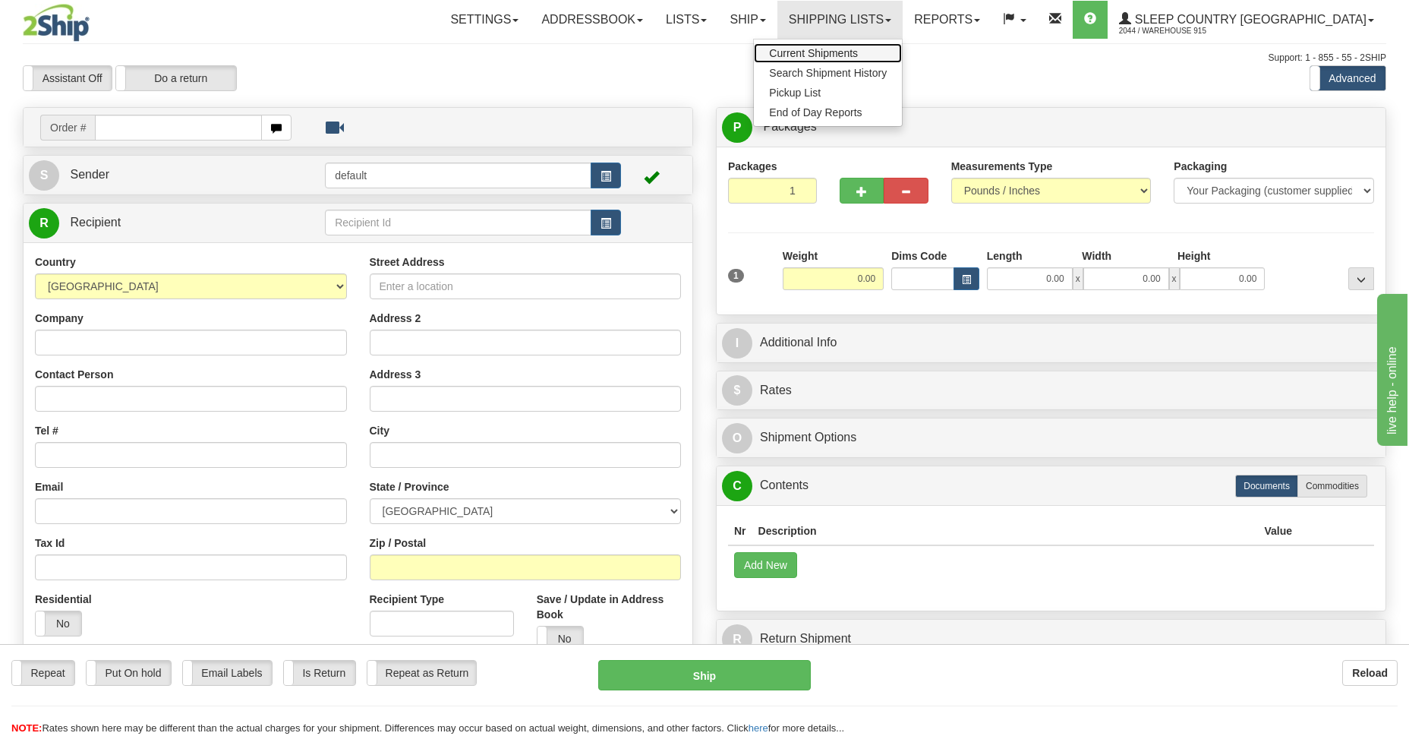
click at [858, 55] on span "Current Shipments" at bounding box center [813, 53] width 89 height 12
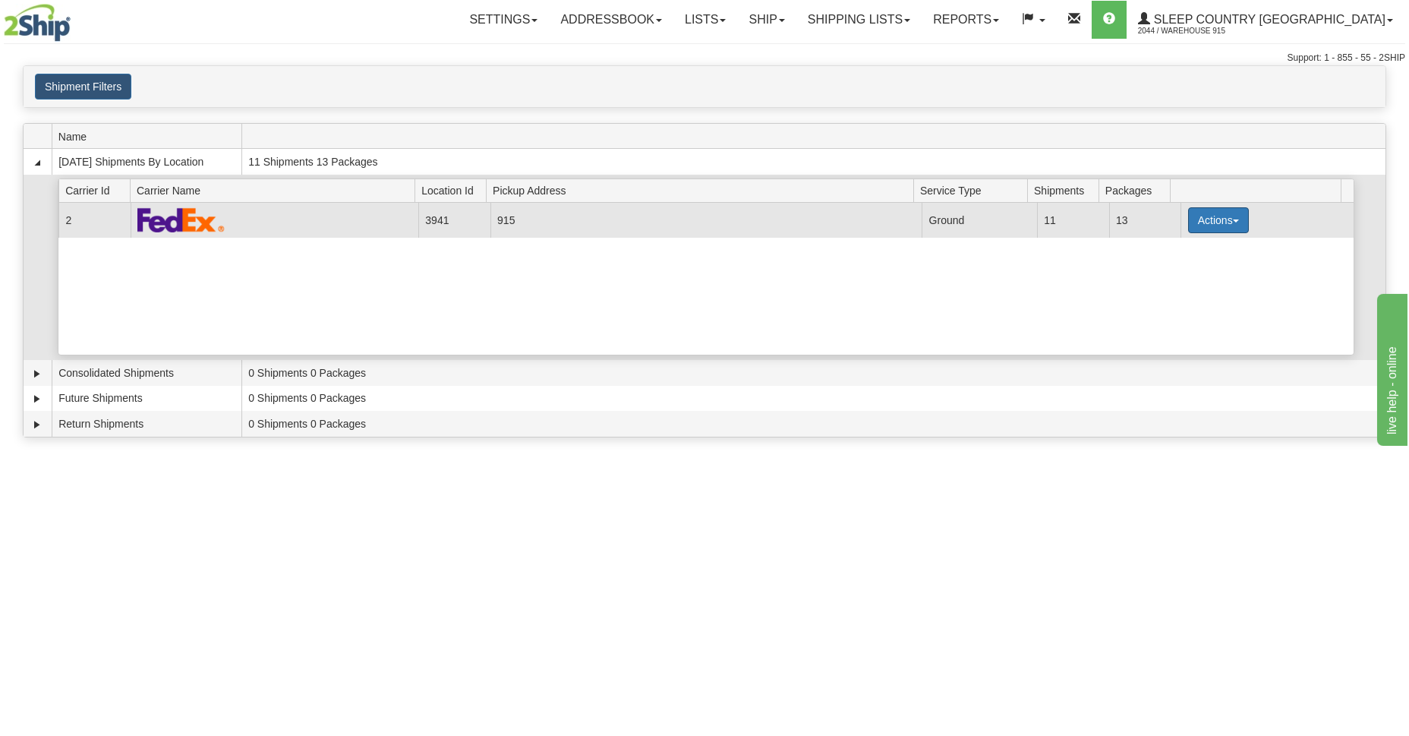
click at [1200, 226] on button "Actions" at bounding box center [1218, 220] width 61 height 26
click at [1188, 251] on link "Details" at bounding box center [1187, 249] width 121 height 20
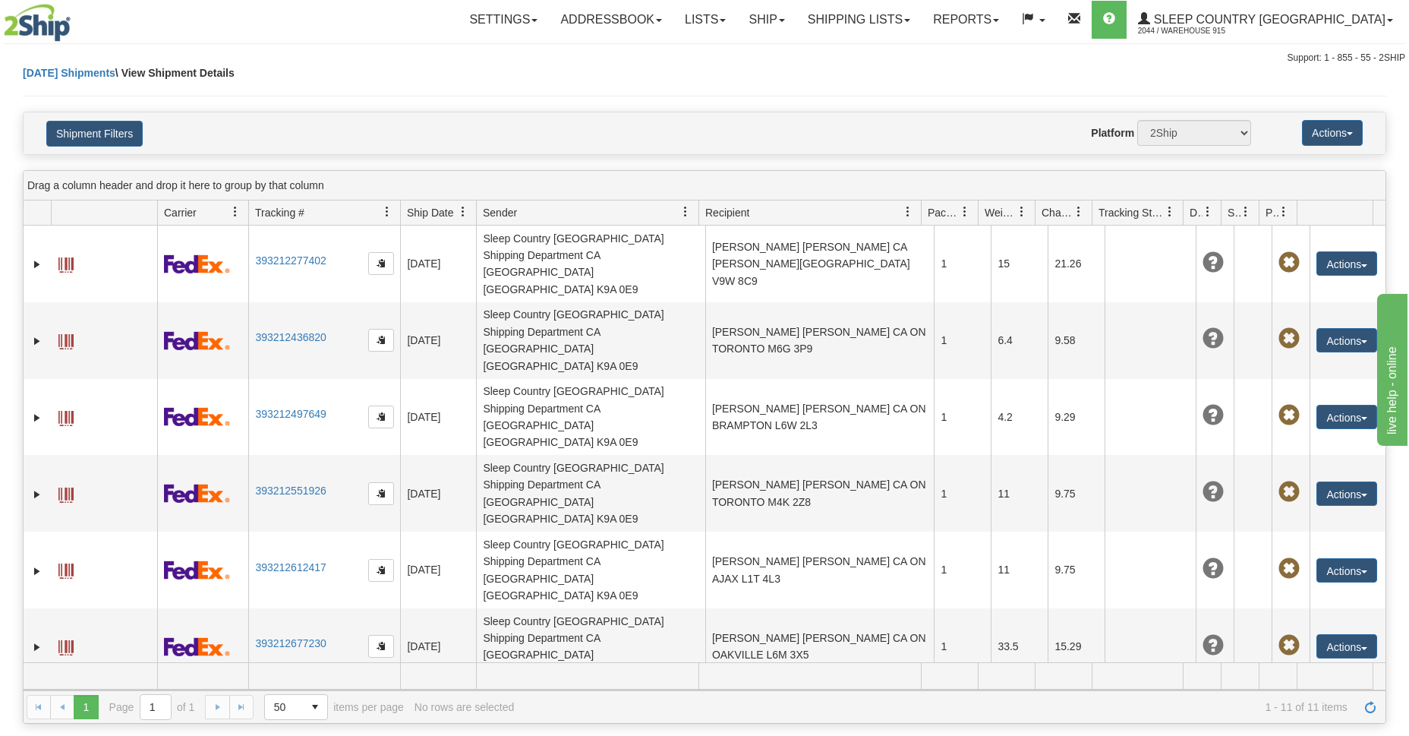
click at [61, 717] on span at bounding box center [65, 724] width 15 height 15
